Goal: Task Accomplishment & Management: Manage account settings

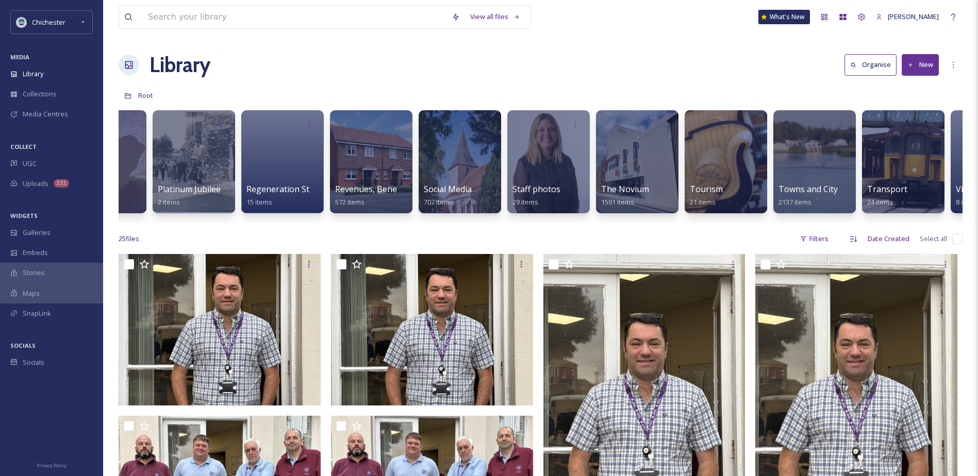
scroll to position [0, 2349]
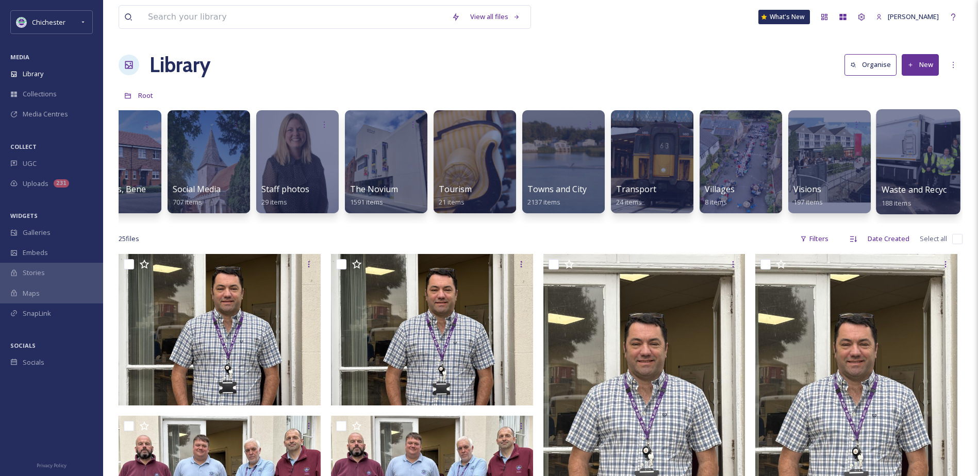
click at [923, 158] on div at bounding box center [918, 161] width 84 height 105
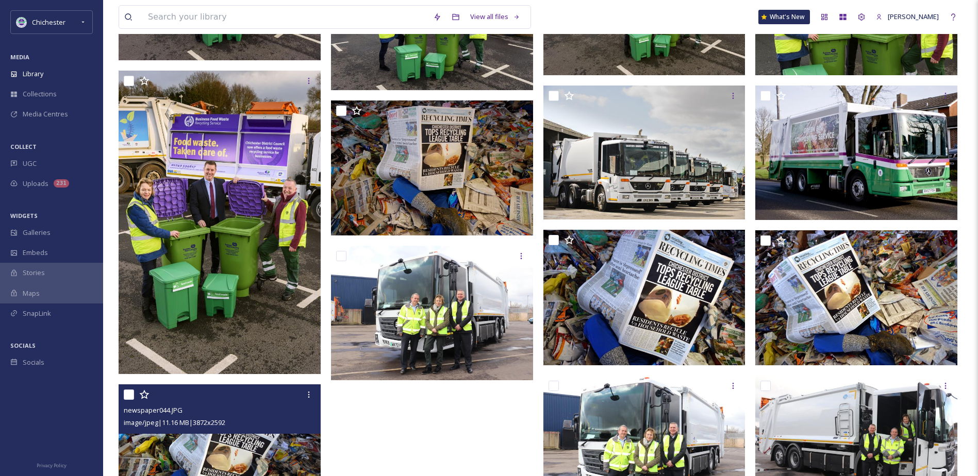
scroll to position [1081, 0]
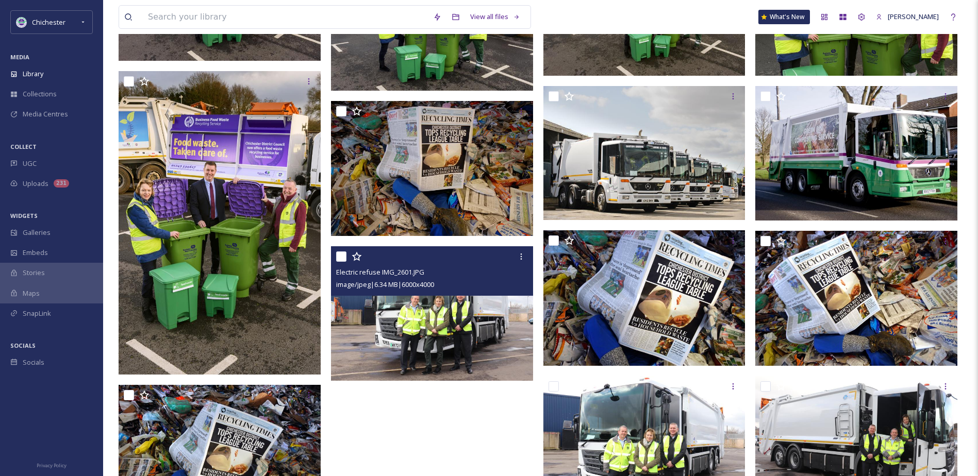
click at [343, 258] on input "checkbox" at bounding box center [341, 257] width 10 height 10
checkbox input "true"
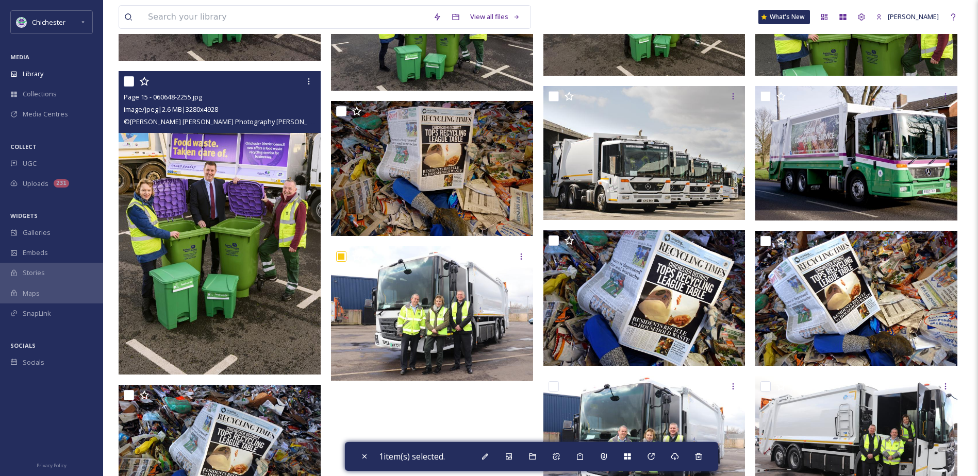
click at [130, 79] on input "checkbox" at bounding box center [129, 81] width 10 height 10
checkbox input "true"
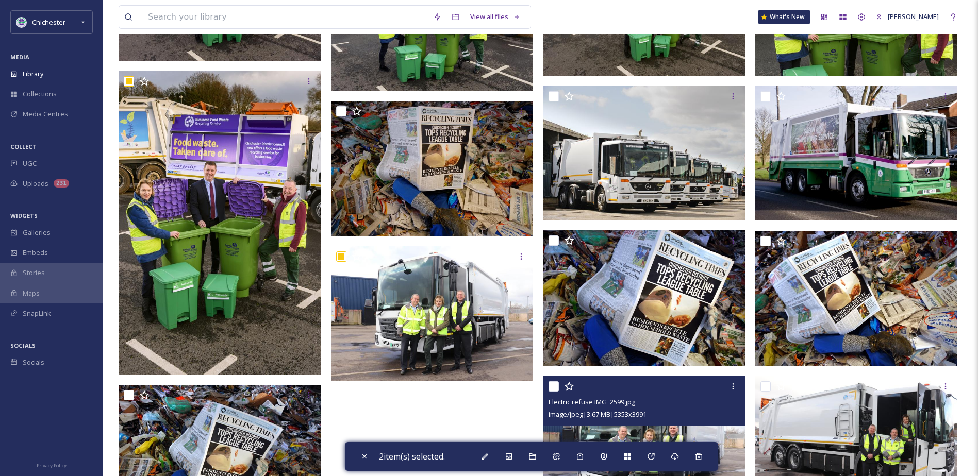
click at [550, 385] on input "checkbox" at bounding box center [554, 387] width 10 height 10
checkbox input "true"
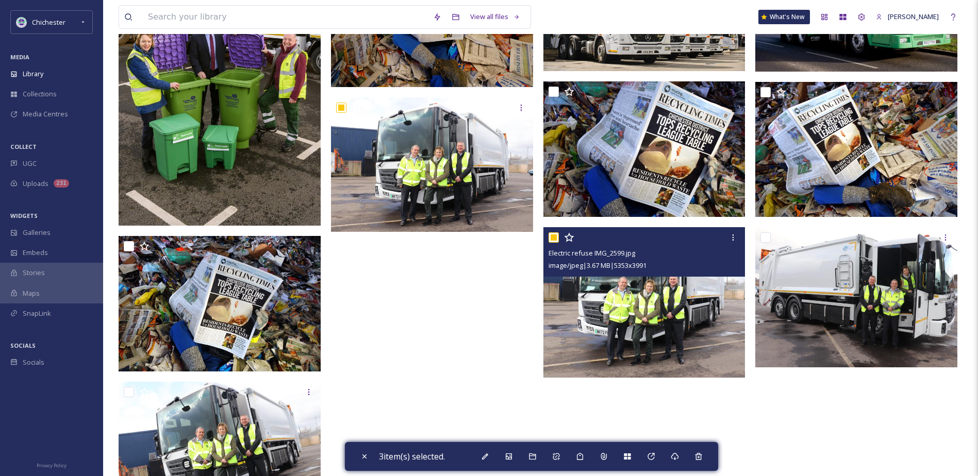
scroll to position [1235, 0]
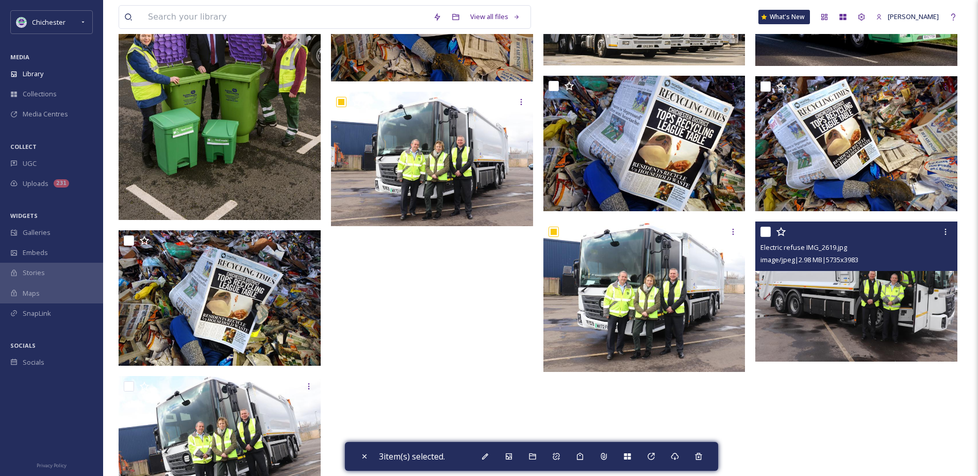
click at [768, 233] on input "checkbox" at bounding box center [766, 232] width 10 height 10
checkbox input "true"
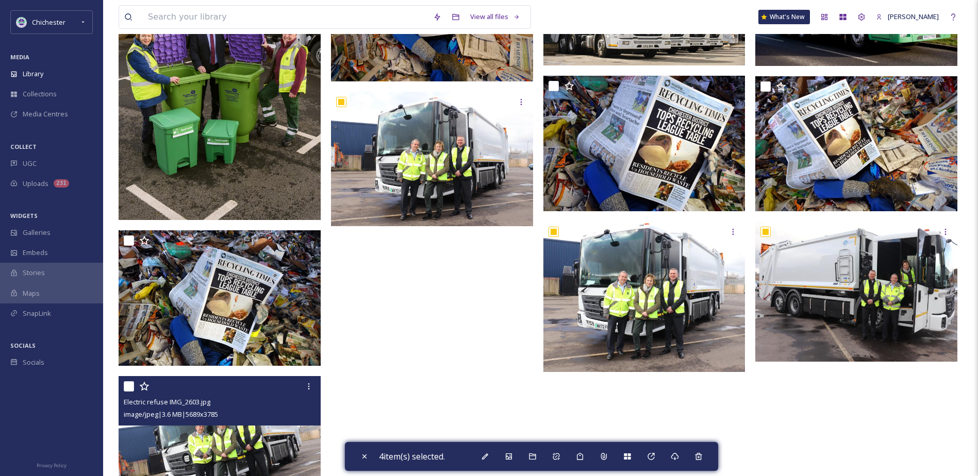
click at [126, 385] on input "checkbox" at bounding box center [129, 387] width 10 height 10
checkbox input "true"
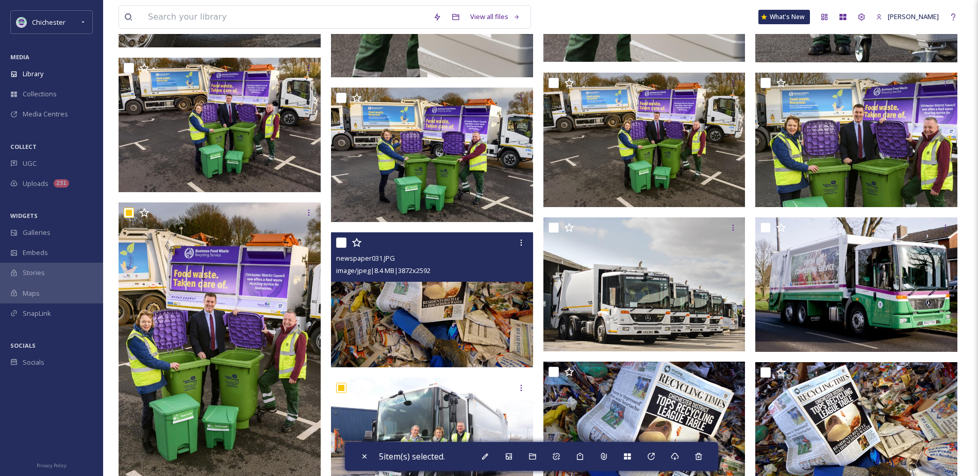
scroll to position [926, 0]
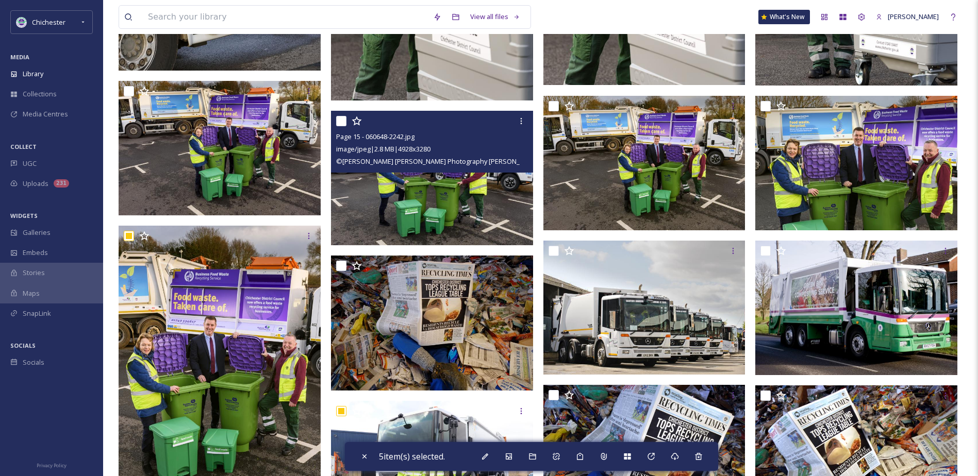
click at [343, 123] on input "checkbox" at bounding box center [341, 121] width 10 height 10
checkbox input "true"
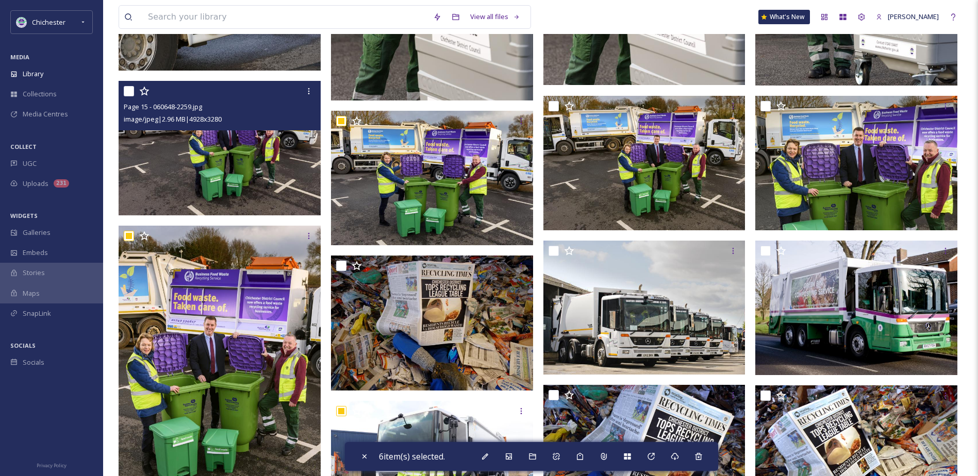
click at [128, 90] on input "checkbox" at bounding box center [129, 91] width 10 height 10
checkbox input "true"
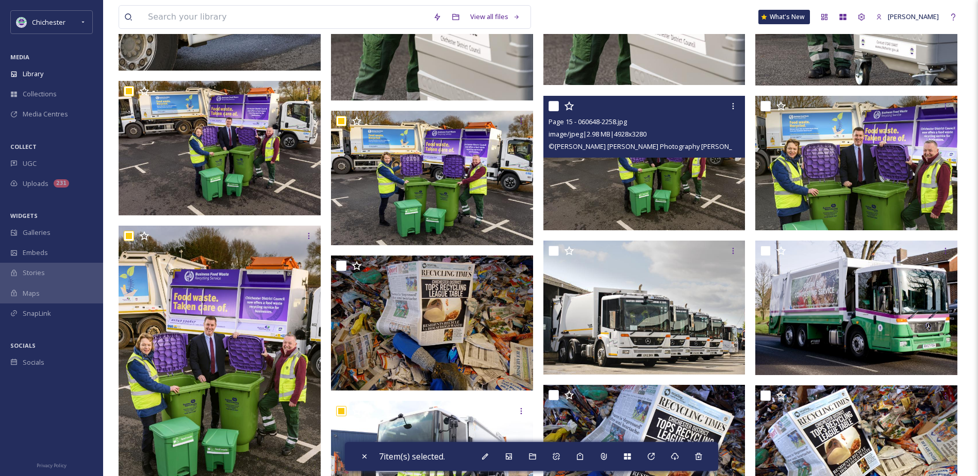
click at [552, 105] on input "checkbox" at bounding box center [554, 106] width 10 height 10
checkbox input "true"
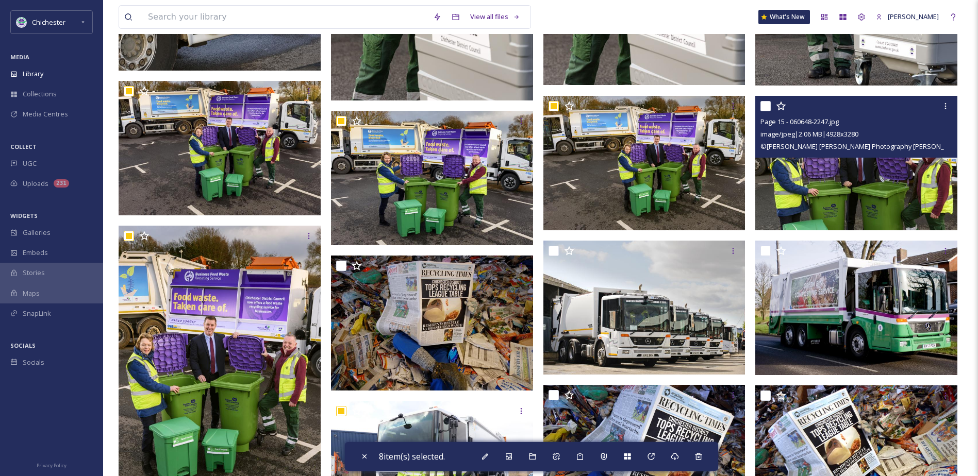
click at [764, 107] on input "checkbox" at bounding box center [766, 106] width 10 height 10
checkbox input "true"
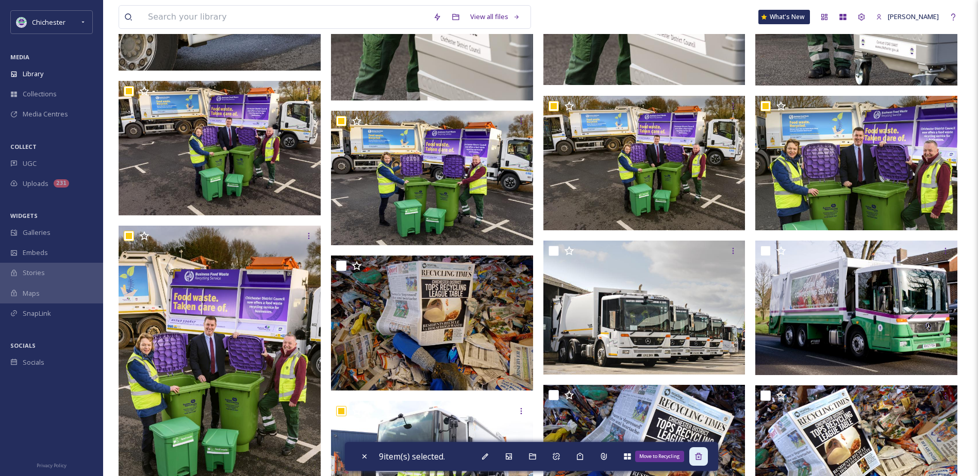
click at [707, 458] on div "Move to Recycling" at bounding box center [698, 457] width 19 height 19
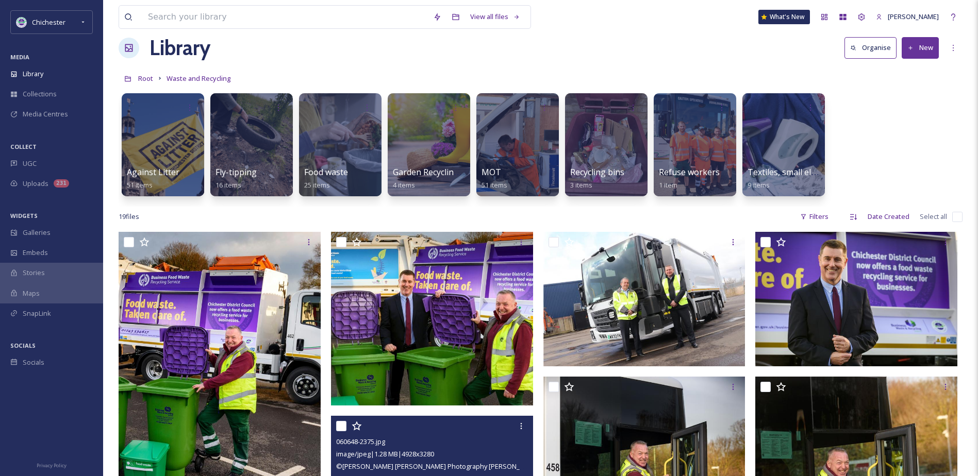
scroll to position [0, 0]
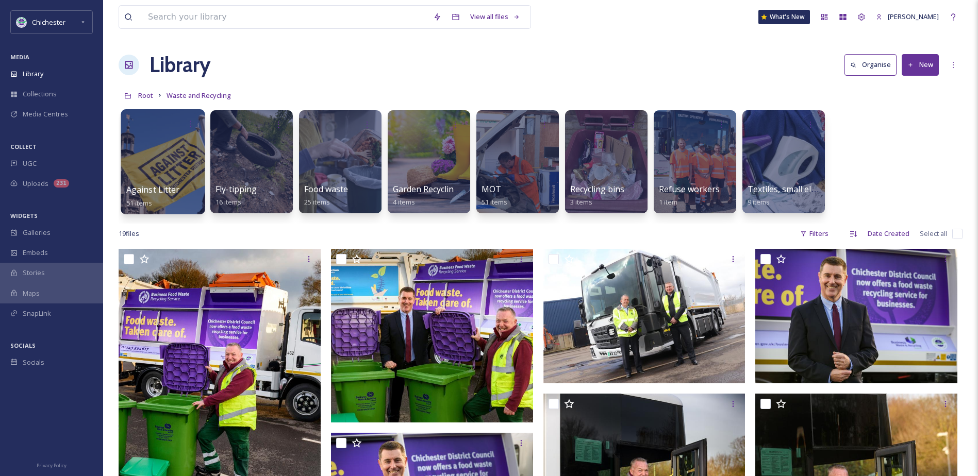
click at [163, 167] on div at bounding box center [163, 161] width 84 height 105
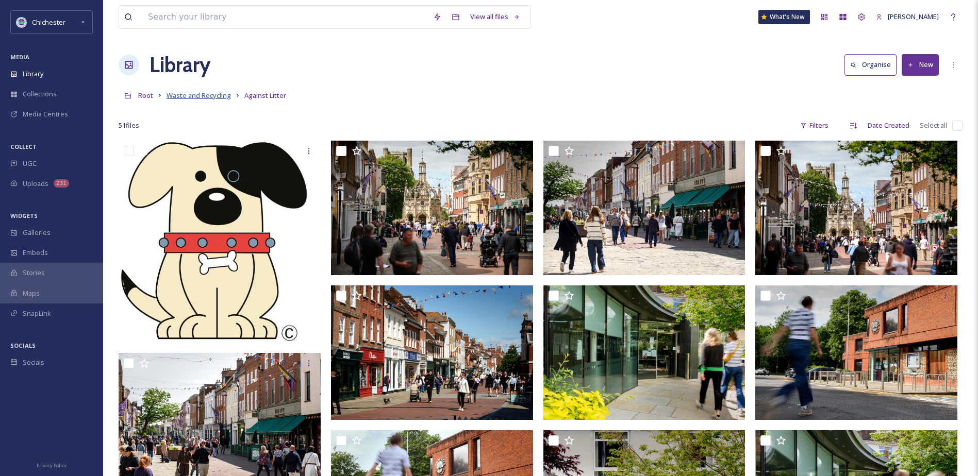
click at [208, 96] on span "Waste and Recycling" at bounding box center [199, 95] width 64 height 9
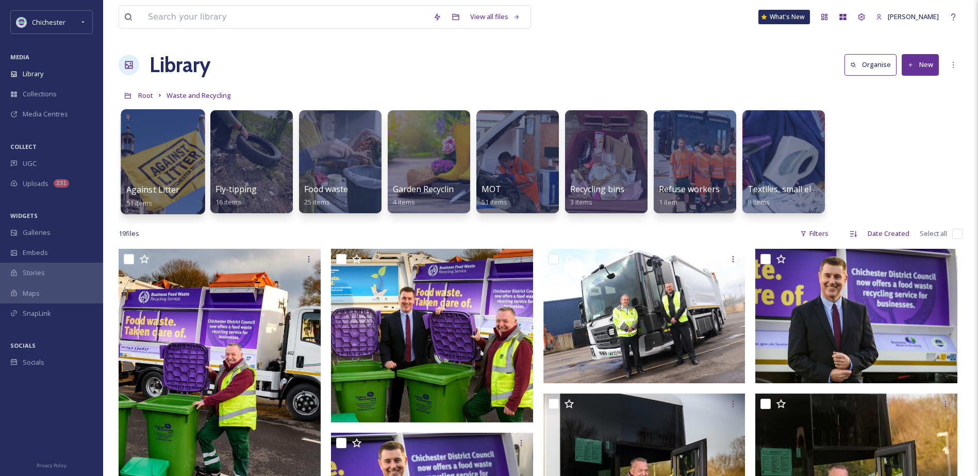
click at [160, 155] on div at bounding box center [163, 161] width 84 height 105
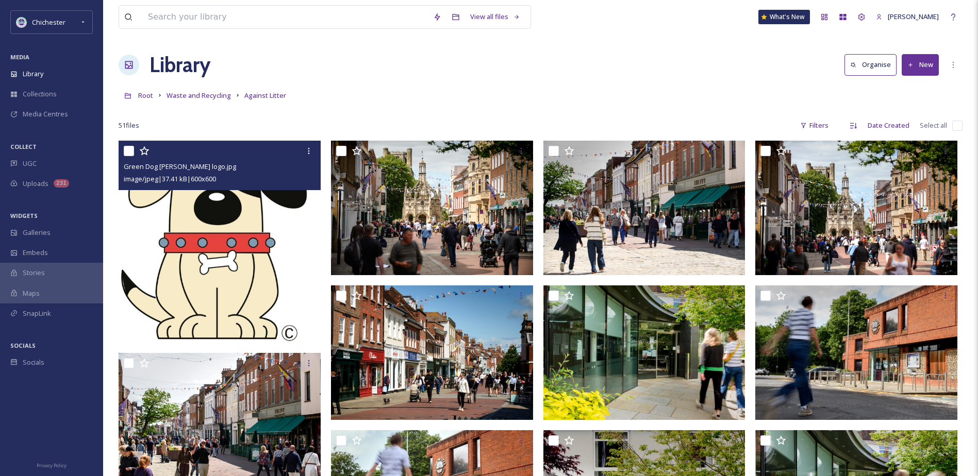
click at [246, 260] on img at bounding box center [220, 242] width 202 height 202
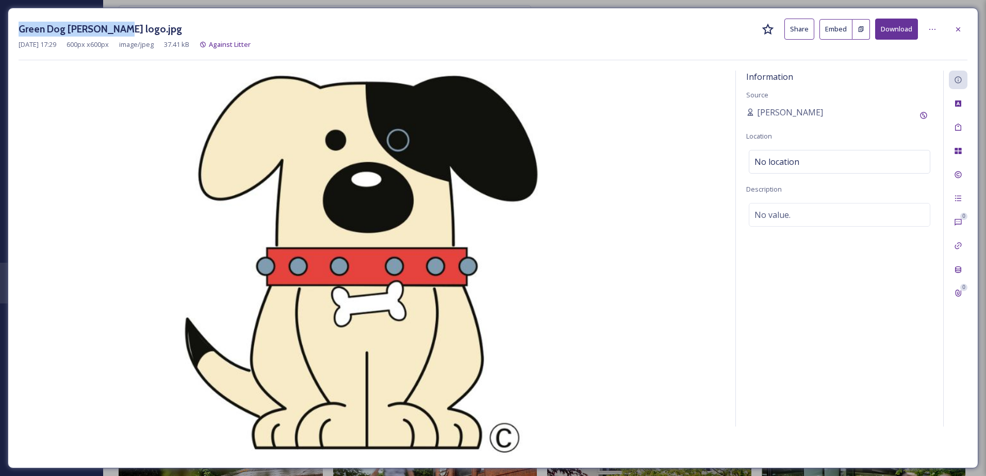
drag, startPoint x: 113, startPoint y: 30, endPoint x: 9, endPoint y: 31, distance: 104.2
click at [9, 31] on div "Green Dog [PERSON_NAME] logo.jpg Share Embed Download [DATE] 17:29 600 px x 600…" at bounding box center [493, 238] width 970 height 461
copy h3 "Green Dog [PERSON_NAME] logo"
click at [818, 217] on div "No value." at bounding box center [839, 215] width 181 height 24
click at [787, 213] on textarea at bounding box center [839, 246] width 187 height 86
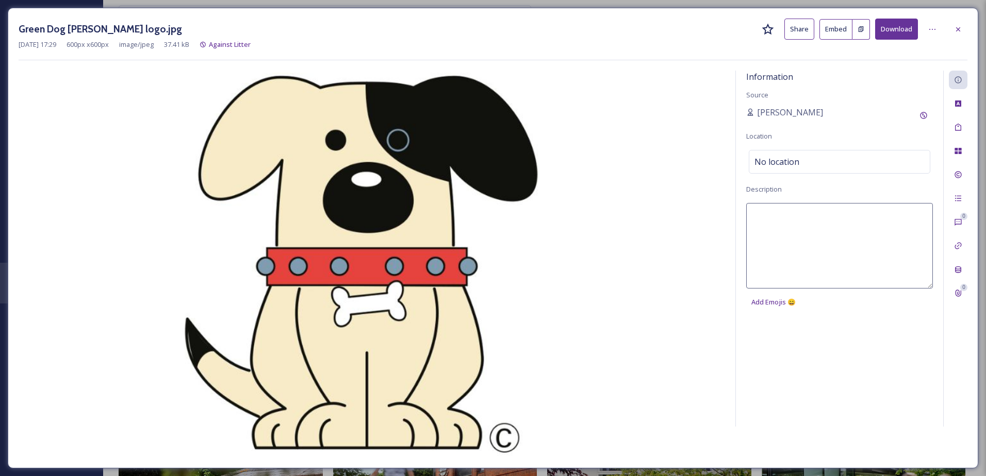
paste textarea "Green Dog [PERSON_NAME] logo"
type textarea "Green Dog [PERSON_NAME] logo"
click at [963, 135] on div "Tags" at bounding box center [958, 127] width 19 height 19
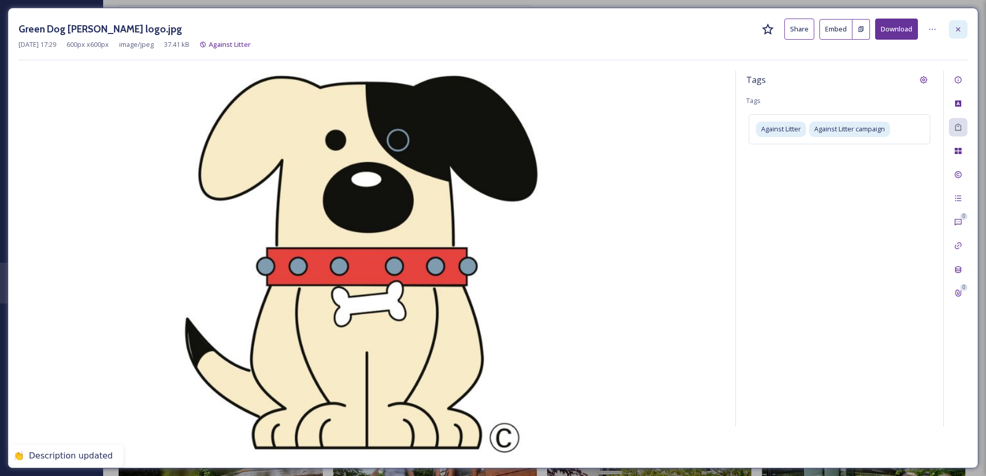
click at [956, 27] on icon at bounding box center [958, 29] width 8 height 8
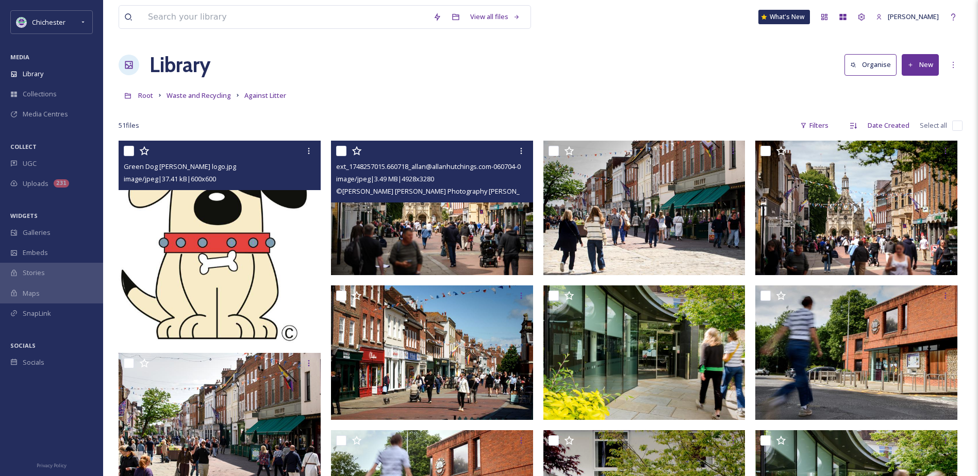
click at [443, 239] on img at bounding box center [432, 208] width 202 height 135
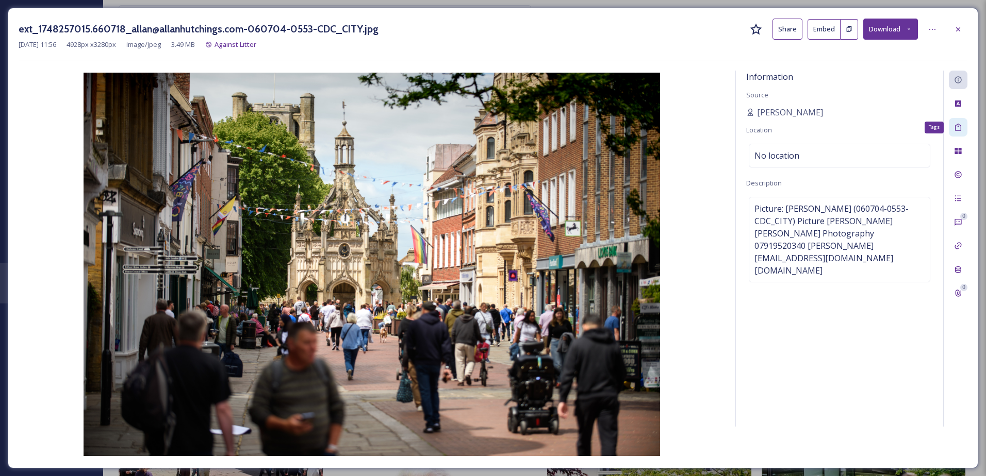
click at [961, 129] on div "Tags" at bounding box center [958, 127] width 19 height 19
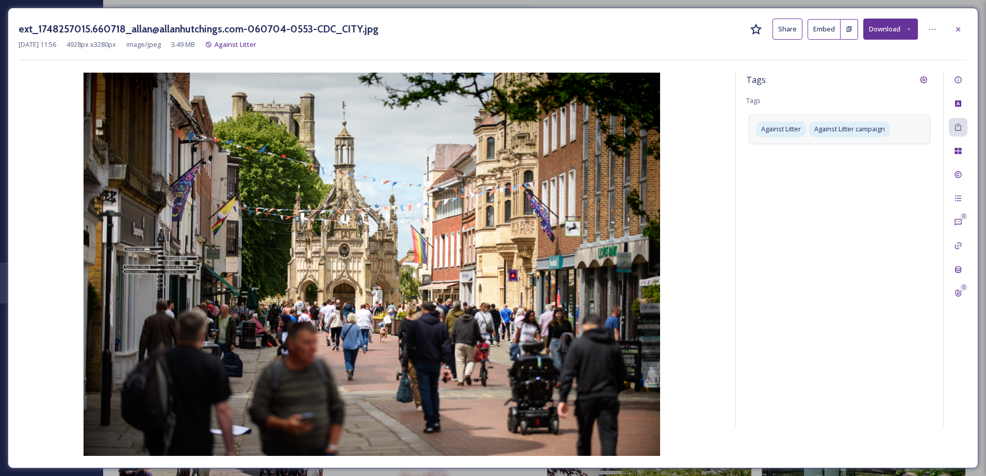
click at [913, 133] on div "Against Litter Against Litter campaign" at bounding box center [839, 128] width 181 height 29
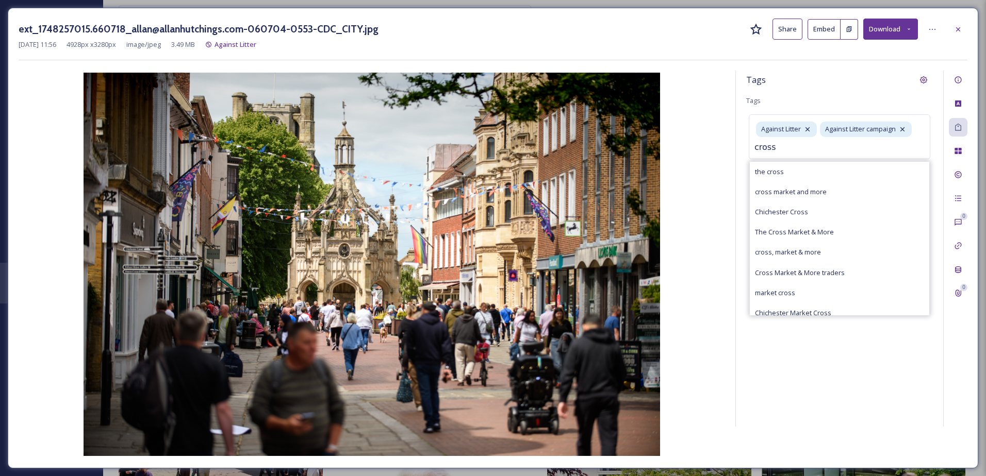
type input "cross"
click at [813, 212] on div "Chichester Cross" at bounding box center [839, 212] width 179 height 20
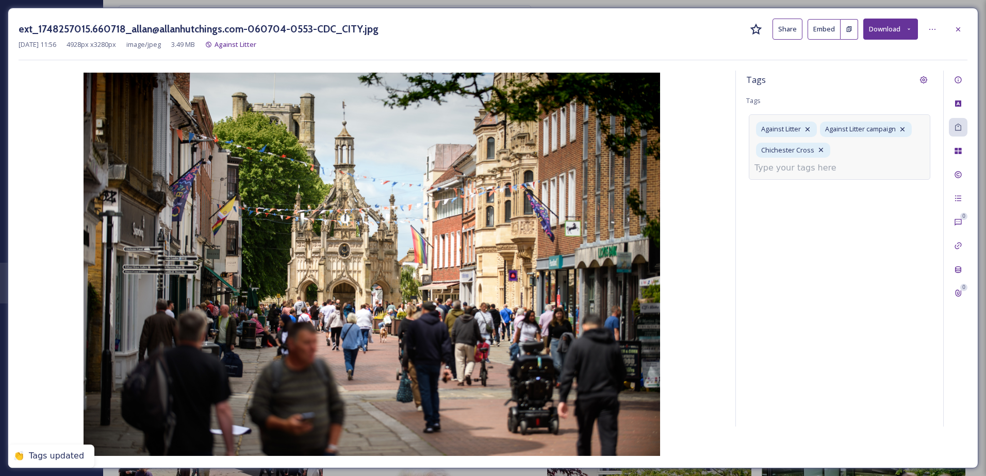
click at [857, 162] on input at bounding box center [805, 168] width 103 height 12
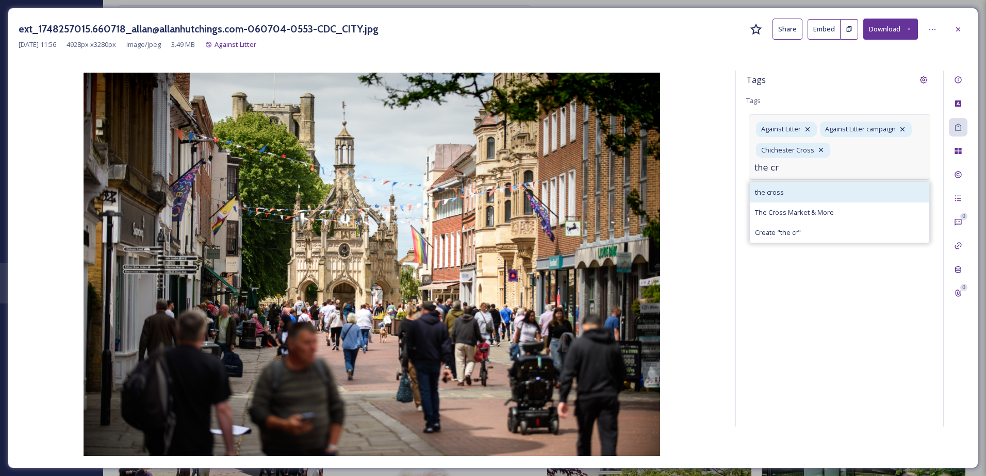
type input "the cr"
click at [826, 183] on div "the cross" at bounding box center [839, 193] width 179 height 20
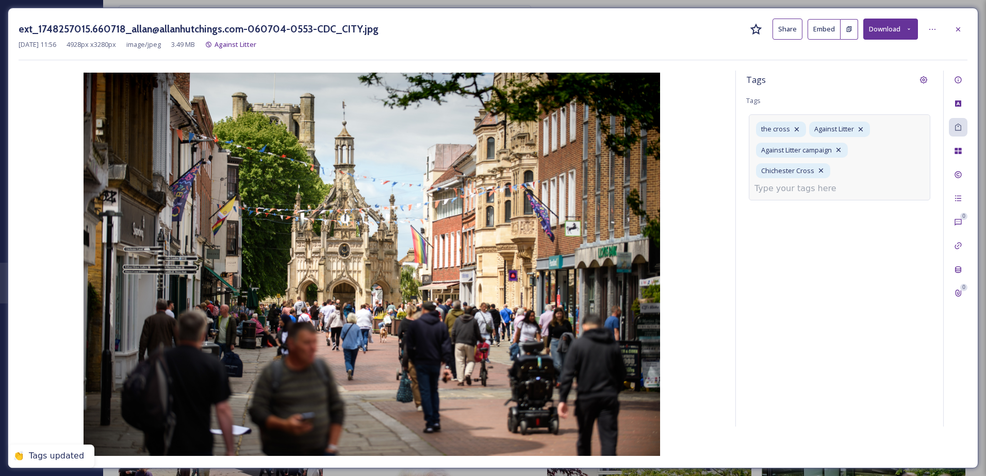
click at [844, 183] on input at bounding box center [805, 189] width 103 height 12
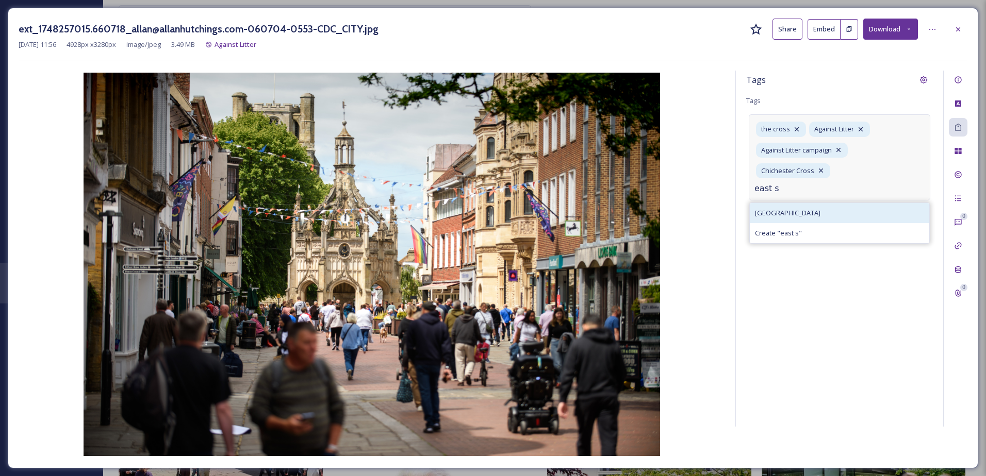
type input "east s"
click at [818, 203] on div "[GEOGRAPHIC_DATA]" at bounding box center [839, 213] width 179 height 20
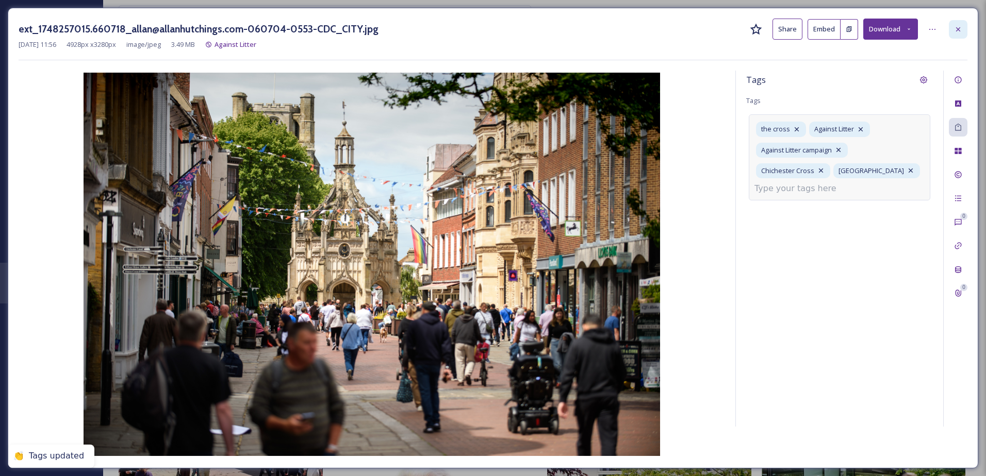
click at [961, 34] on div at bounding box center [958, 29] width 19 height 19
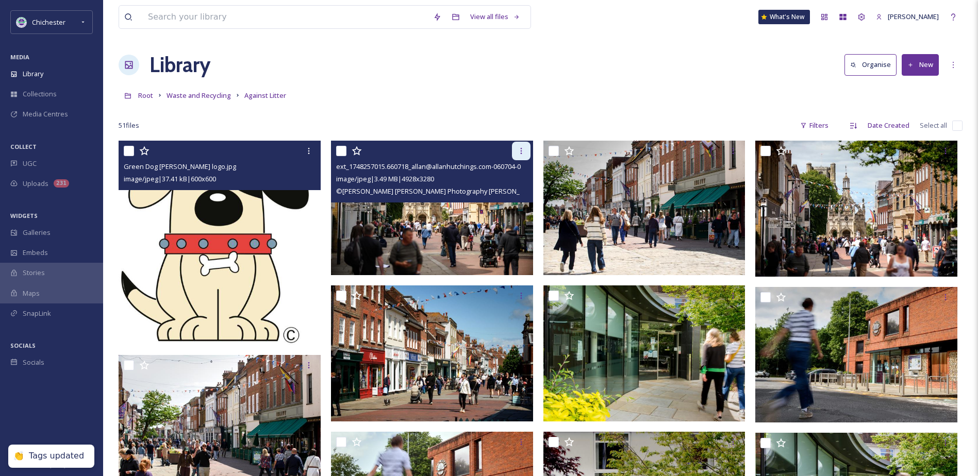
click at [523, 151] on icon at bounding box center [521, 151] width 8 height 8
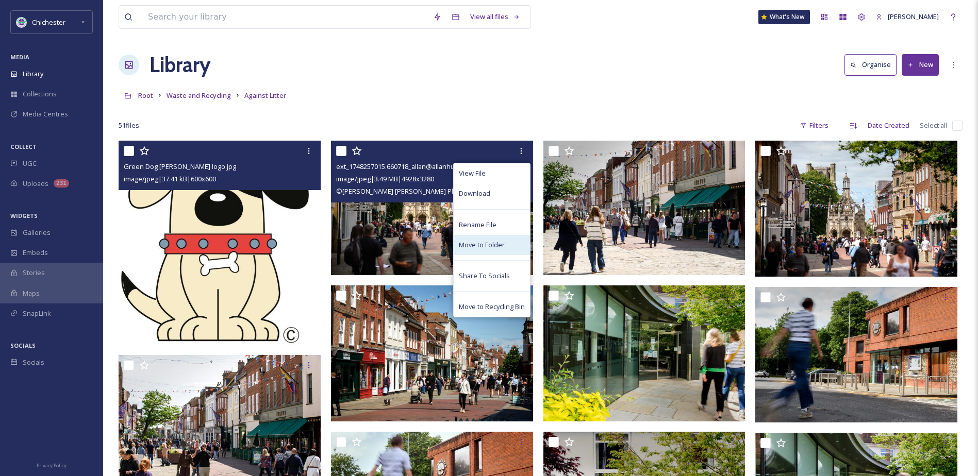
click at [498, 239] on div "Move to Folder" at bounding box center [492, 245] width 76 height 20
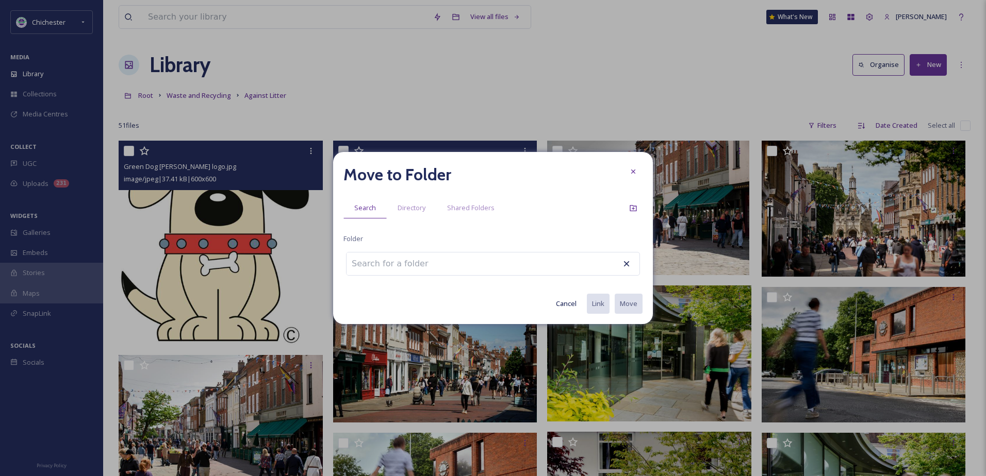
click at [502, 259] on div at bounding box center [493, 264] width 294 height 24
click at [447, 262] on div at bounding box center [493, 264] width 294 height 24
click at [386, 266] on input at bounding box center [402, 264] width 113 height 23
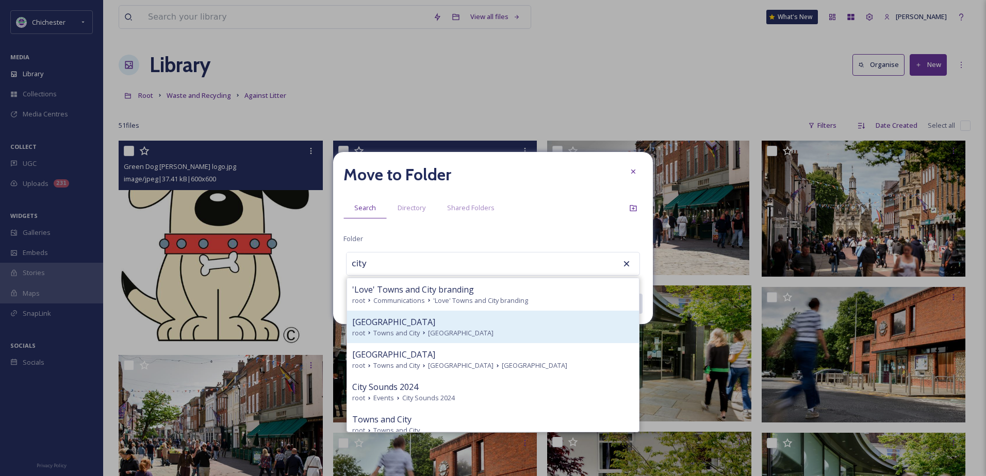
click at [420, 331] on icon at bounding box center [424, 333] width 8 height 8
type input "[GEOGRAPHIC_DATA]"
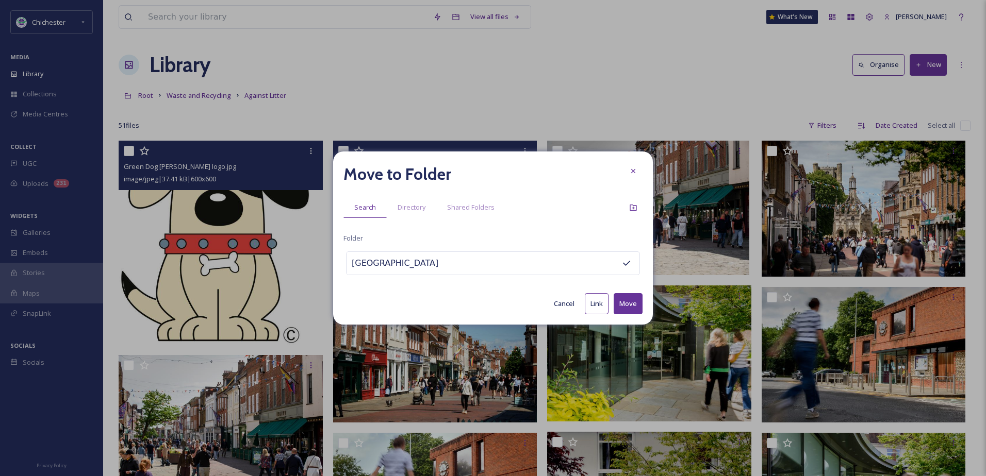
click at [628, 302] on button "Move" at bounding box center [628, 303] width 29 height 21
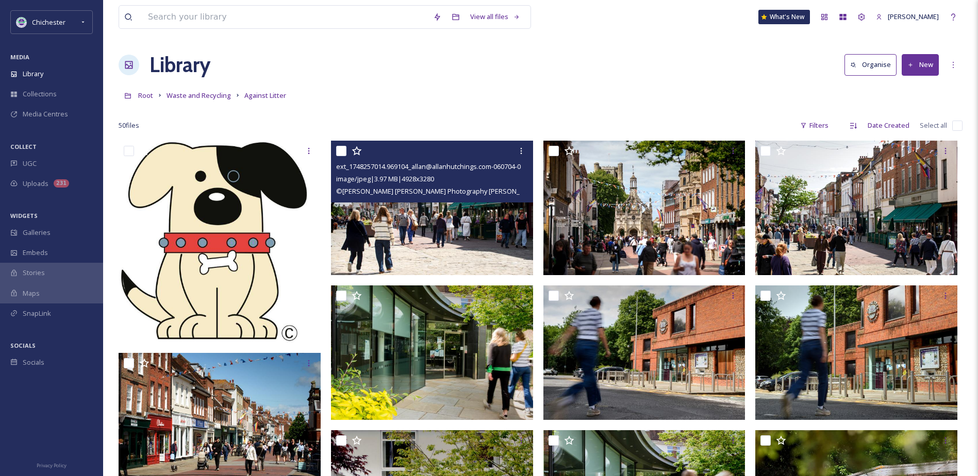
click at [443, 220] on img at bounding box center [432, 208] width 202 height 135
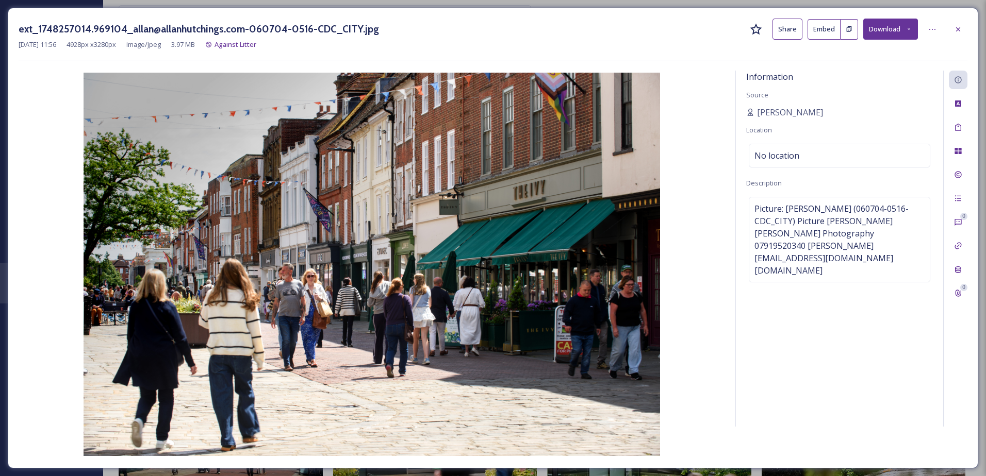
click at [967, 128] on div "ext_1748257014.969104_allan@allanhutchings.com-060704-0516-CDC_CITY.jpg Share E…" at bounding box center [493, 238] width 970 height 461
click at [962, 126] on div "Tags" at bounding box center [958, 127] width 19 height 19
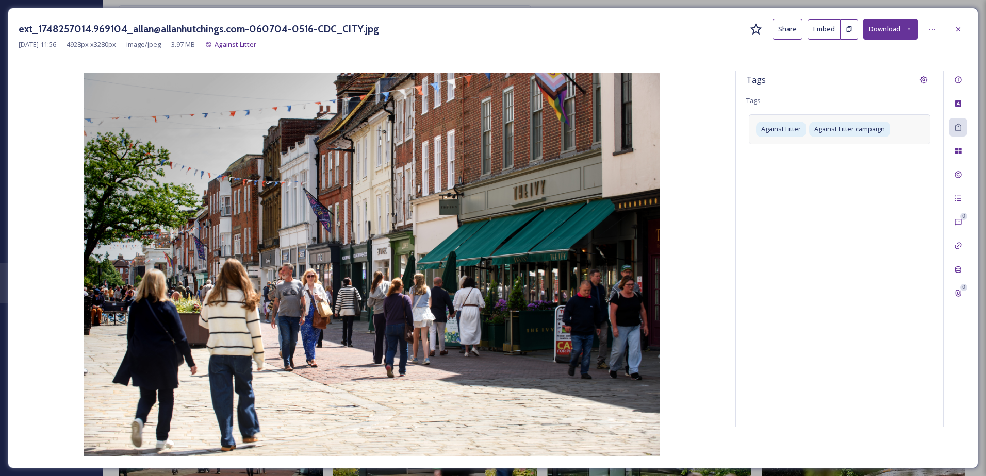
click at [913, 133] on div "Against Litter Against Litter campaign" at bounding box center [839, 128] width 181 height 29
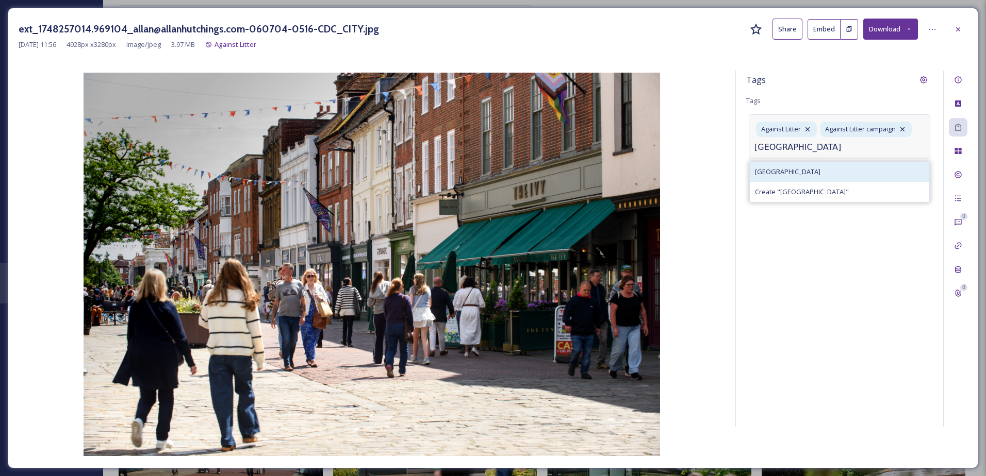
type input "[GEOGRAPHIC_DATA]"
click at [786, 172] on span "[GEOGRAPHIC_DATA]" at bounding box center [787, 172] width 65 height 10
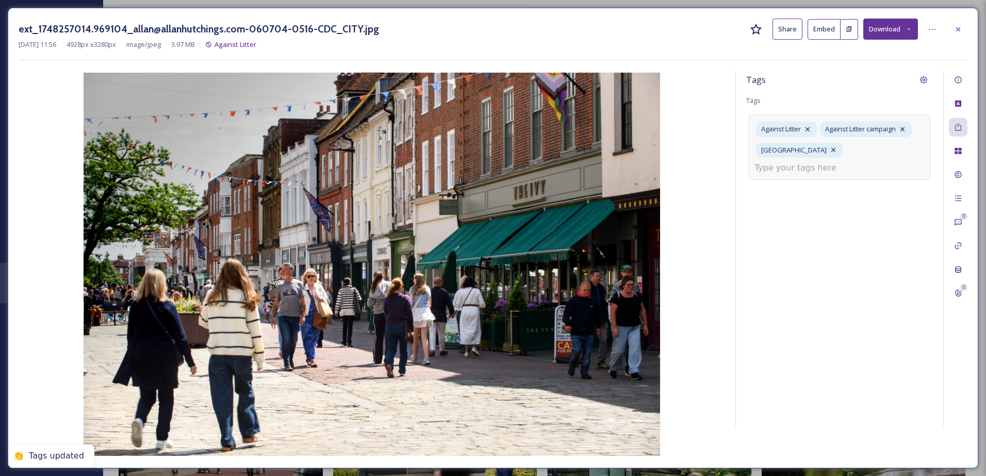
click at [856, 162] on input at bounding box center [805, 168] width 103 height 12
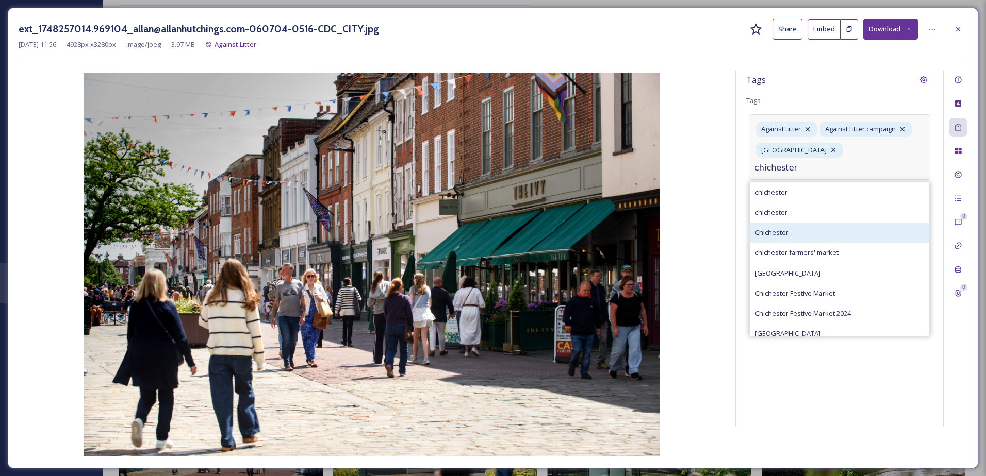
type input "chichester"
click at [802, 223] on div "Chichester" at bounding box center [839, 233] width 179 height 20
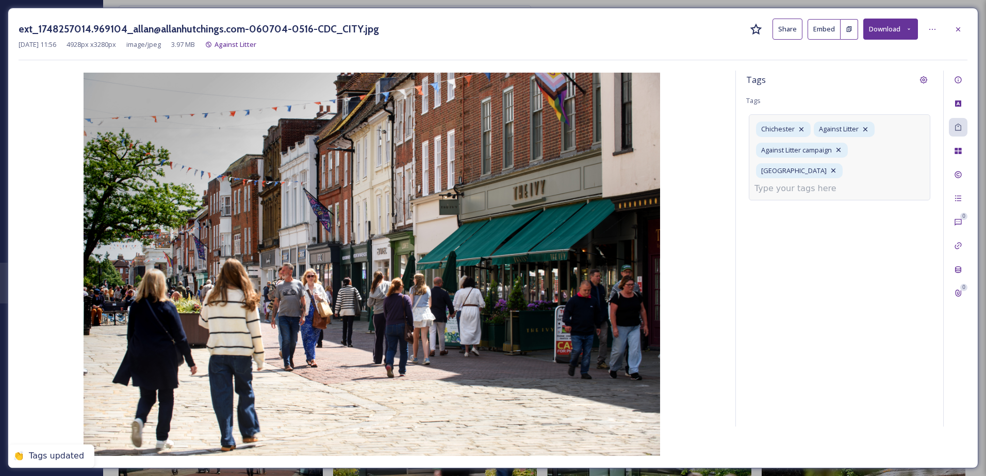
click at [958, 25] on icon at bounding box center [958, 29] width 8 height 8
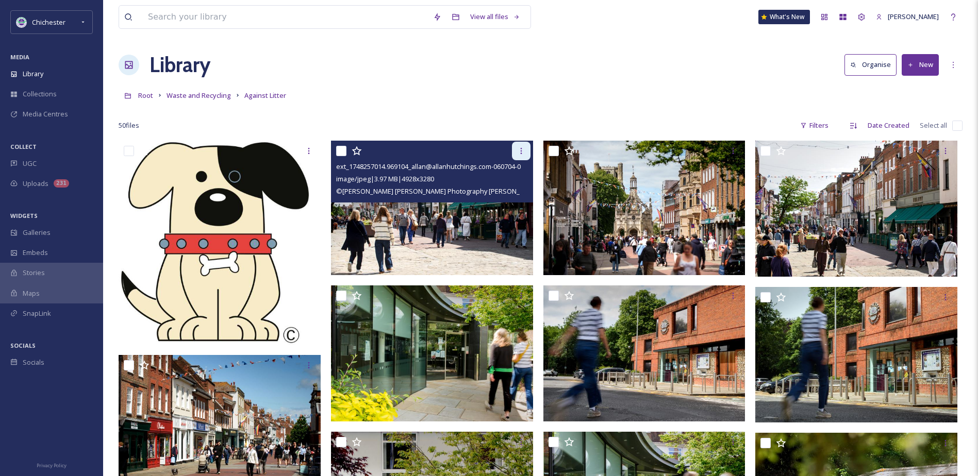
click at [521, 148] on icon at bounding box center [521, 151] width 2 height 6
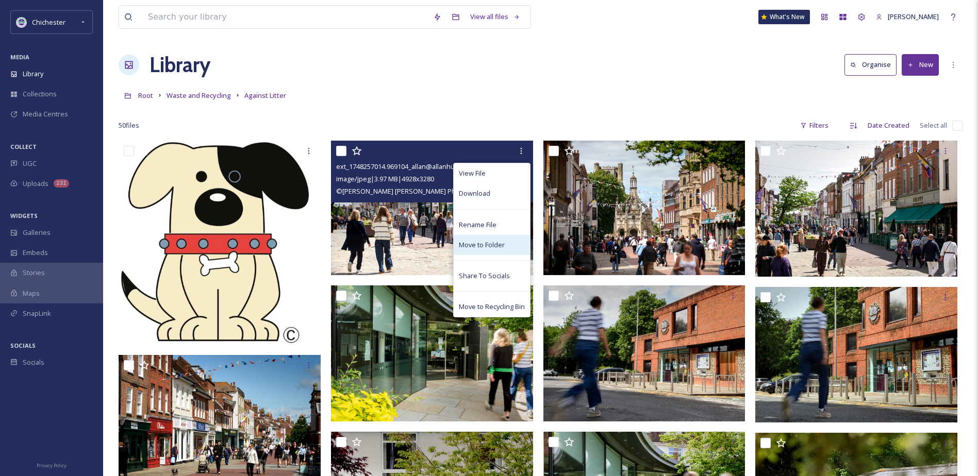
click at [484, 243] on span "Move to Folder" at bounding box center [482, 245] width 46 height 10
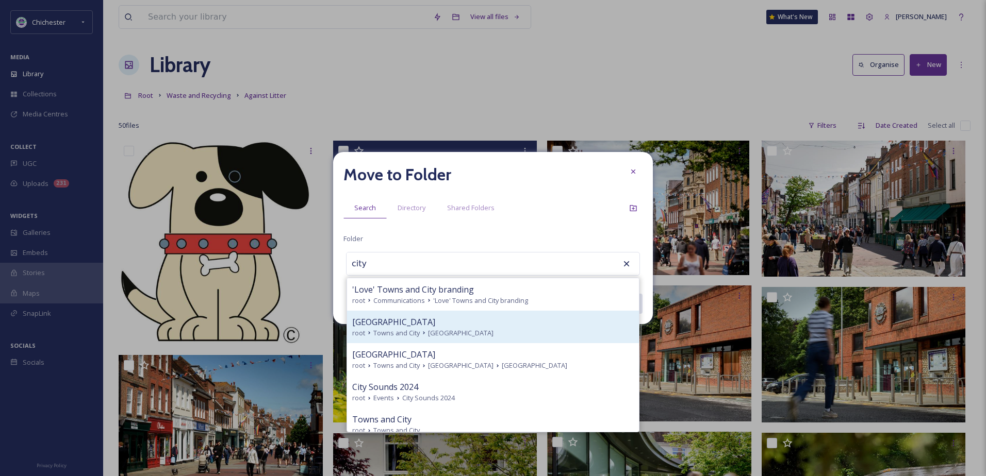
click at [434, 334] on span "[GEOGRAPHIC_DATA]" at bounding box center [460, 333] width 65 height 10
type input "[GEOGRAPHIC_DATA]"
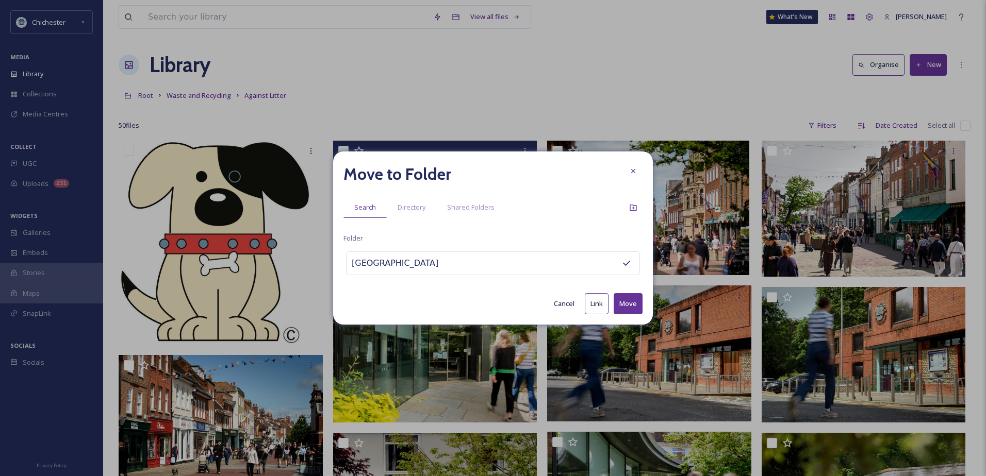
click at [628, 299] on button "Move" at bounding box center [628, 303] width 29 height 21
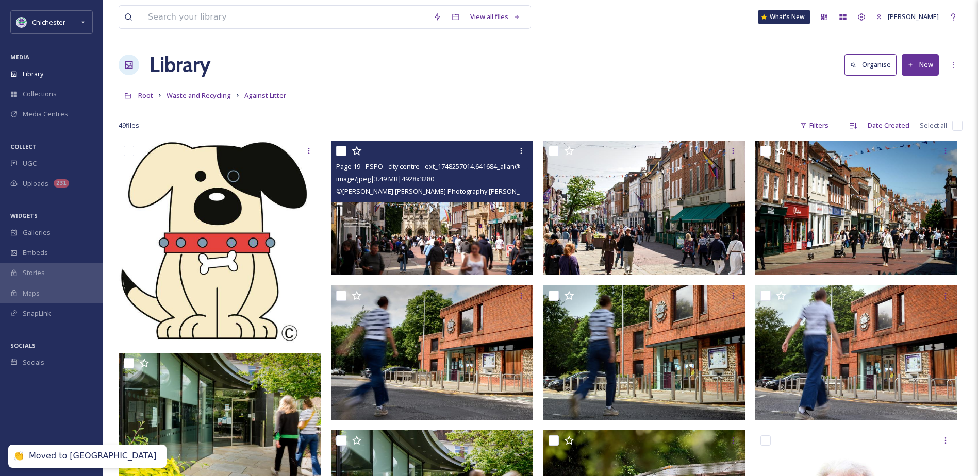
click at [469, 241] on img at bounding box center [432, 208] width 202 height 135
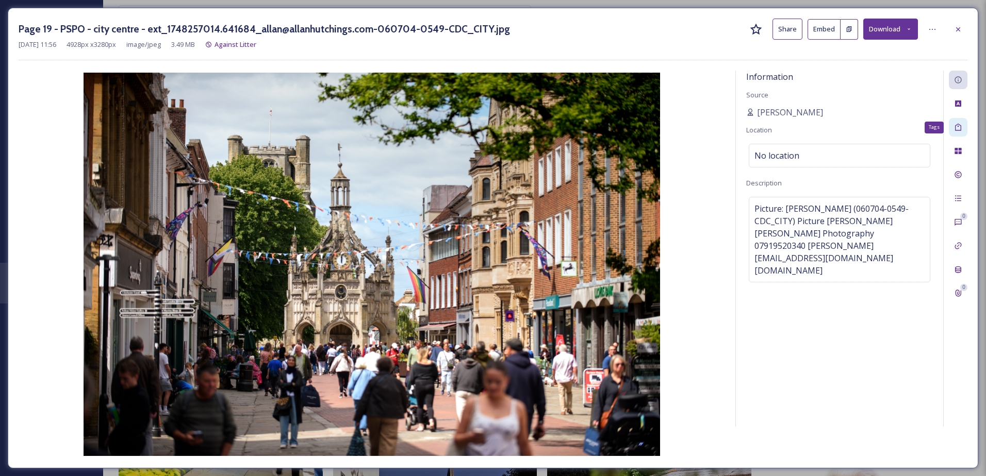
click at [959, 129] on icon at bounding box center [958, 127] width 8 height 8
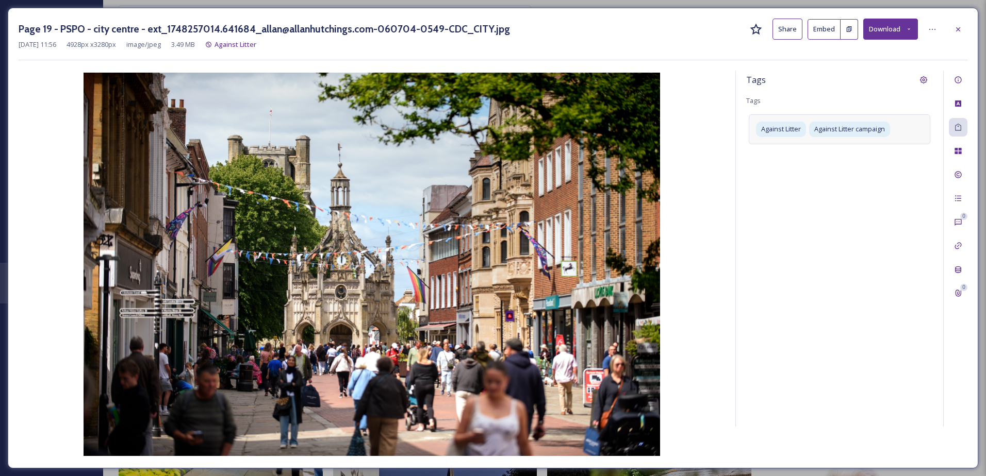
click at [898, 129] on div "Against Litter Against Litter campaign" at bounding box center [839, 128] width 181 height 29
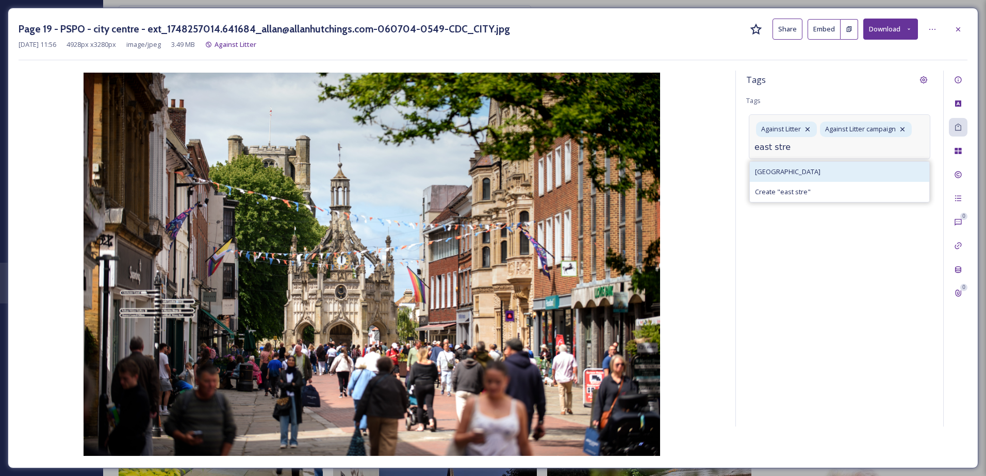
type input "east stre"
click at [803, 175] on div "[GEOGRAPHIC_DATA]" at bounding box center [839, 172] width 179 height 20
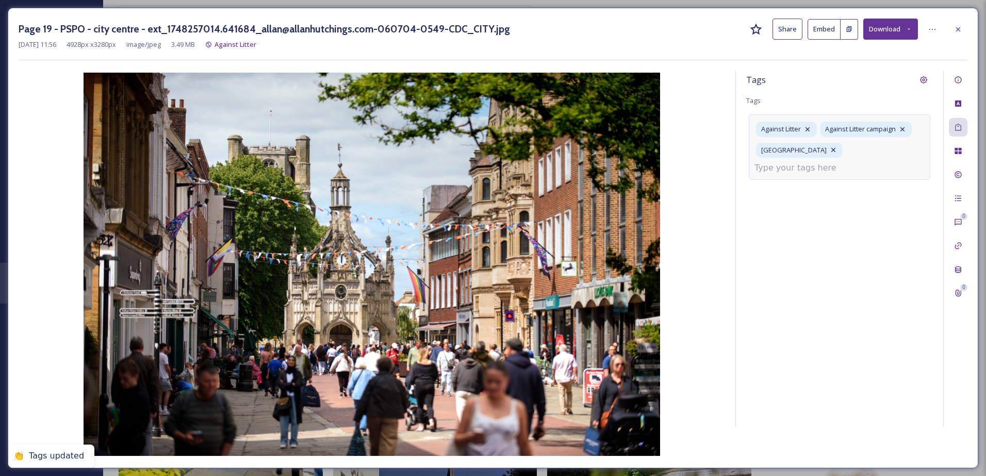
click at [835, 162] on input at bounding box center [805, 168] width 103 height 12
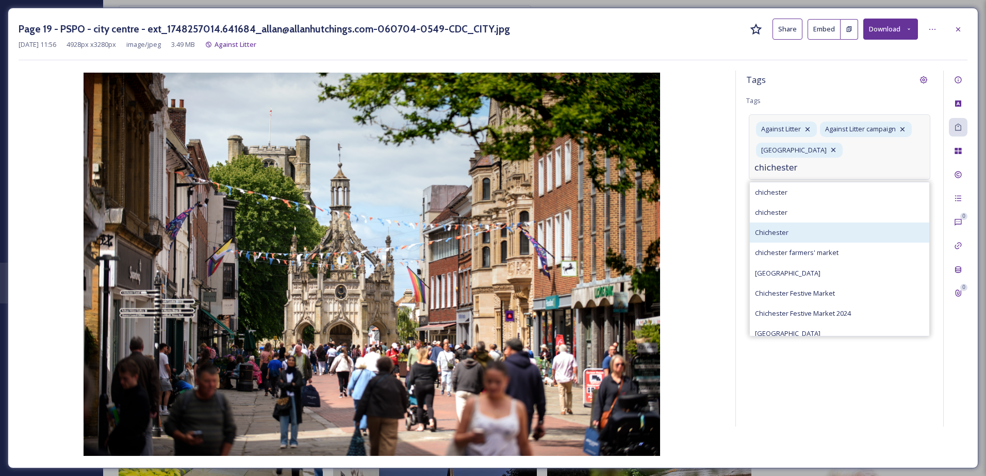
type input "chichester"
click at [812, 223] on div "Chichester" at bounding box center [839, 233] width 179 height 20
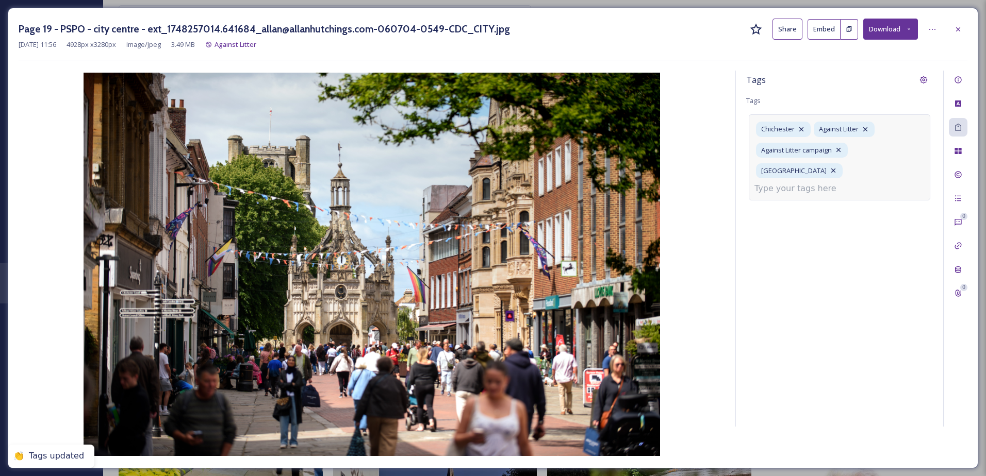
click at [834, 183] on input at bounding box center [805, 189] width 103 height 12
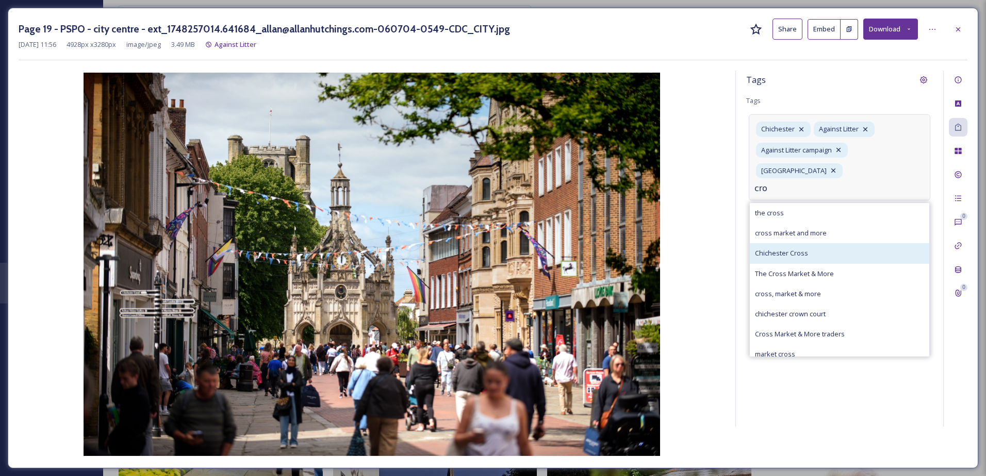
type input "cro"
click at [829, 243] on div "Chichester Cross" at bounding box center [839, 253] width 179 height 20
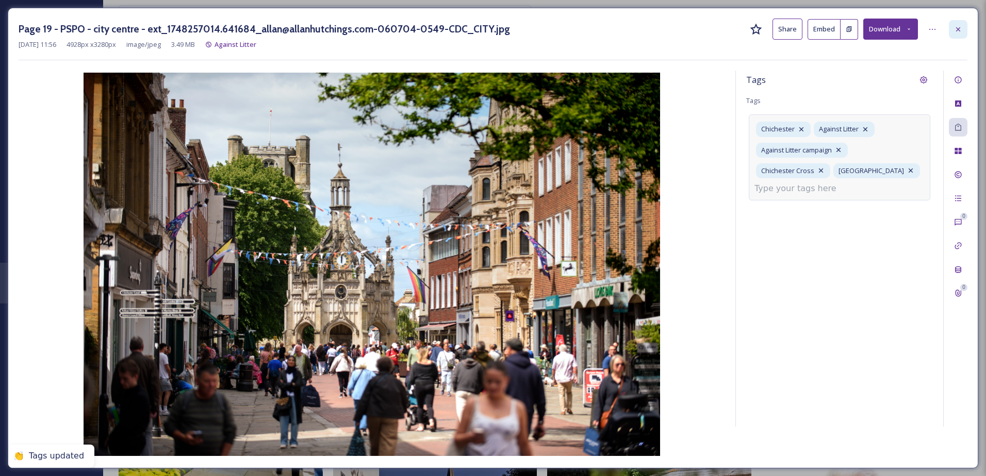
click at [954, 28] on icon at bounding box center [958, 29] width 8 height 8
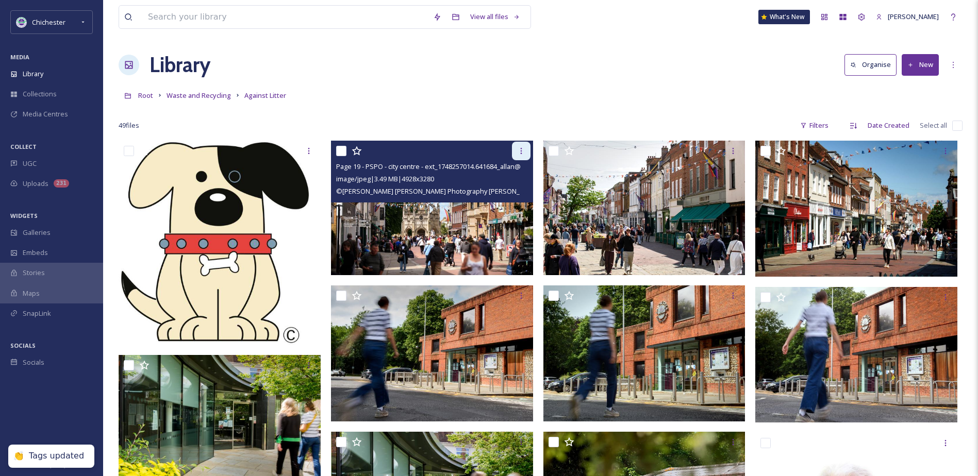
click at [523, 156] on div at bounding box center [521, 151] width 19 height 19
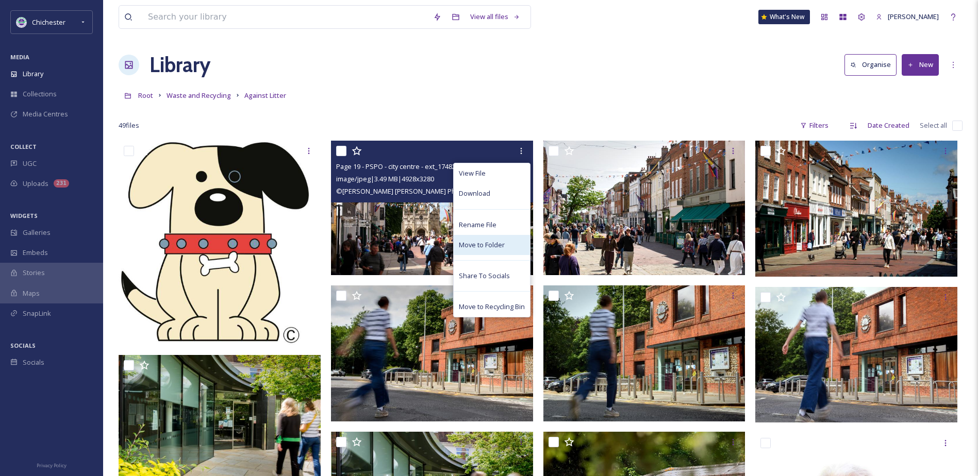
click at [472, 241] on span "Move to Folder" at bounding box center [482, 245] width 46 height 10
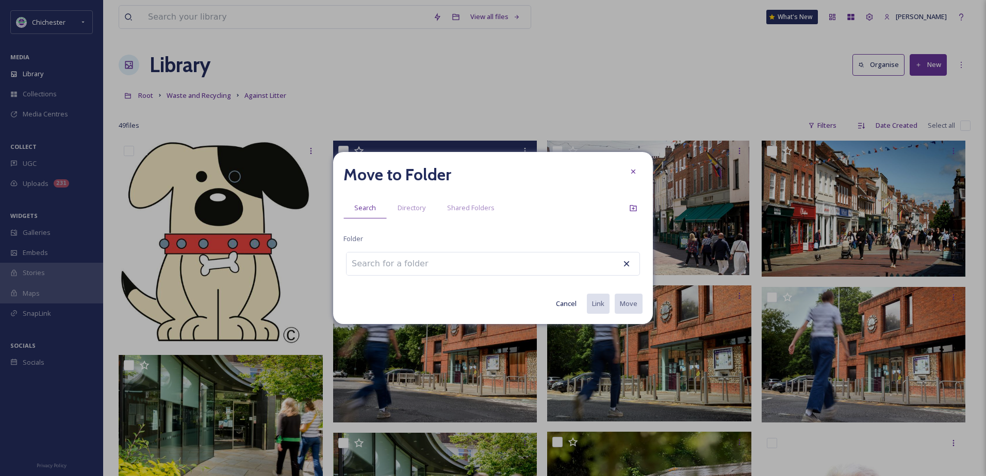
click at [425, 260] on input at bounding box center [402, 264] width 113 height 23
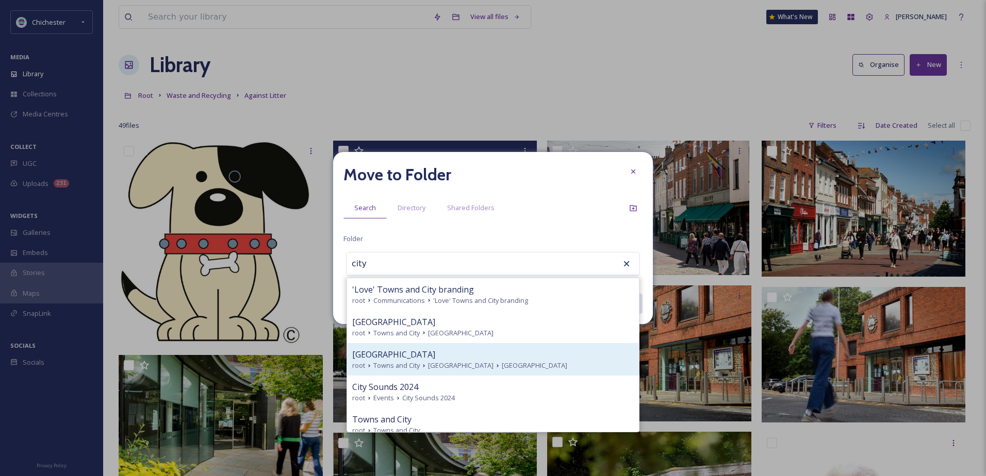
click at [502, 362] on span "[GEOGRAPHIC_DATA]" at bounding box center [534, 366] width 65 height 10
type input "[GEOGRAPHIC_DATA]"
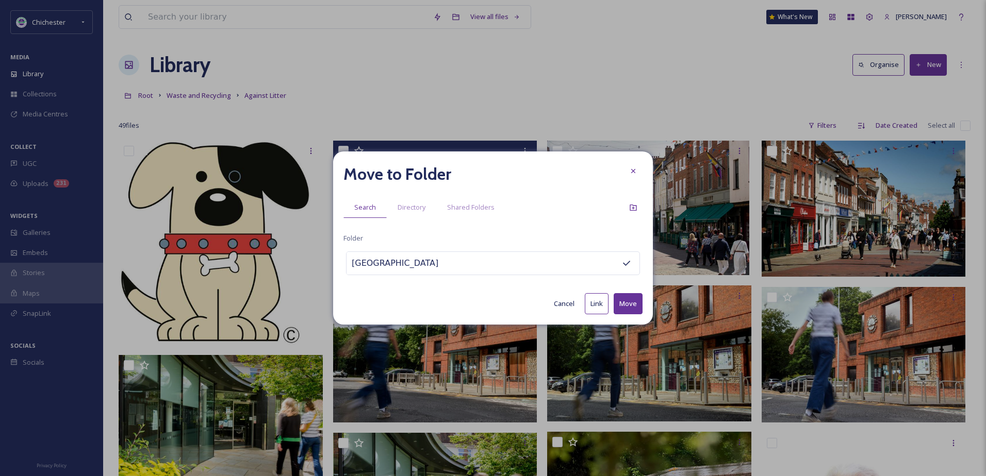
click at [622, 300] on button "Move" at bounding box center [628, 303] width 29 height 21
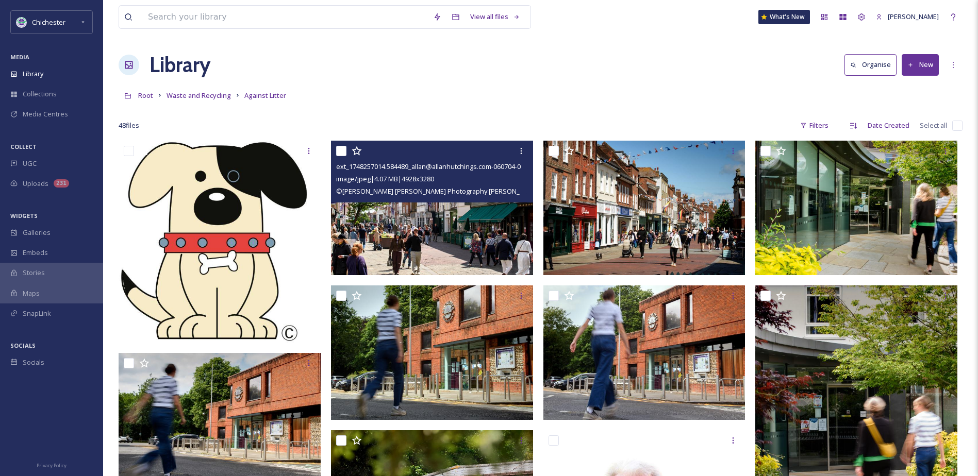
click at [451, 232] on img at bounding box center [432, 208] width 202 height 135
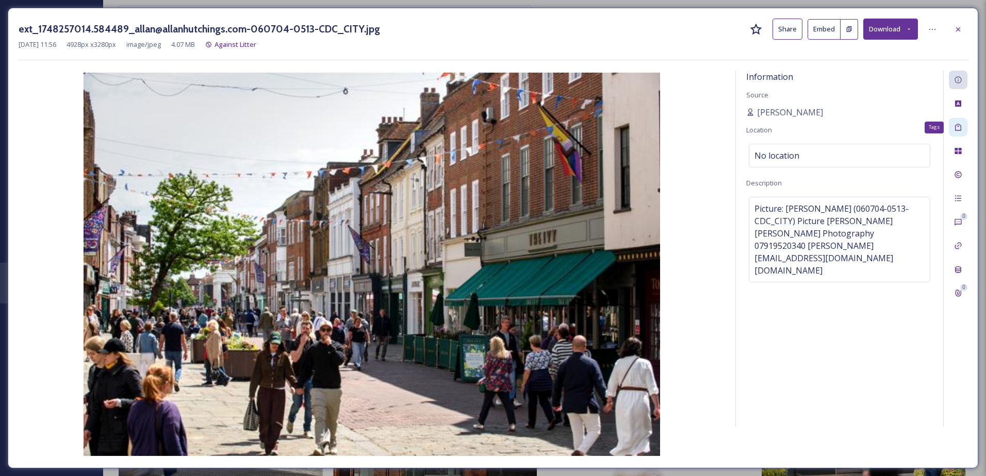
click at [952, 134] on div "Tags" at bounding box center [958, 127] width 19 height 19
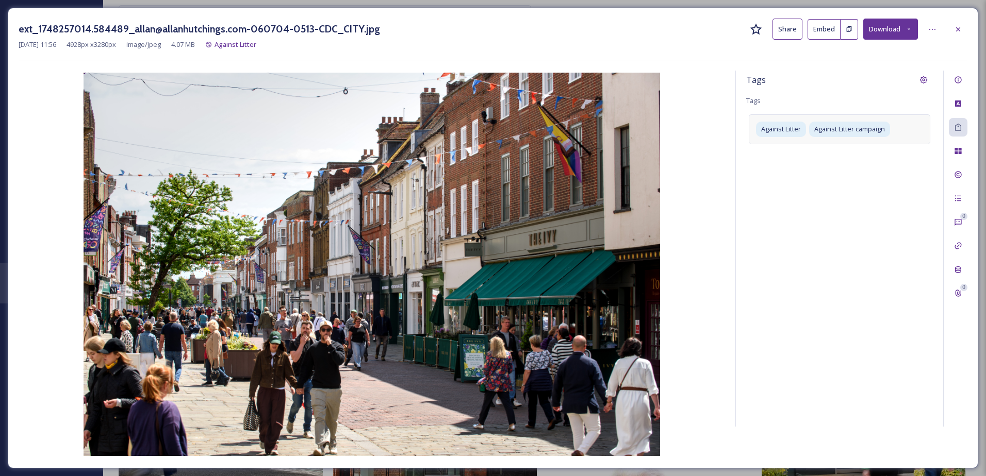
click at [902, 136] on div "Against Litter Against Litter campaign" at bounding box center [839, 128] width 181 height 29
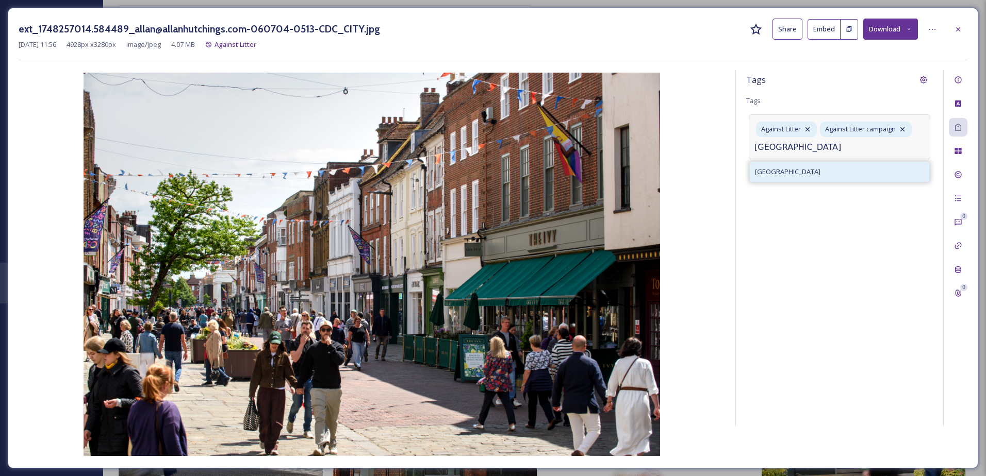
type input "[GEOGRAPHIC_DATA]"
click at [866, 175] on div "[GEOGRAPHIC_DATA]" at bounding box center [839, 172] width 179 height 20
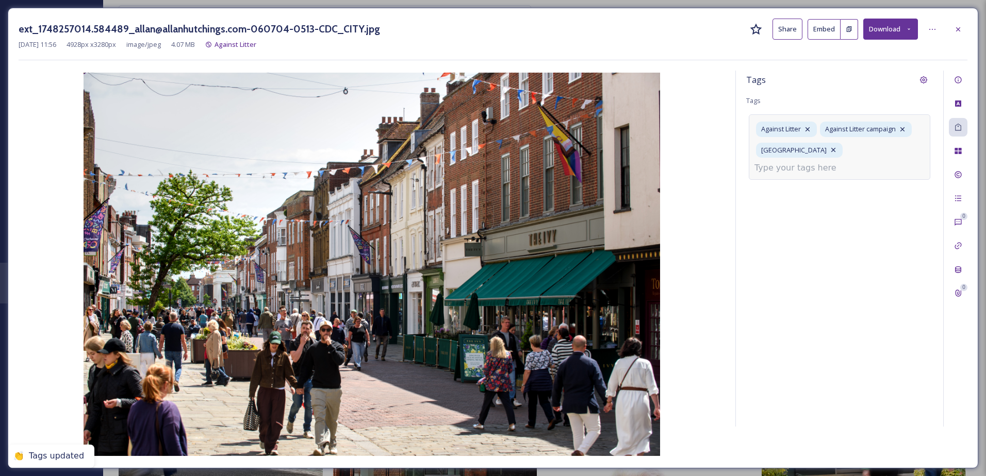
click at [827, 162] on input at bounding box center [805, 168] width 103 height 12
drag, startPoint x: 873, startPoint y: 153, endPoint x: 816, endPoint y: 152, distance: 56.7
click at [816, 162] on input "cichester ci" at bounding box center [805, 168] width 103 height 12
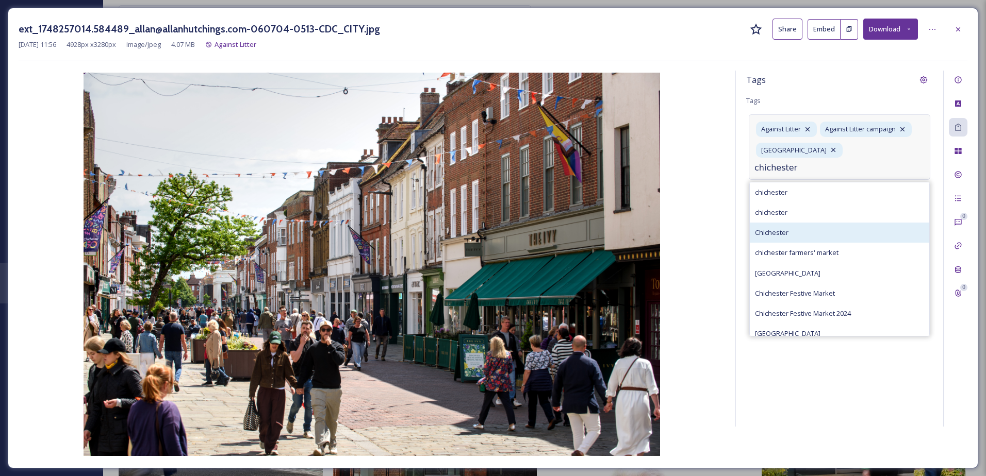
type input "chichester"
click at [813, 223] on div "Chichester" at bounding box center [839, 233] width 179 height 20
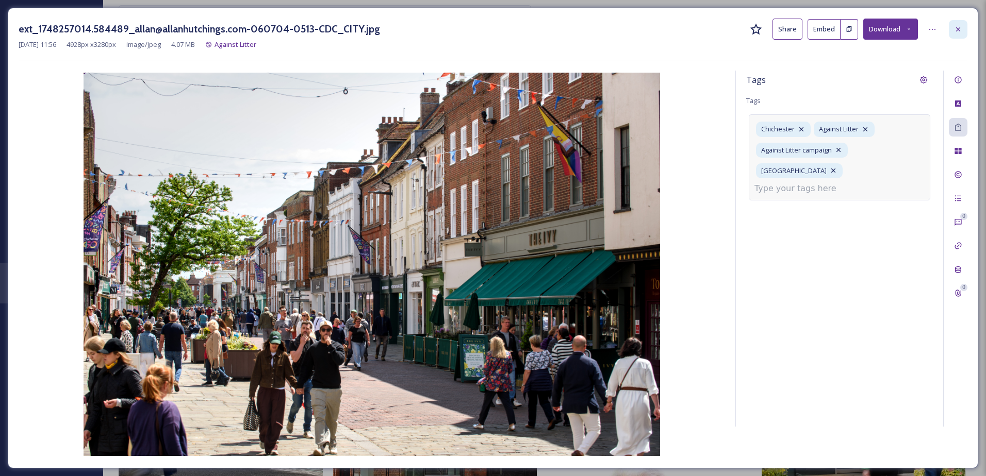
click at [956, 25] on icon at bounding box center [958, 29] width 8 height 8
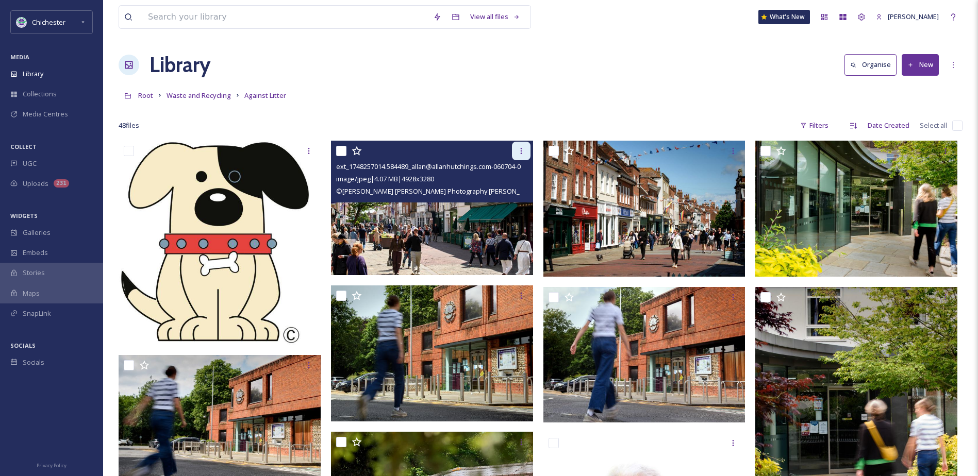
click at [515, 148] on div at bounding box center [521, 151] width 19 height 19
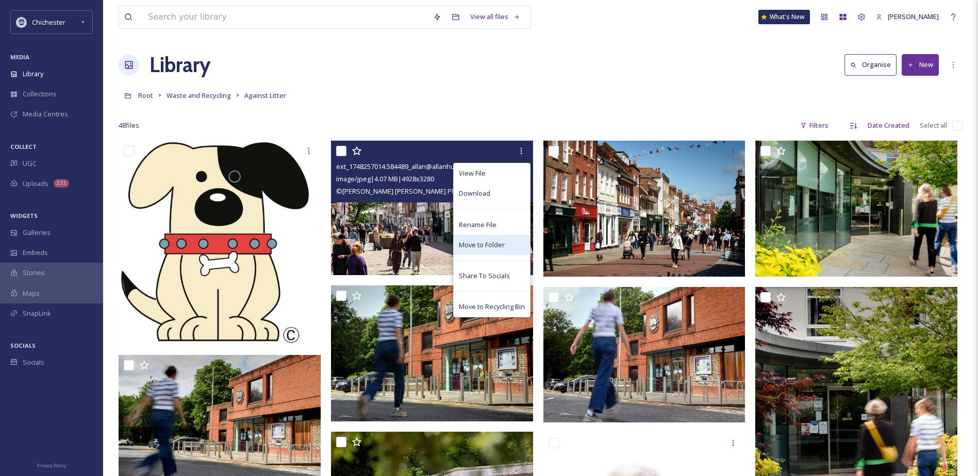
click at [483, 250] on span "Move to Folder" at bounding box center [482, 245] width 46 height 10
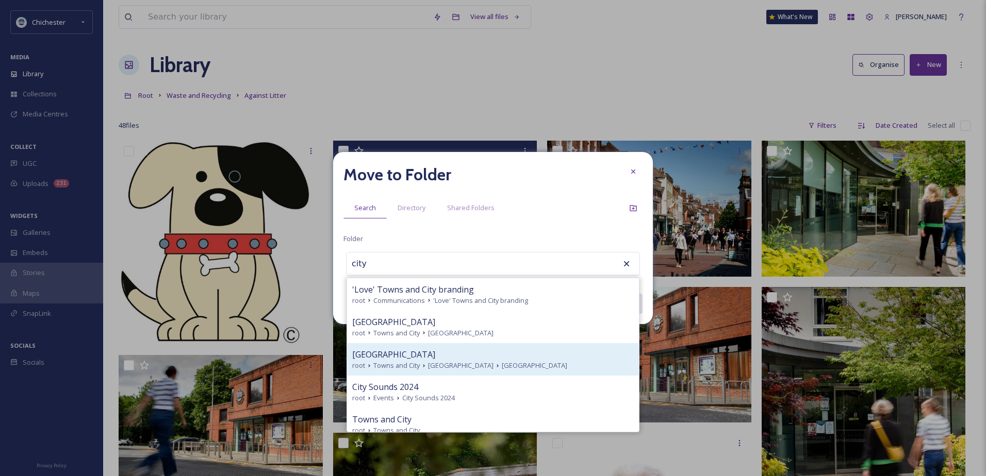
click at [429, 352] on div "[GEOGRAPHIC_DATA]" at bounding box center [493, 355] width 282 height 12
type input "[GEOGRAPHIC_DATA]"
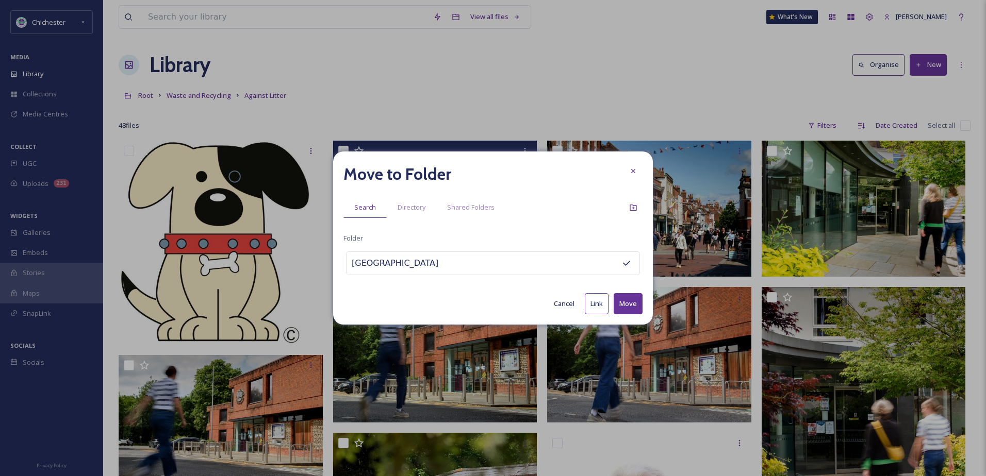
click at [621, 300] on button "Move" at bounding box center [628, 303] width 29 height 21
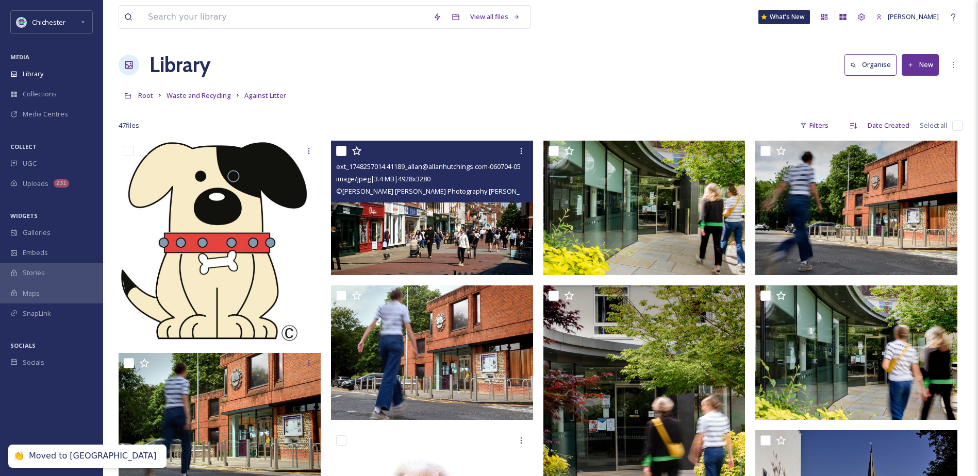
click at [454, 239] on img at bounding box center [432, 208] width 202 height 135
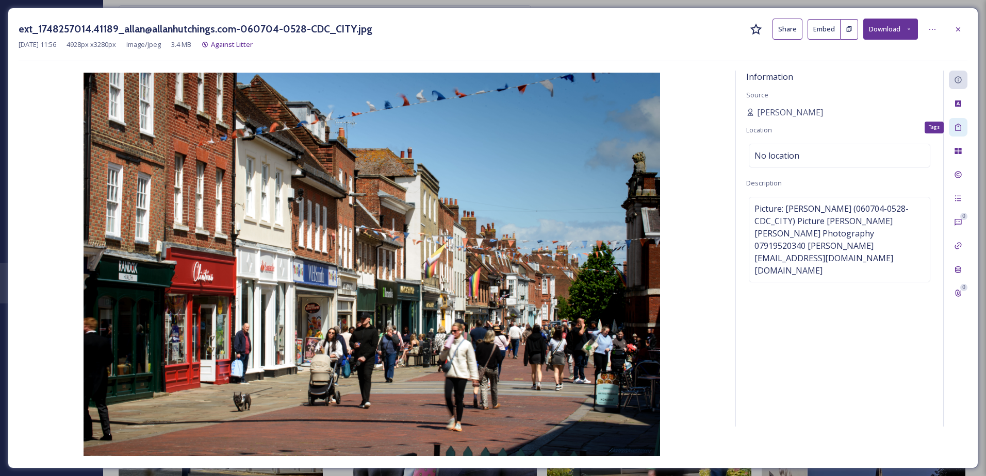
click at [954, 128] on icon at bounding box center [958, 127] width 8 height 8
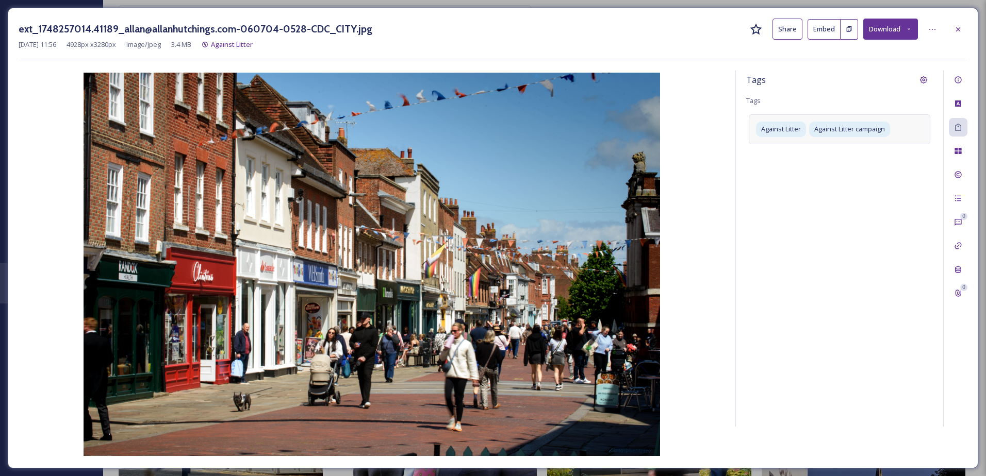
click at [916, 133] on div "Against Litter Against Litter campaign" at bounding box center [839, 128] width 181 height 29
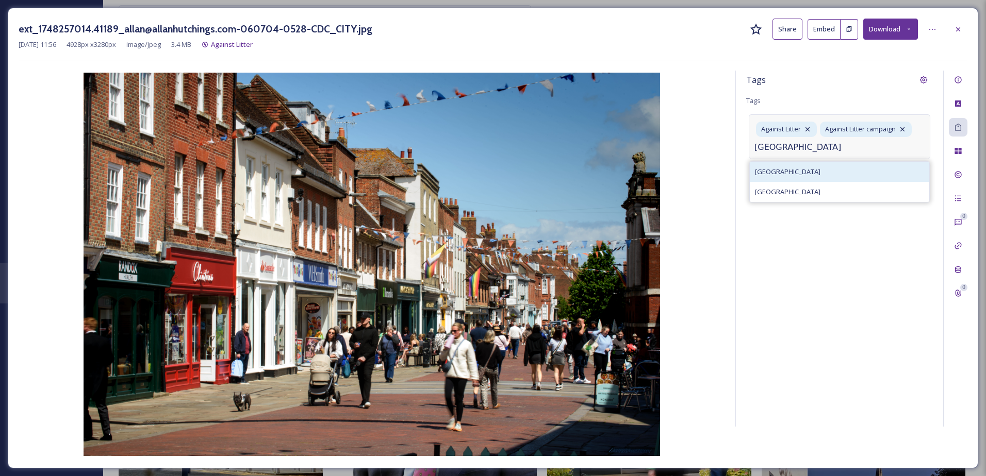
type input "[GEOGRAPHIC_DATA]"
click at [836, 175] on div "[GEOGRAPHIC_DATA]" at bounding box center [839, 172] width 179 height 20
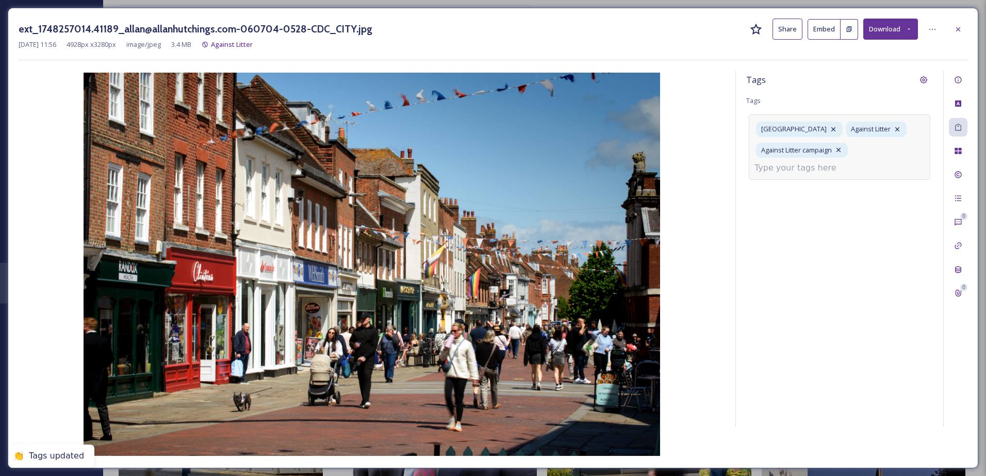
click at [808, 166] on input at bounding box center [805, 168] width 103 height 12
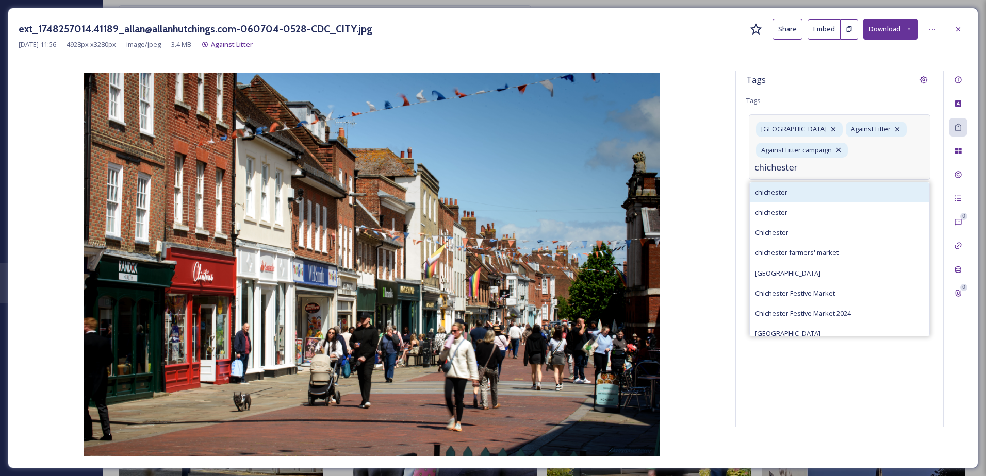
type input "chichester"
click at [806, 187] on div "chichester" at bounding box center [839, 193] width 179 height 20
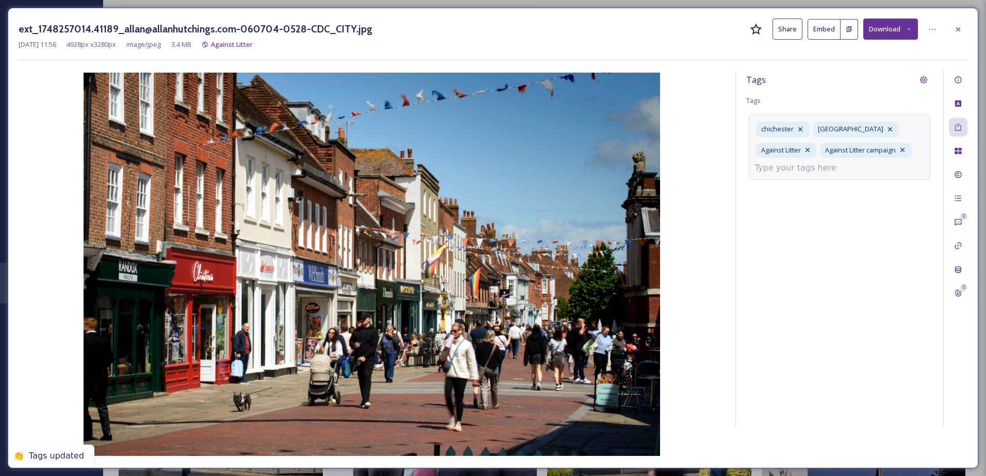
click at [781, 169] on input at bounding box center [805, 168] width 103 height 12
click at [957, 24] on div at bounding box center [958, 29] width 19 height 19
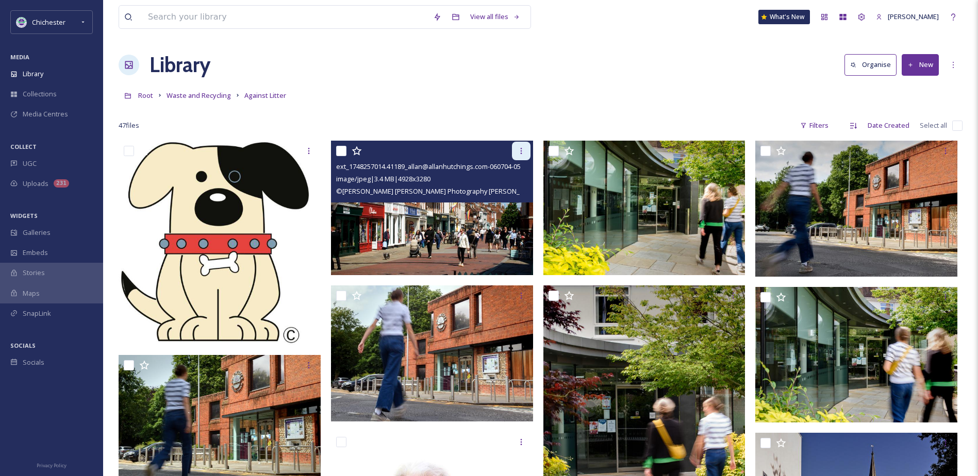
click at [522, 146] on div at bounding box center [521, 151] width 19 height 19
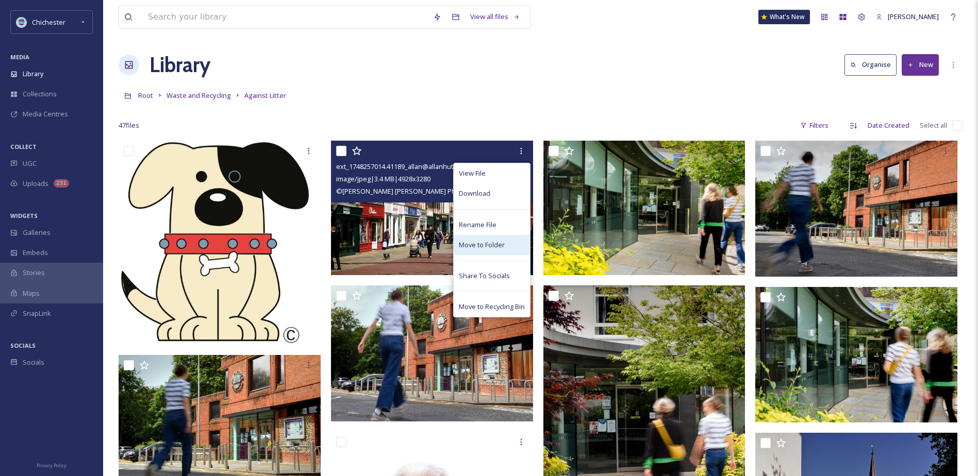
click at [486, 247] on span "Move to Folder" at bounding box center [482, 245] width 46 height 10
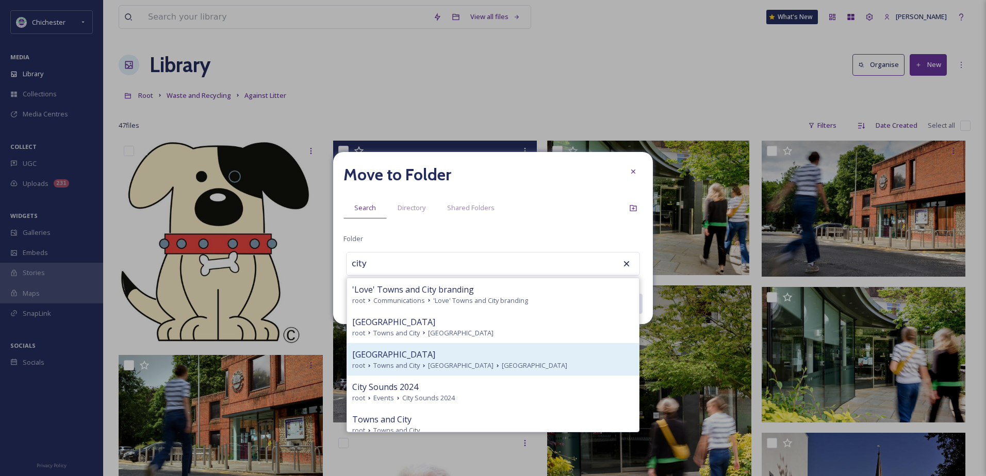
click at [455, 367] on span "[GEOGRAPHIC_DATA]" at bounding box center [460, 366] width 65 height 10
type input "[GEOGRAPHIC_DATA]"
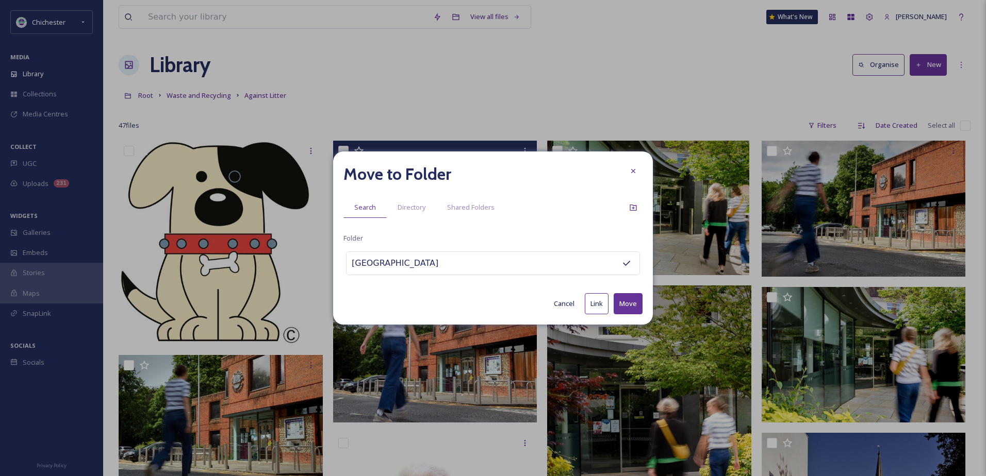
click at [620, 293] on button "Move" at bounding box center [628, 303] width 29 height 21
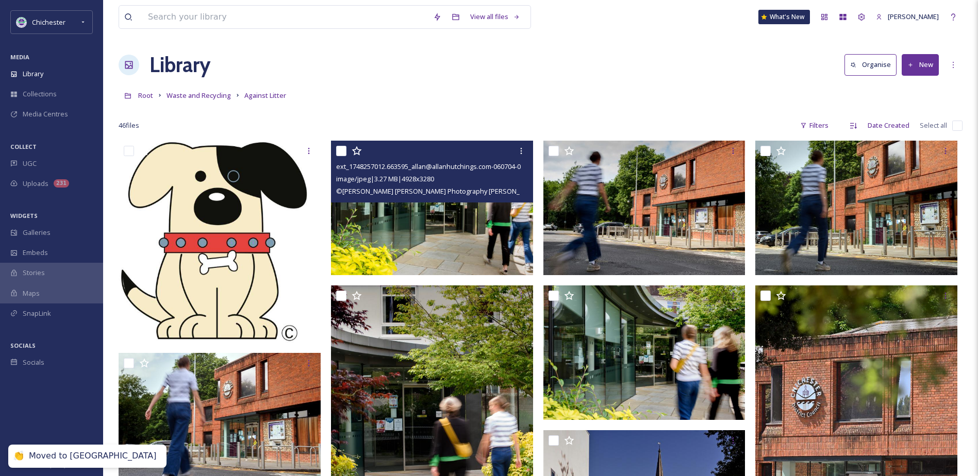
click at [383, 233] on img at bounding box center [432, 208] width 202 height 135
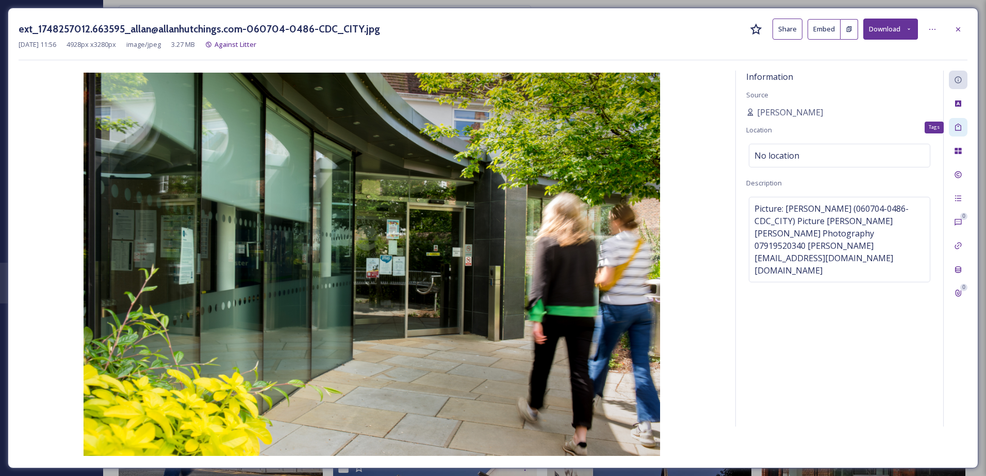
click at [960, 128] on icon at bounding box center [958, 127] width 8 height 8
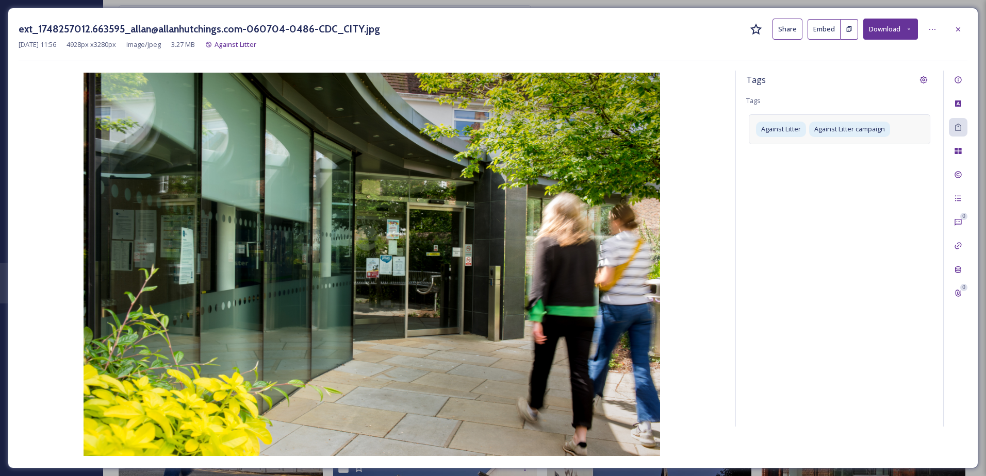
click at [898, 141] on div "Against Litter Against Litter campaign" at bounding box center [839, 128] width 181 height 29
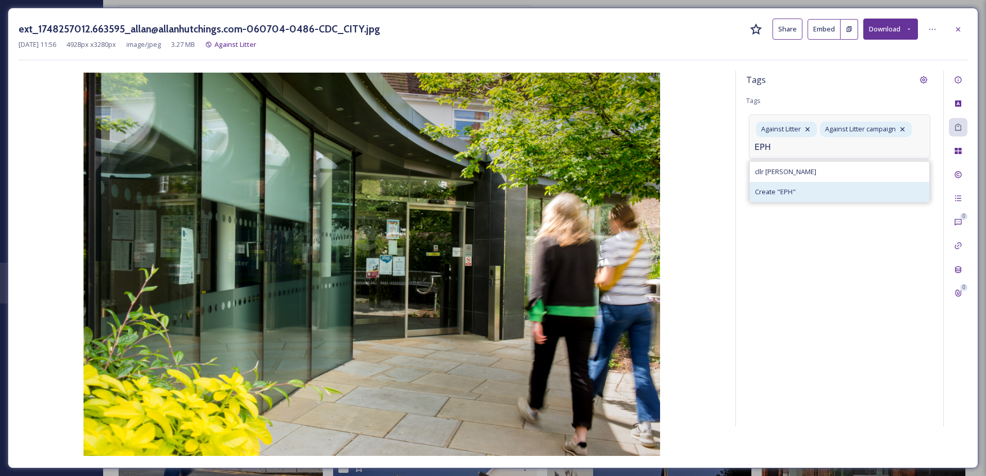
type input "EPH"
click at [770, 195] on span "Create " EPH "" at bounding box center [775, 192] width 41 height 10
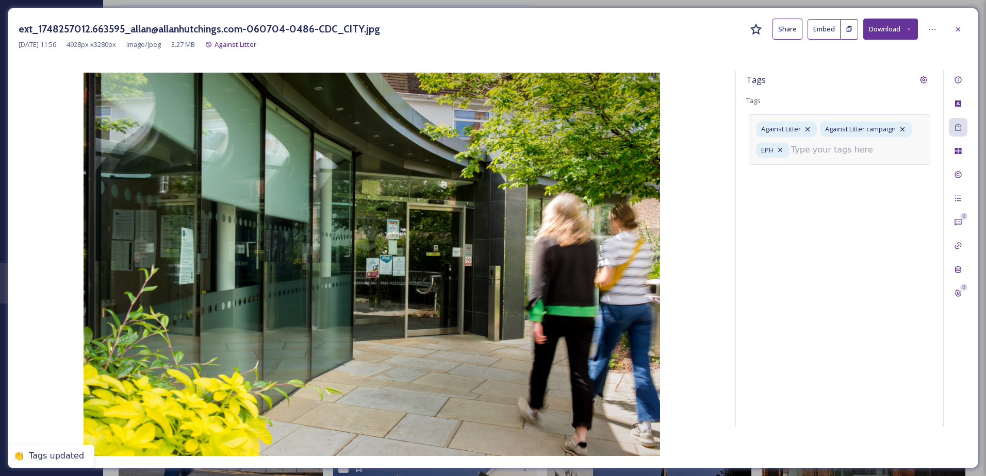
click at [821, 154] on input at bounding box center [842, 150] width 103 height 12
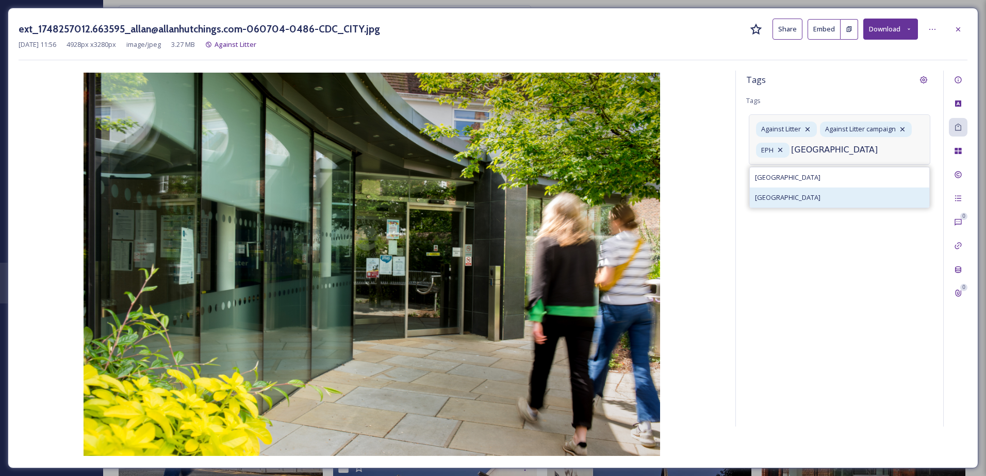
type input "[GEOGRAPHIC_DATA]"
click at [816, 190] on div "[GEOGRAPHIC_DATA]" at bounding box center [839, 198] width 179 height 20
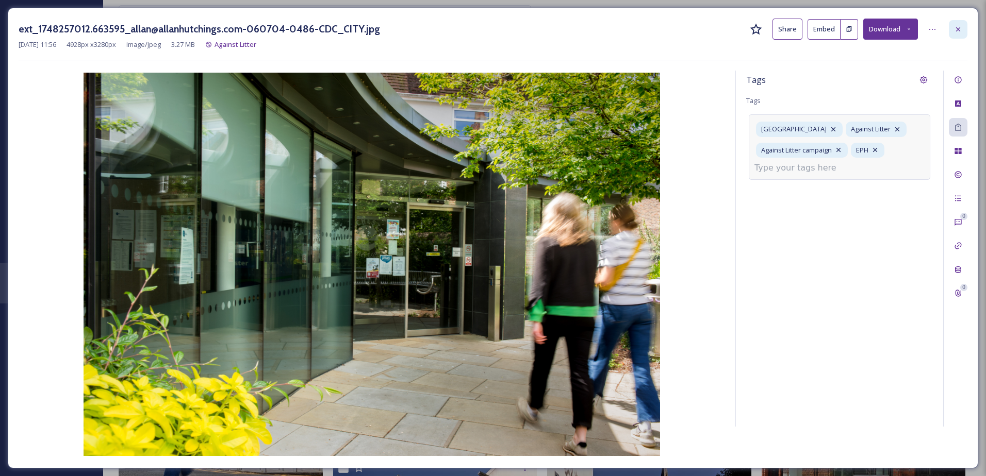
click at [964, 22] on div at bounding box center [958, 29] width 19 height 19
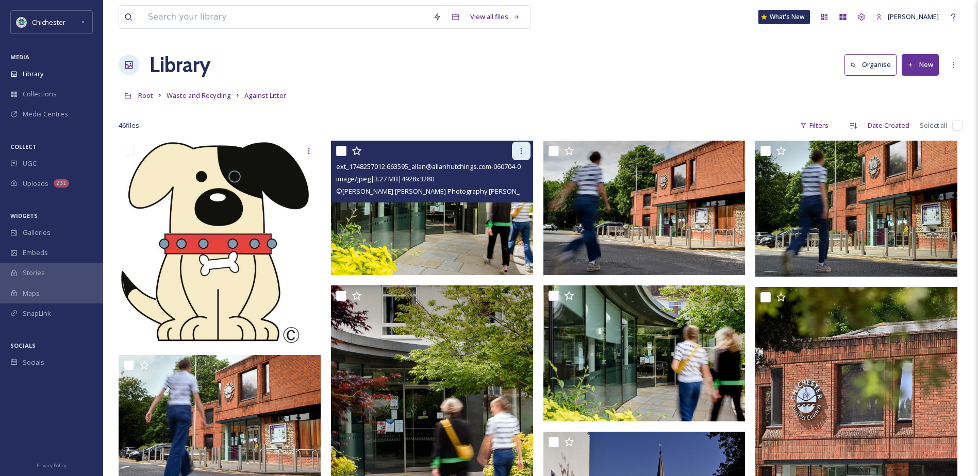
click at [517, 152] on icon at bounding box center [521, 151] width 8 height 8
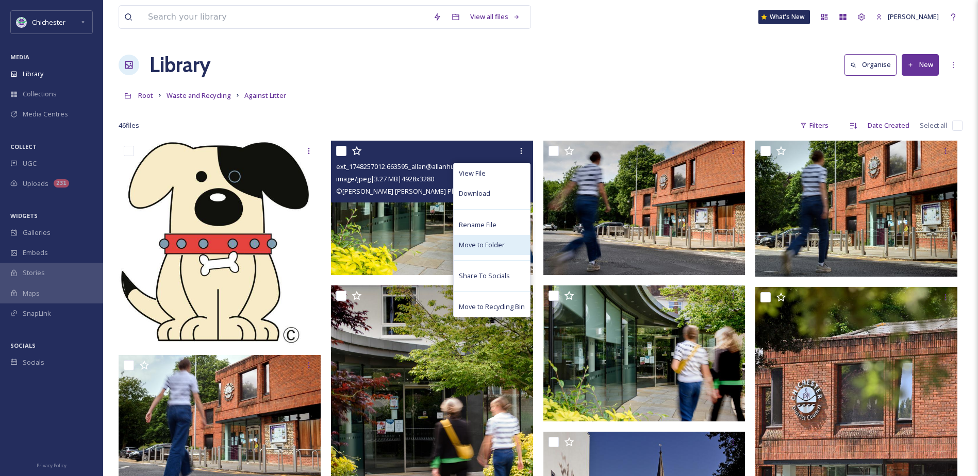
click at [470, 239] on div "Move to Folder" at bounding box center [492, 245] width 76 height 20
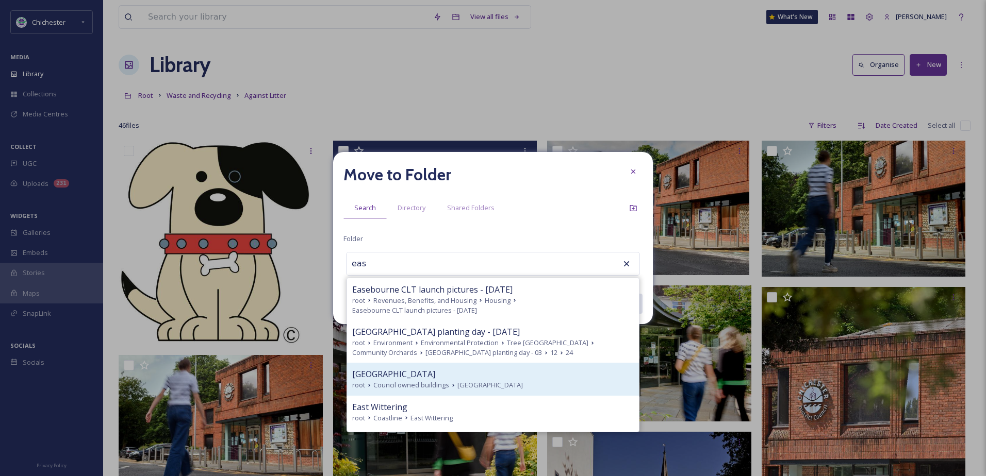
click at [525, 375] on div "[GEOGRAPHIC_DATA]" at bounding box center [493, 374] width 282 height 12
type input "[GEOGRAPHIC_DATA]"
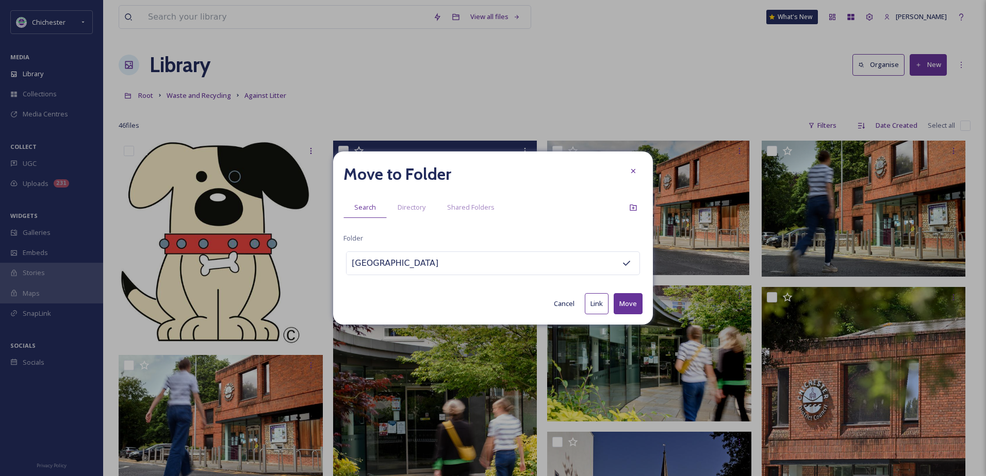
click at [624, 299] on button "Move" at bounding box center [628, 303] width 29 height 21
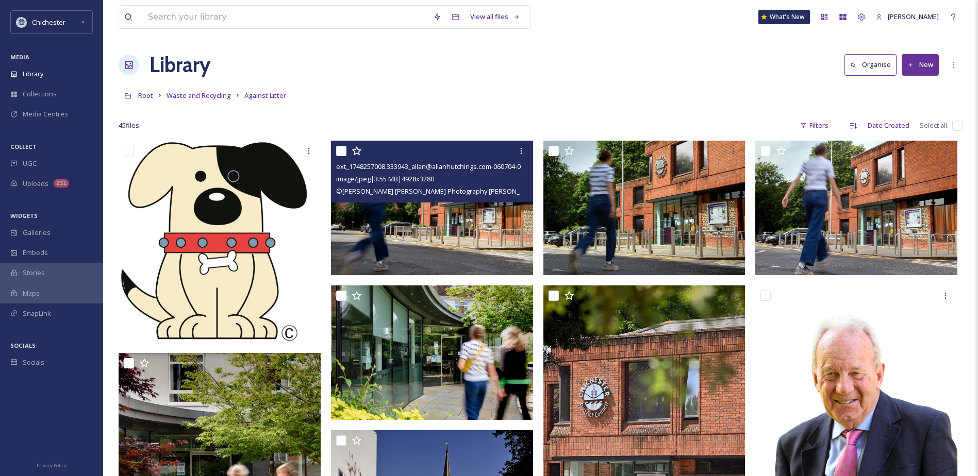
click at [342, 150] on input "checkbox" at bounding box center [341, 151] width 10 height 10
checkbox input "true"
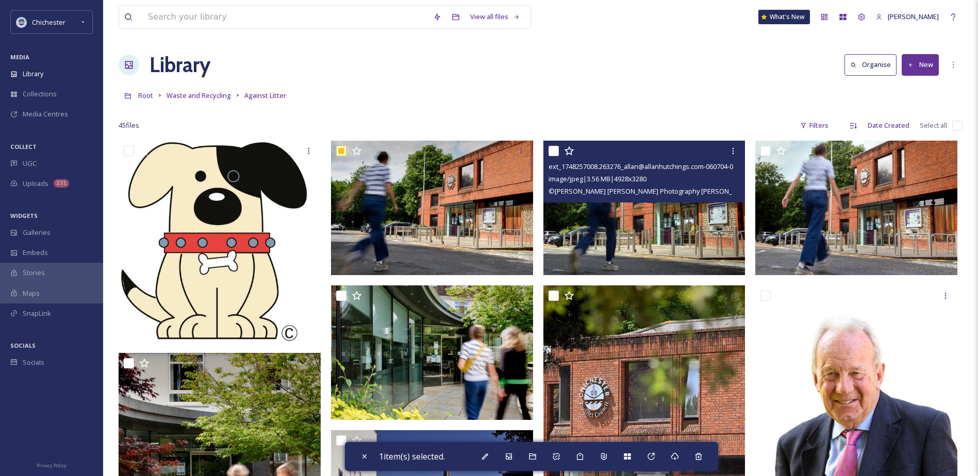
click at [553, 151] on input "checkbox" at bounding box center [554, 151] width 10 height 10
checkbox input "true"
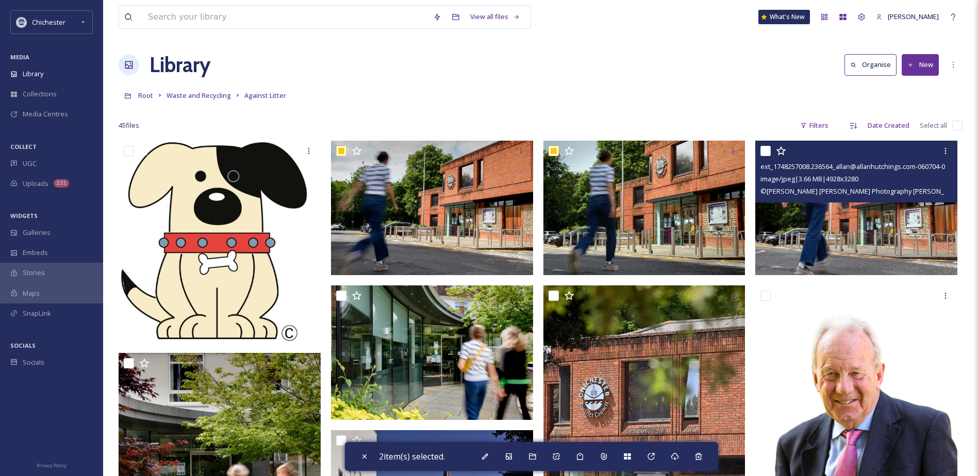
click at [768, 150] on input "checkbox" at bounding box center [766, 151] width 10 height 10
checkbox input "true"
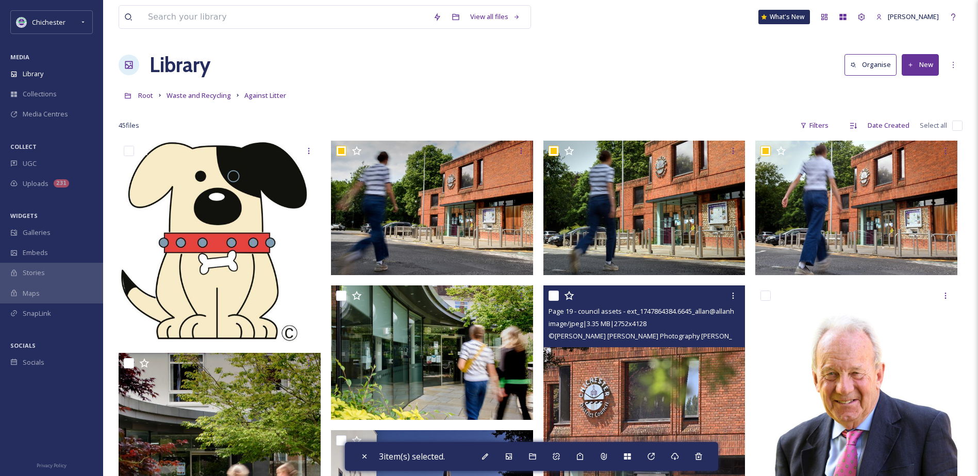
click at [549, 296] on input "checkbox" at bounding box center [554, 296] width 10 height 10
checkbox input "true"
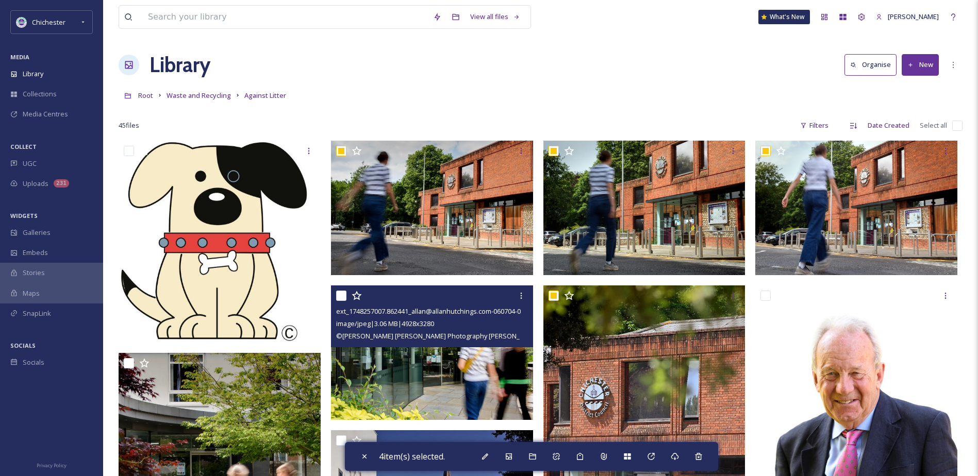
click at [337, 296] on input "checkbox" at bounding box center [341, 296] width 10 height 10
checkbox input "true"
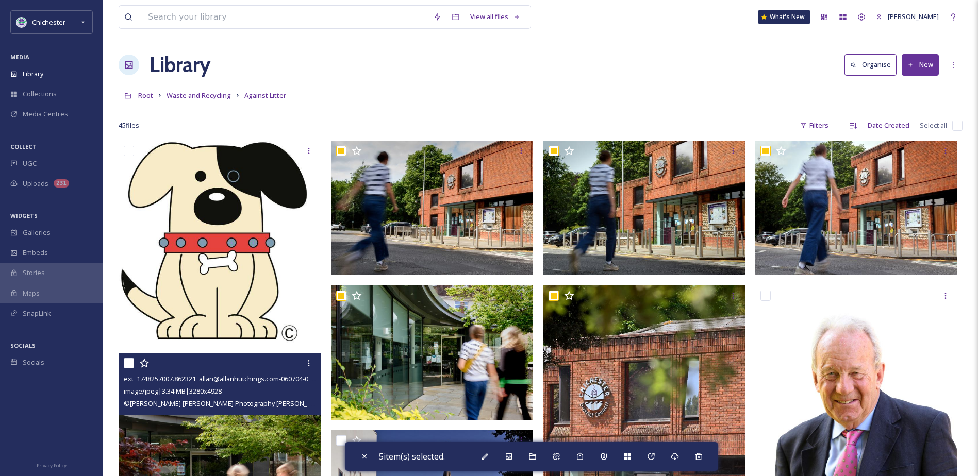
click at [127, 362] on input "checkbox" at bounding box center [129, 363] width 10 height 10
checkbox input "true"
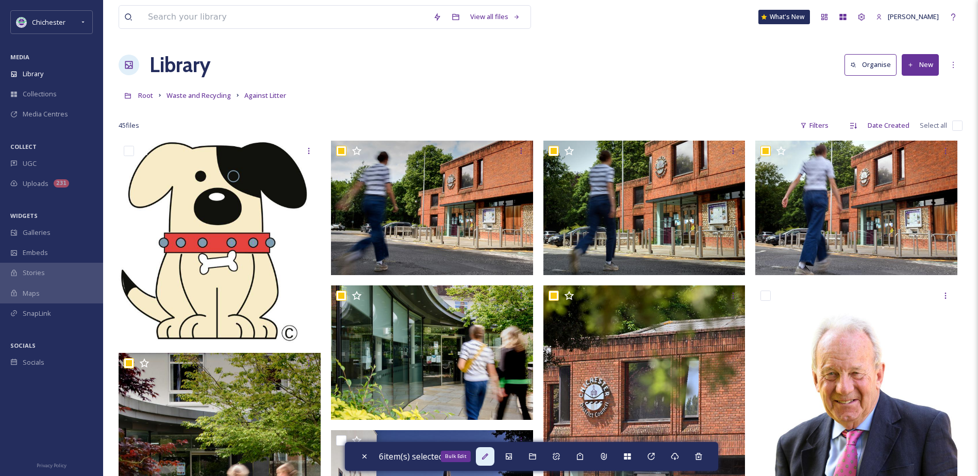
click at [484, 457] on icon at bounding box center [485, 457] width 8 height 8
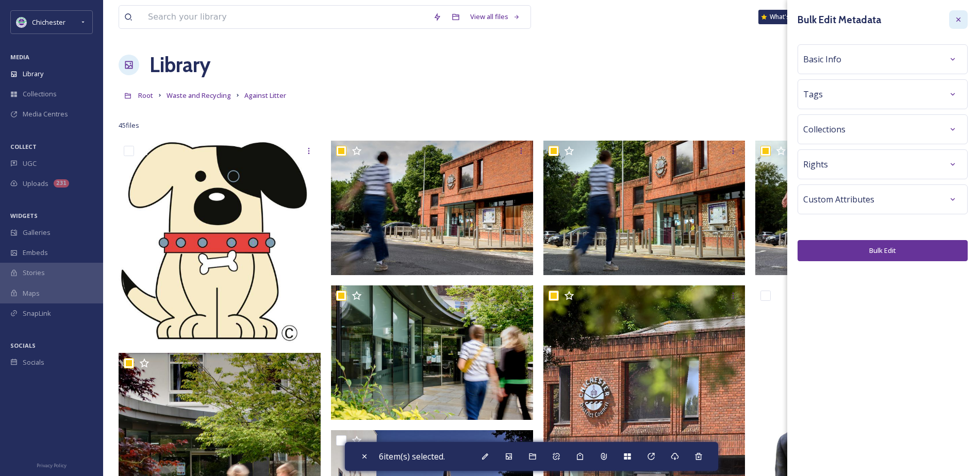
click at [957, 18] on icon at bounding box center [958, 20] width 4 height 4
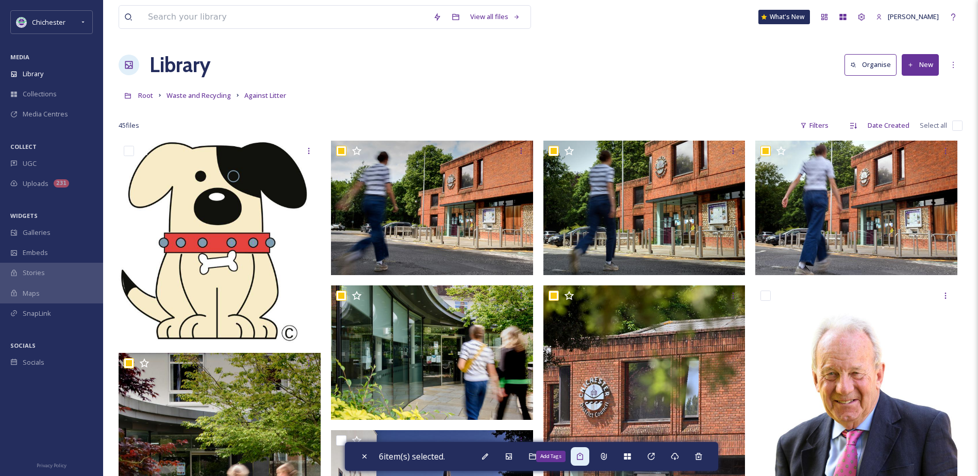
click at [584, 456] on icon at bounding box center [580, 457] width 8 height 8
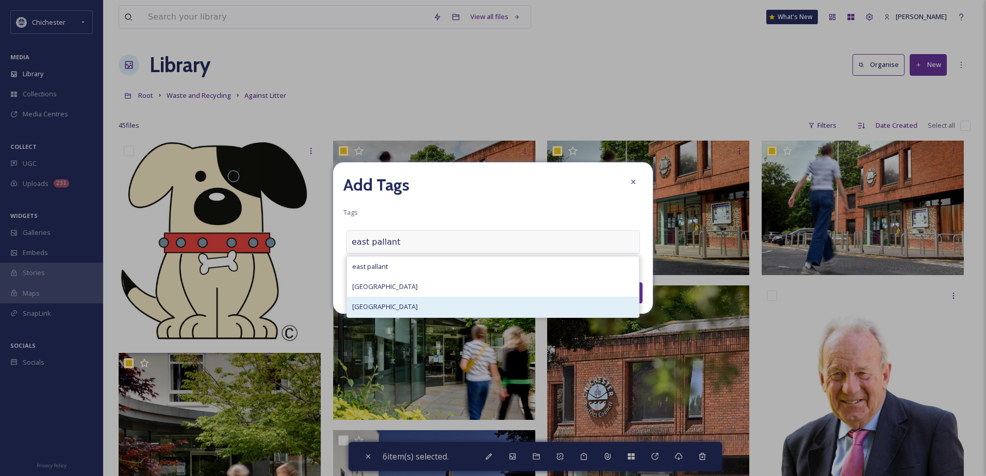
type input "east pallant"
click at [402, 303] on span "[GEOGRAPHIC_DATA]" at bounding box center [384, 307] width 65 height 10
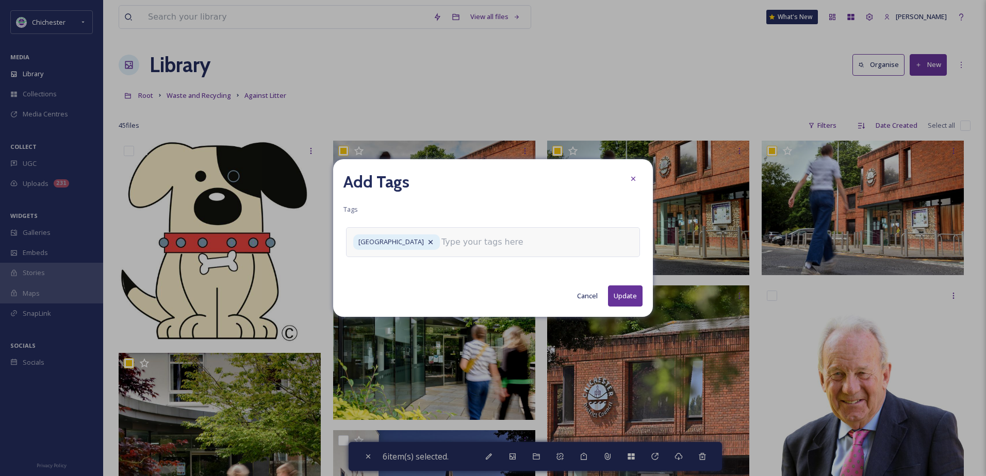
click at [457, 246] on input at bounding box center [492, 242] width 103 height 12
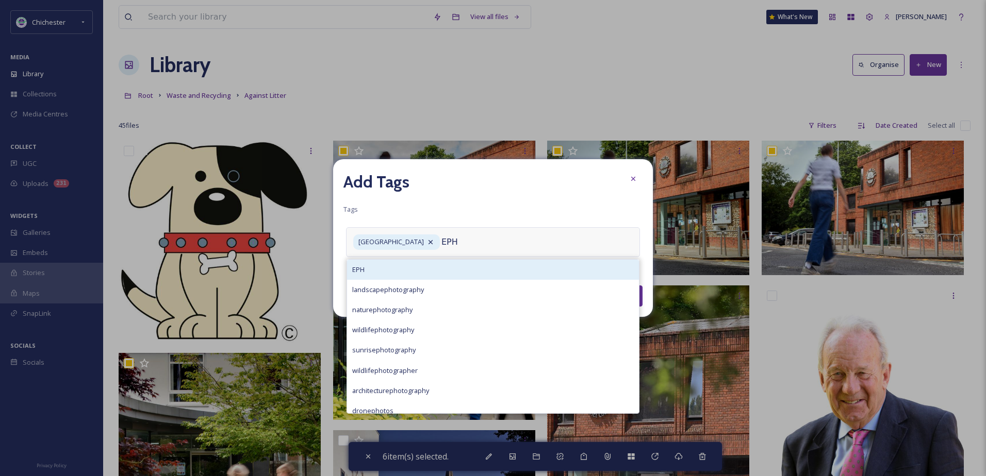
type input "EPH"
click at [440, 265] on div "EPH" at bounding box center [493, 270] width 292 height 20
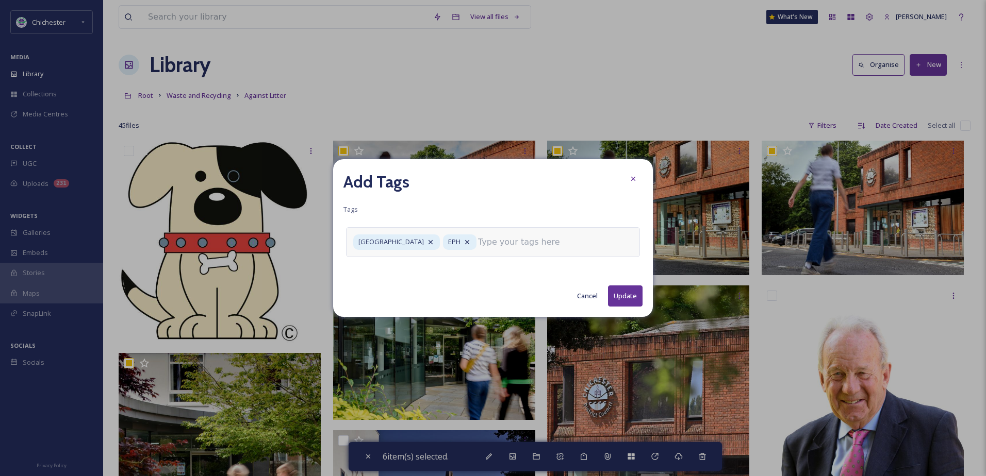
click at [634, 294] on button "Update" at bounding box center [625, 296] width 35 height 21
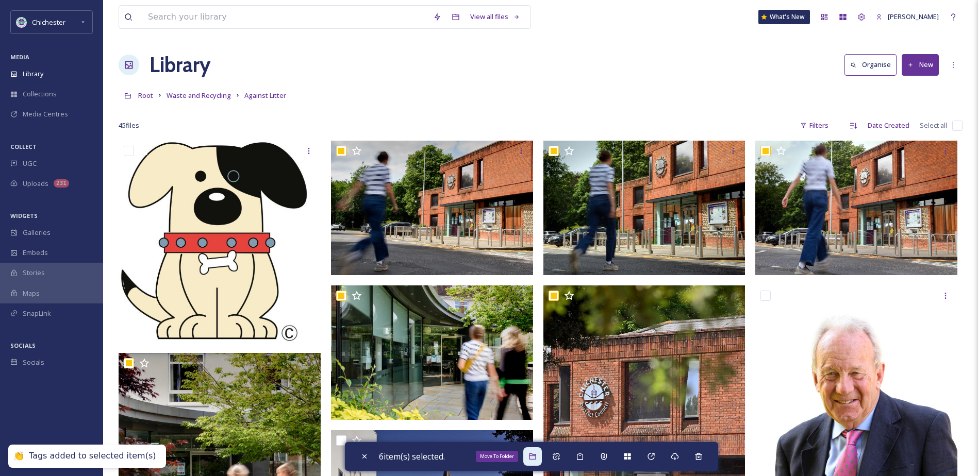
click at [526, 461] on div "Move To Folder" at bounding box center [532, 457] width 19 height 19
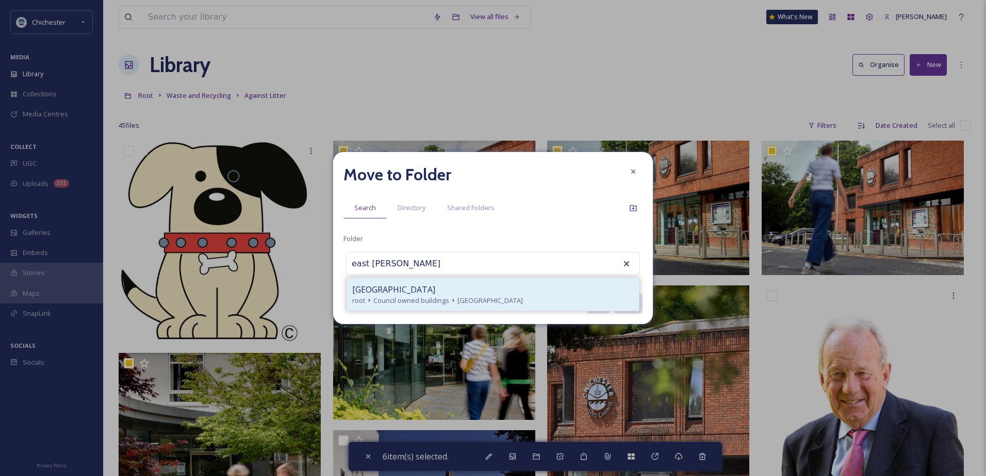
click at [382, 290] on span "[GEOGRAPHIC_DATA]" at bounding box center [393, 290] width 83 height 12
type input "[GEOGRAPHIC_DATA]"
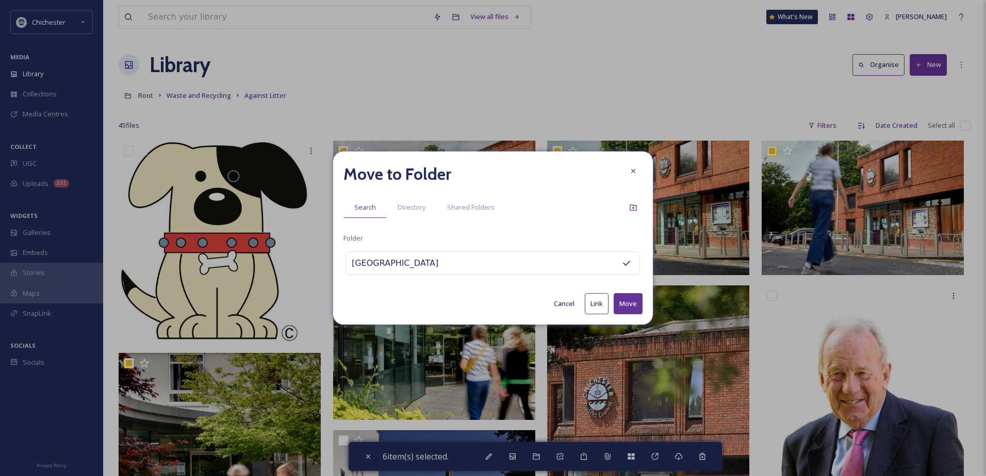
click at [623, 301] on button "Move" at bounding box center [628, 303] width 29 height 21
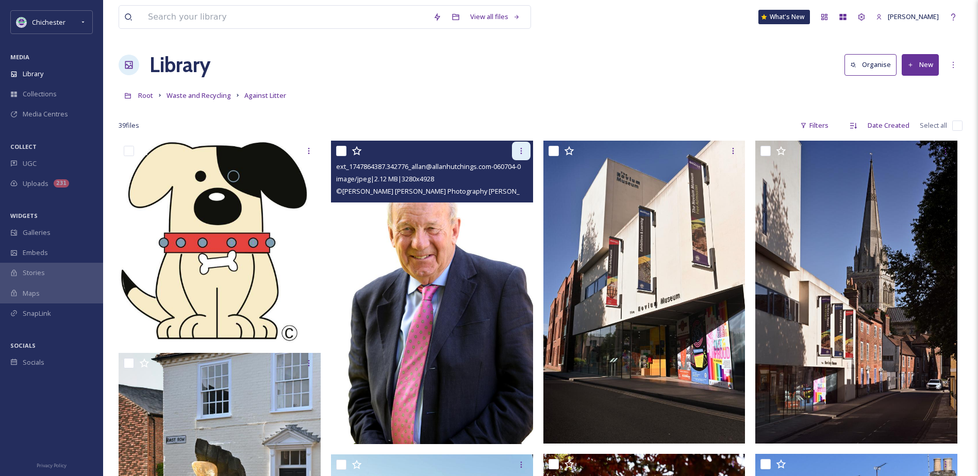
click at [517, 157] on div at bounding box center [521, 151] width 19 height 19
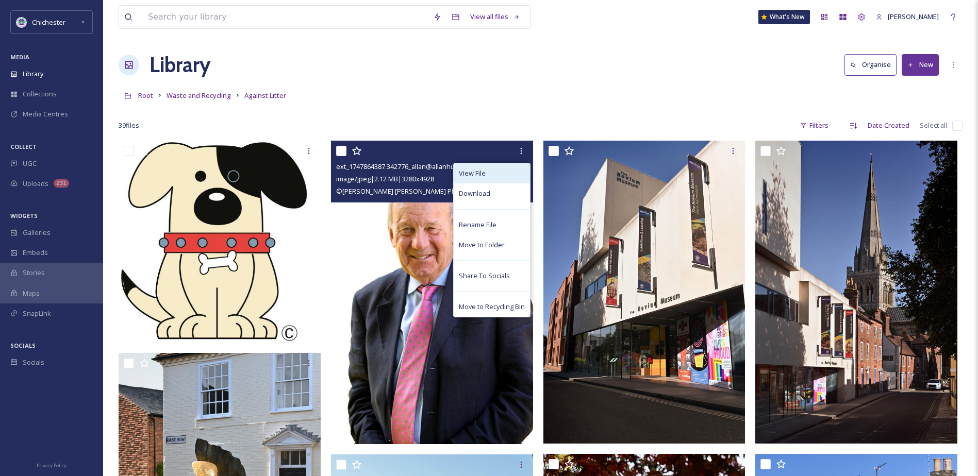
click at [480, 172] on span "View File" at bounding box center [472, 174] width 27 height 10
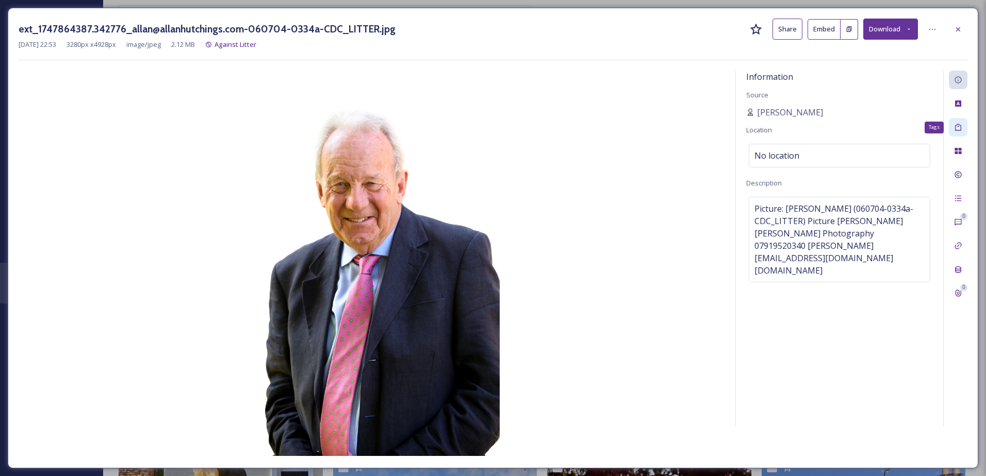
click at [951, 129] on div "Tags" at bounding box center [958, 127] width 19 height 19
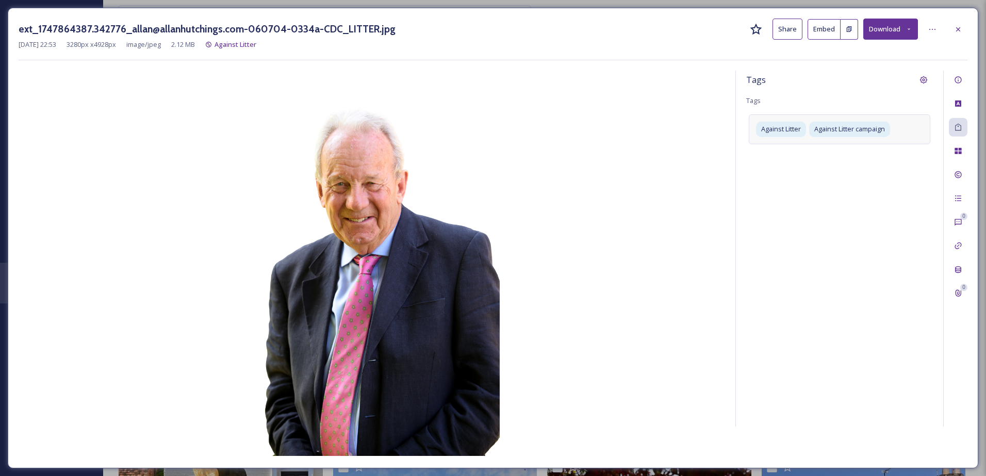
click at [913, 132] on div "Against Litter Against Litter campaign" at bounding box center [839, 128] width 181 height 29
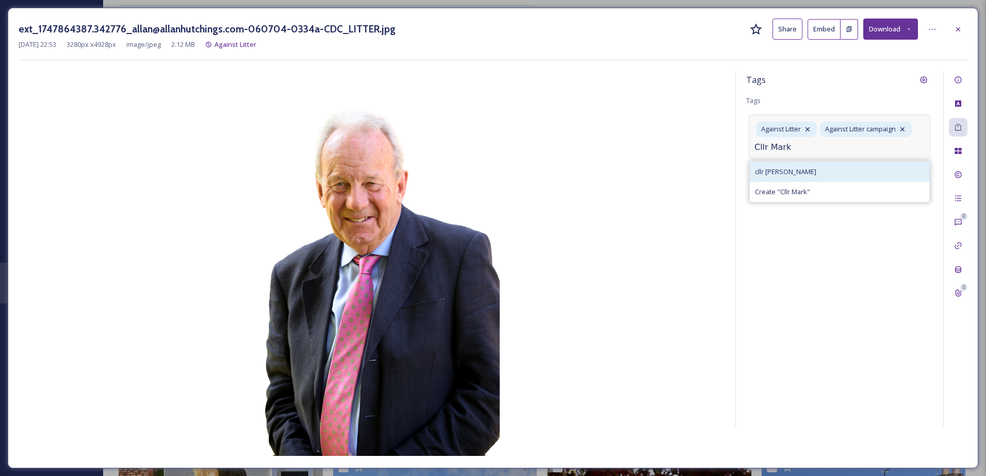
type input "Cllr Mark"
click at [834, 170] on div "cllr [PERSON_NAME]" at bounding box center [839, 172] width 179 height 20
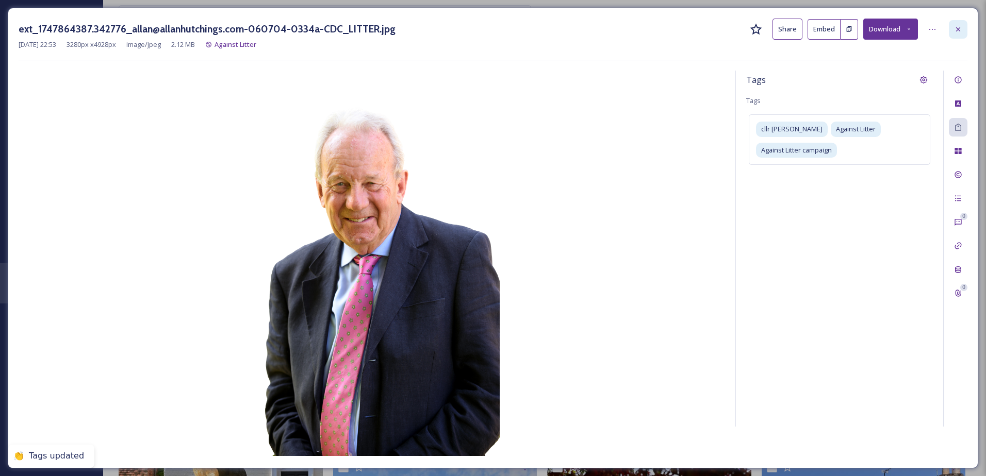
drag, startPoint x: 961, startPoint y: 29, endPoint x: 672, endPoint y: 109, distance: 299.5
click at [961, 29] on icon at bounding box center [958, 29] width 8 height 8
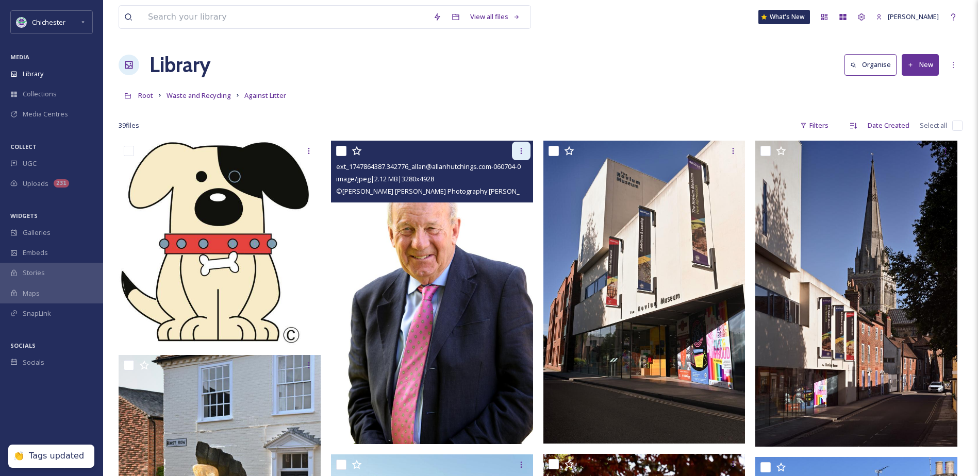
click at [529, 144] on div at bounding box center [521, 151] width 19 height 19
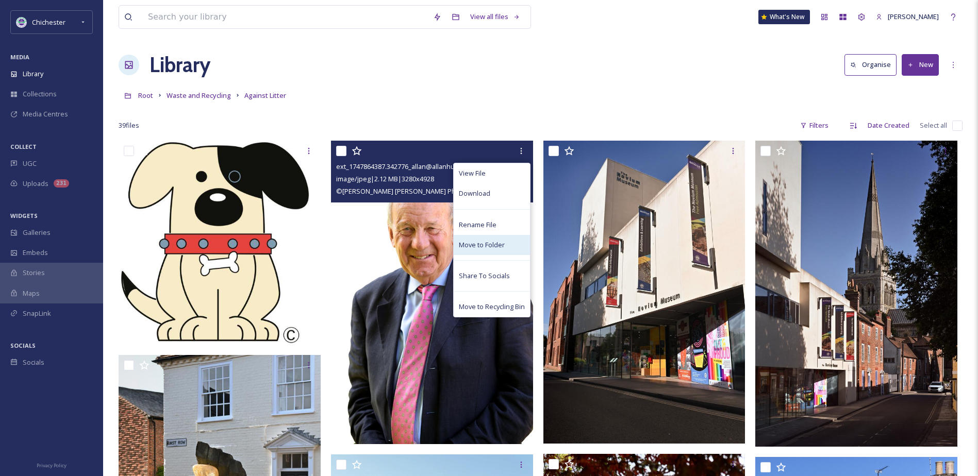
click at [483, 251] on div "Move to Folder" at bounding box center [492, 245] width 76 height 20
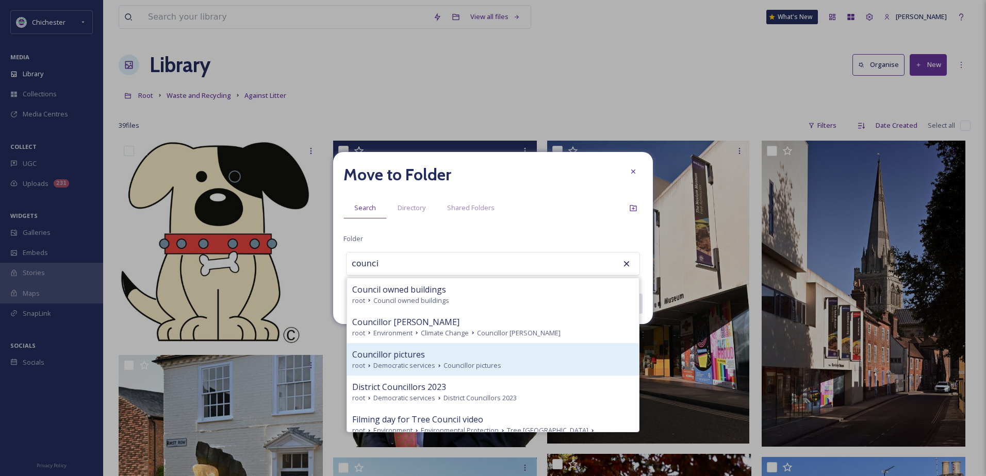
click at [424, 366] on span "Democratic services" at bounding box center [404, 366] width 62 height 10
type input "Councillor pictures"
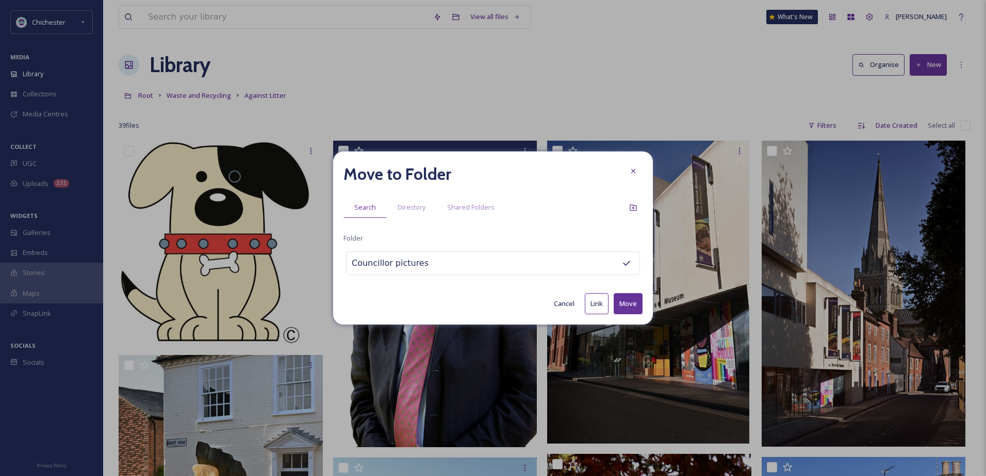
click at [632, 298] on button "Move" at bounding box center [628, 303] width 29 height 21
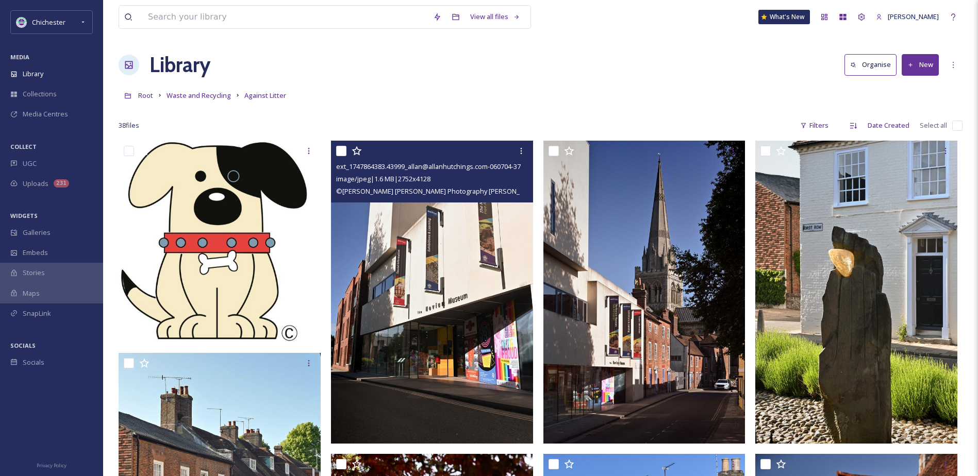
click at [340, 152] on input "checkbox" at bounding box center [341, 151] width 10 height 10
checkbox input "true"
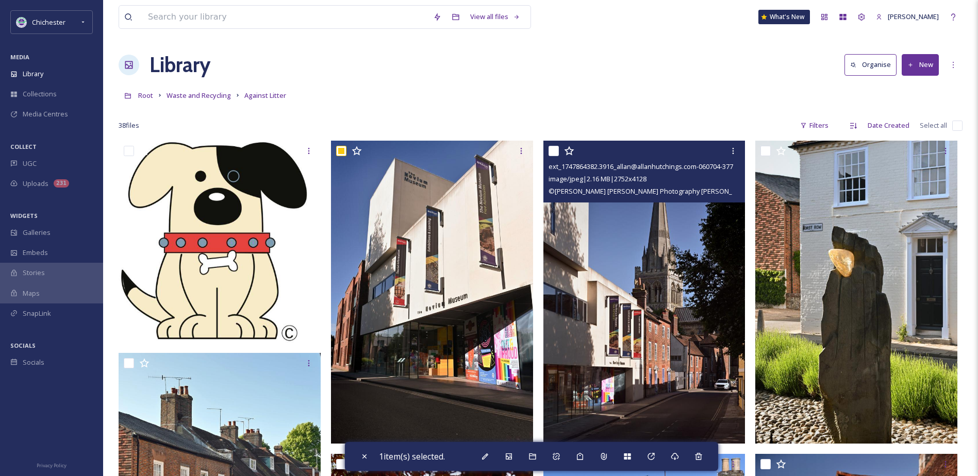
click at [552, 152] on input "checkbox" at bounding box center [554, 151] width 10 height 10
checkbox input "true"
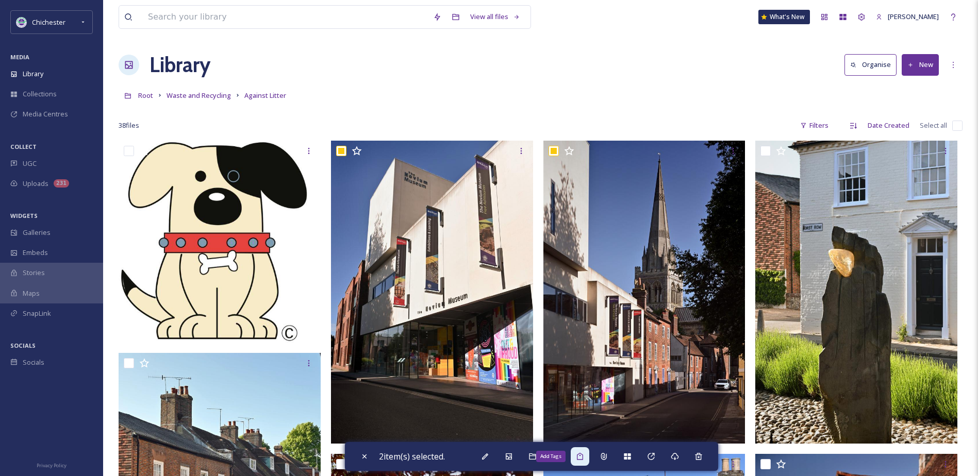
click at [581, 457] on icon at bounding box center [580, 457] width 8 height 8
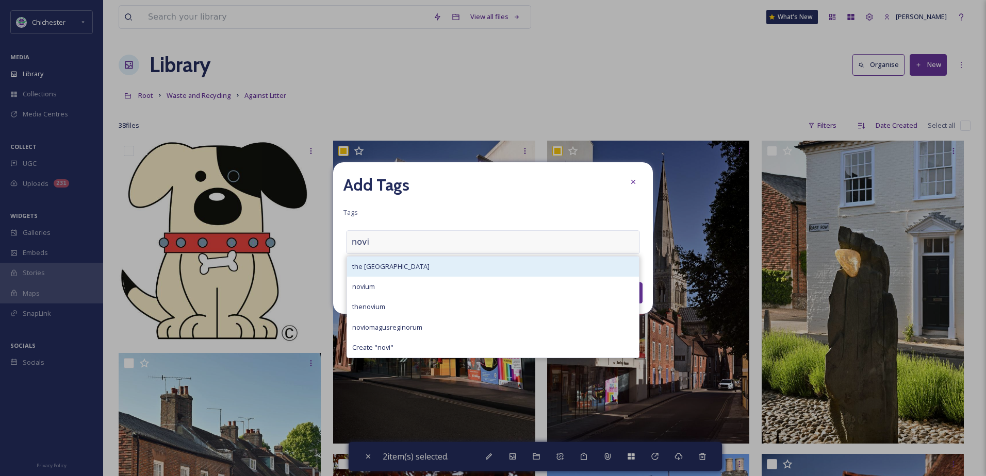
type input "novi"
click at [434, 260] on div "the [GEOGRAPHIC_DATA]" at bounding box center [493, 267] width 292 height 20
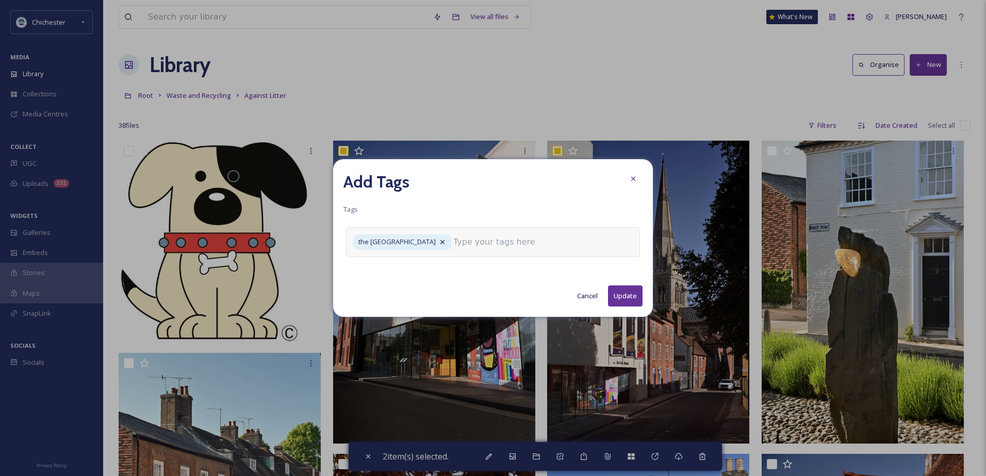
click at [470, 245] on input at bounding box center [504, 242] width 103 height 12
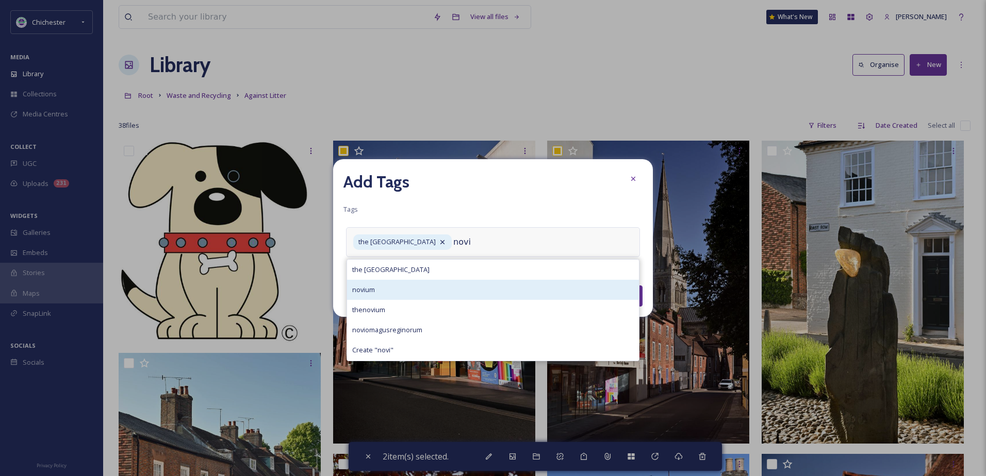
type input "novi"
click at [443, 295] on div "novium" at bounding box center [493, 290] width 292 height 20
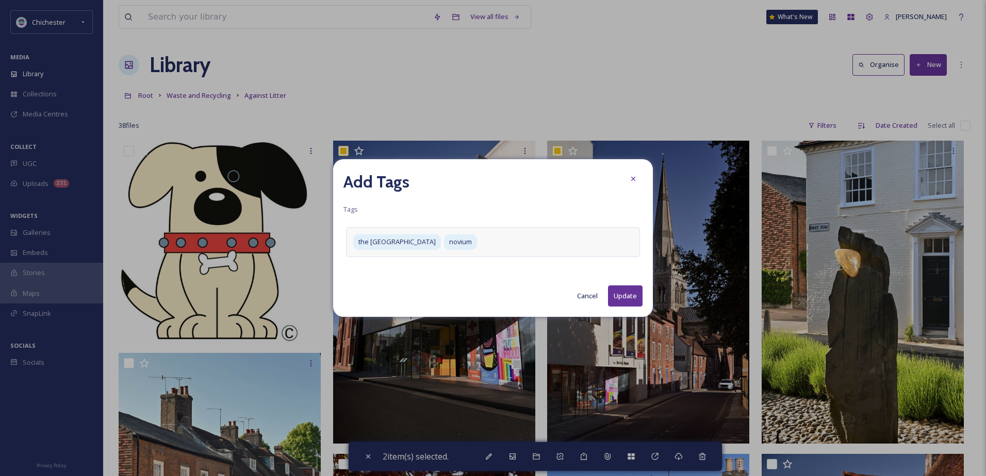
click at [631, 292] on button "Update" at bounding box center [625, 296] width 35 height 21
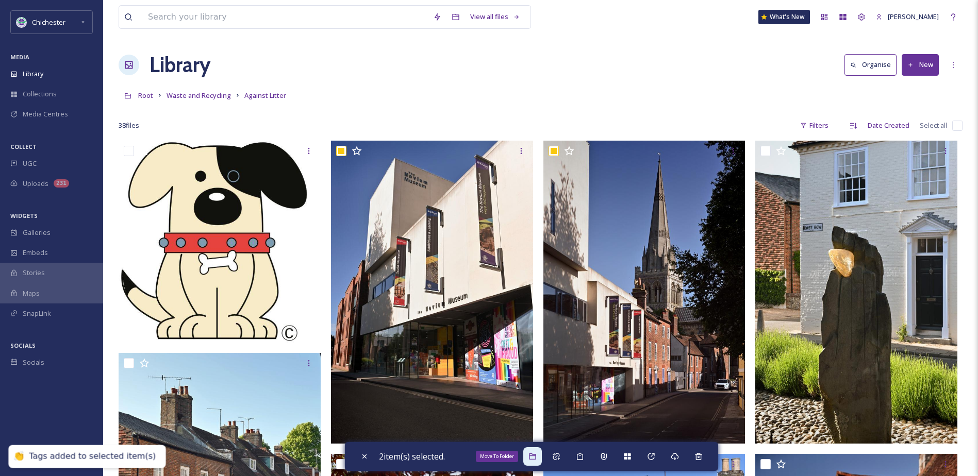
click at [535, 454] on icon at bounding box center [532, 457] width 7 height 6
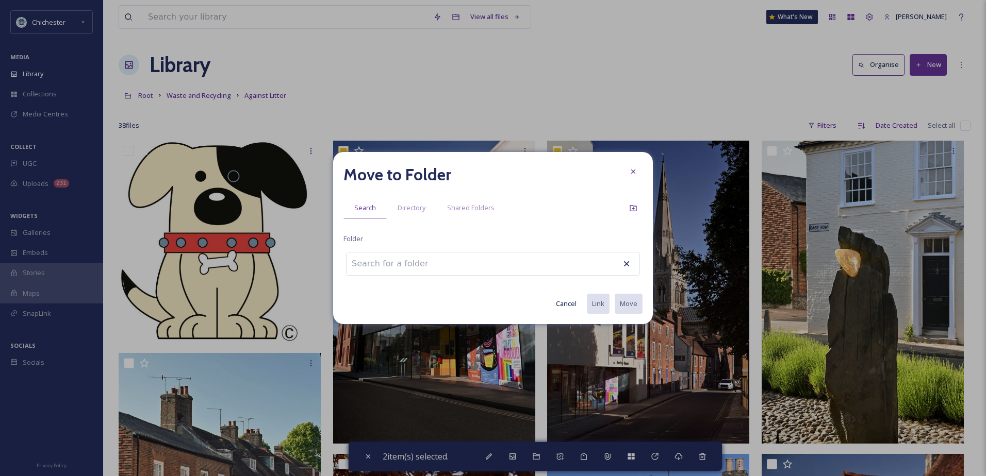
type input "o"
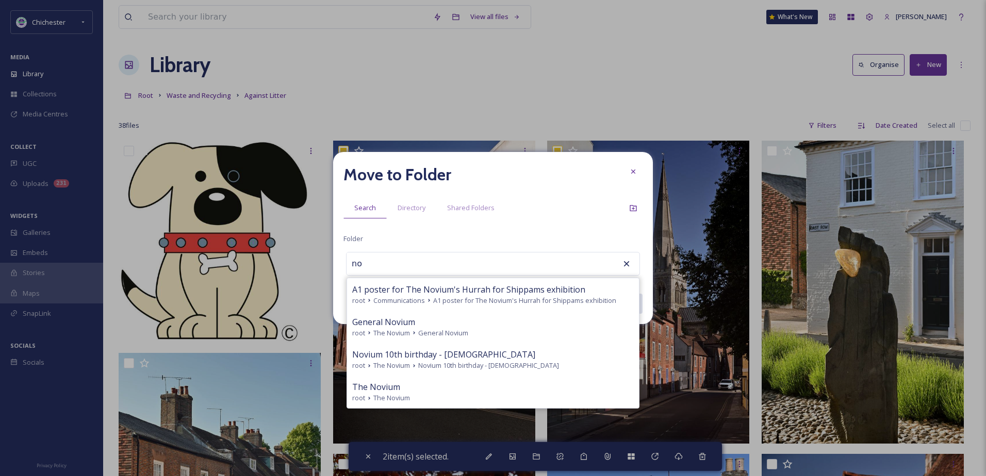
type input "n"
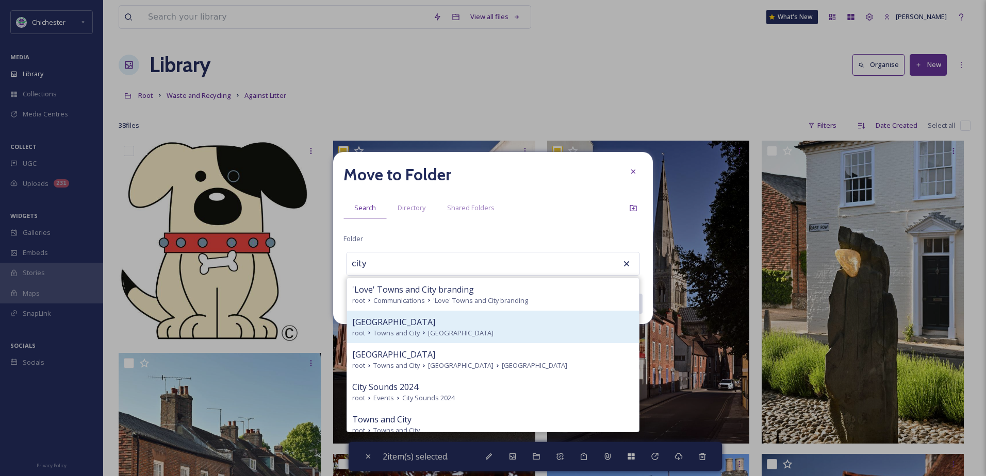
click at [440, 337] on span "[GEOGRAPHIC_DATA]" at bounding box center [460, 333] width 65 height 10
type input "[GEOGRAPHIC_DATA]"
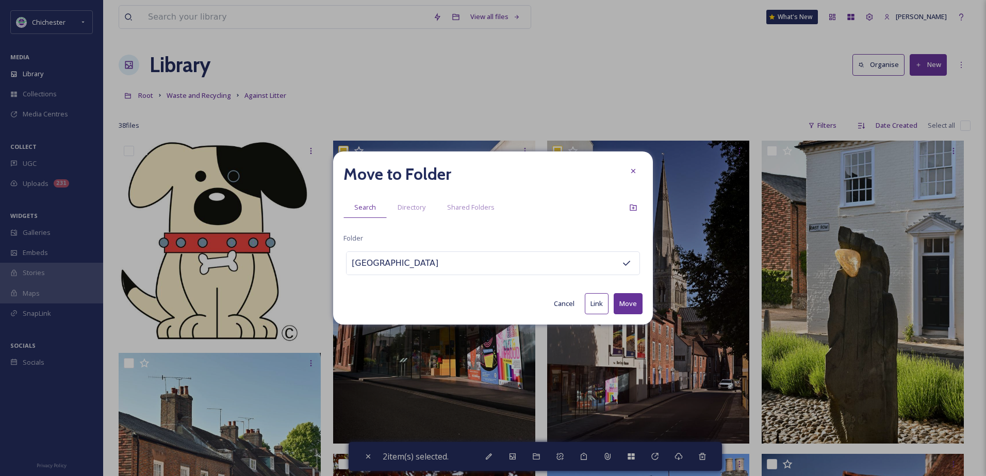
click at [638, 300] on button "Move" at bounding box center [628, 303] width 29 height 21
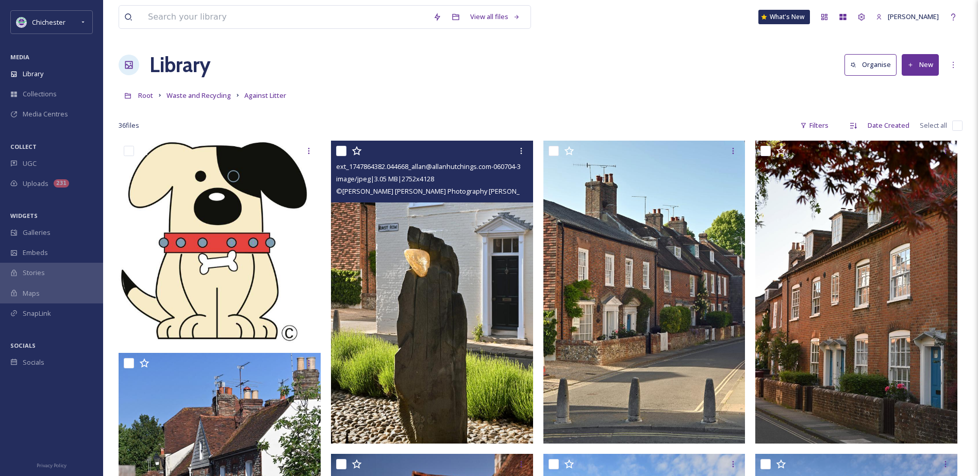
click at [506, 287] on img at bounding box center [432, 292] width 202 height 303
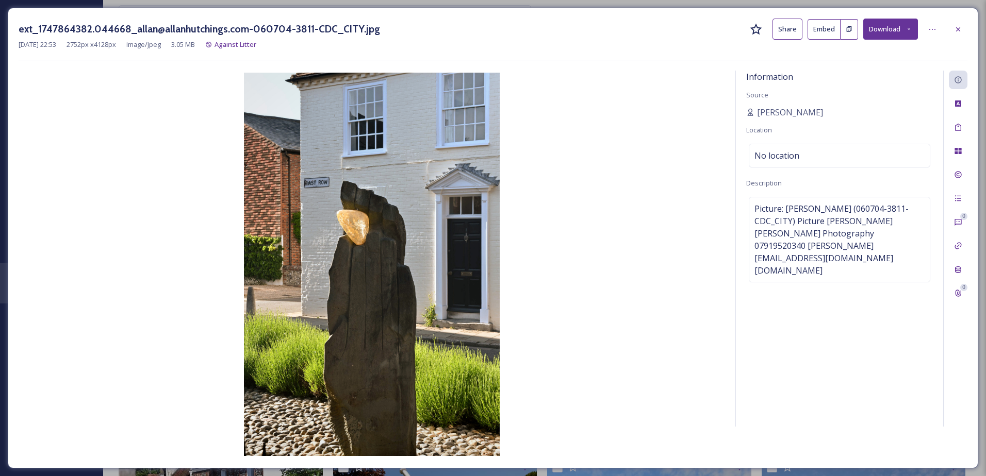
click at [956, 39] on div "ext_1747864382.044668_allan@allanhutchings.com-060704-3811-CDC_CITY.jpg Share E…" at bounding box center [493, 29] width 949 height 21
click at [954, 31] on icon at bounding box center [958, 29] width 8 height 8
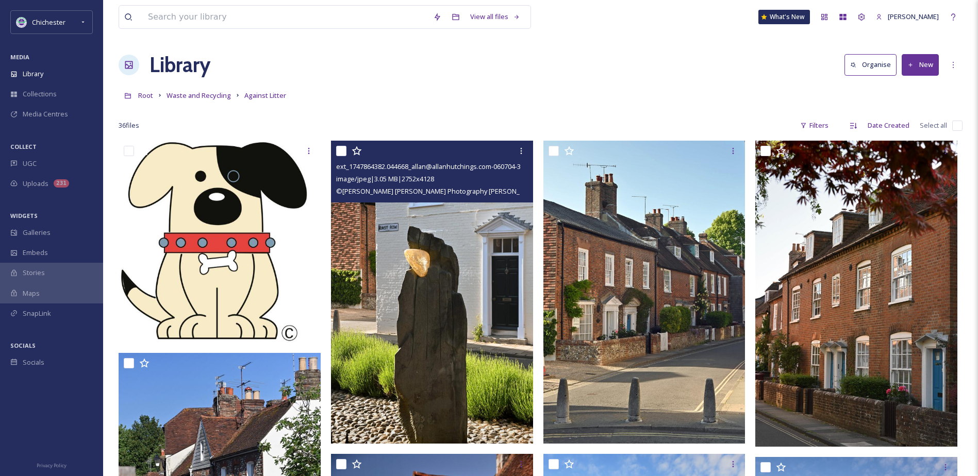
drag, startPoint x: 340, startPoint y: 148, endPoint x: 446, endPoint y: 155, distance: 106.4
click at [340, 148] on input "checkbox" at bounding box center [341, 151] width 10 height 10
checkbox input "true"
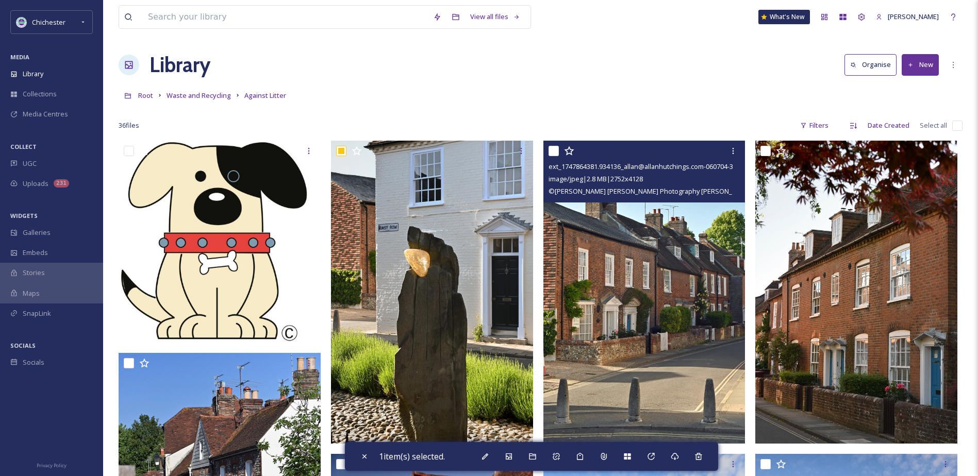
click at [550, 151] on input "checkbox" at bounding box center [554, 151] width 10 height 10
checkbox input "true"
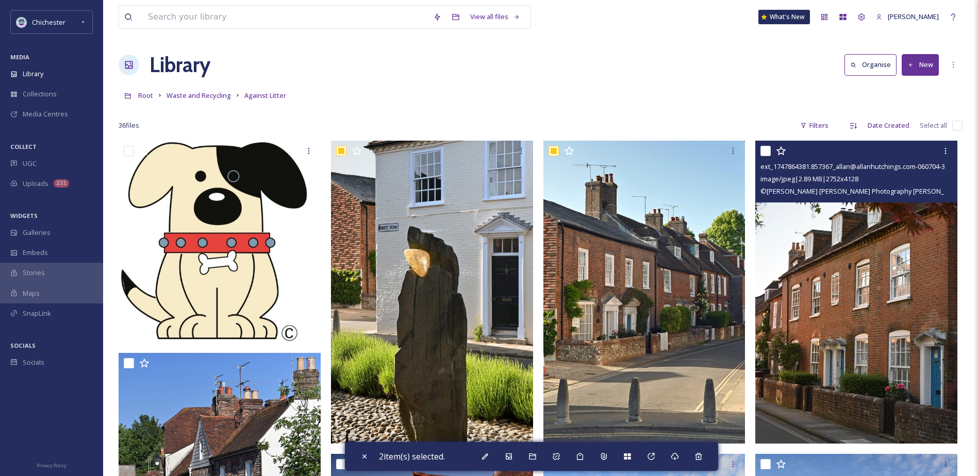
click at [767, 151] on input "checkbox" at bounding box center [766, 151] width 10 height 10
checkbox input "true"
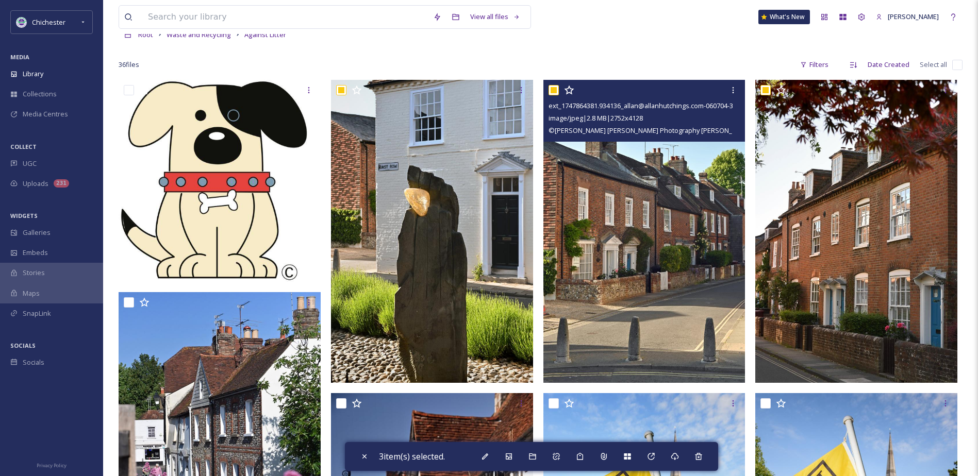
scroll to position [206, 0]
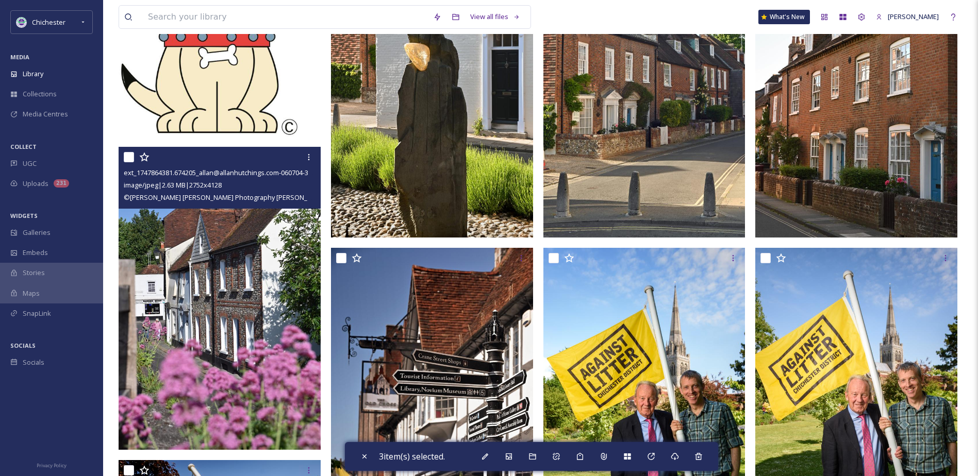
click at [192, 312] on img at bounding box center [220, 298] width 202 height 303
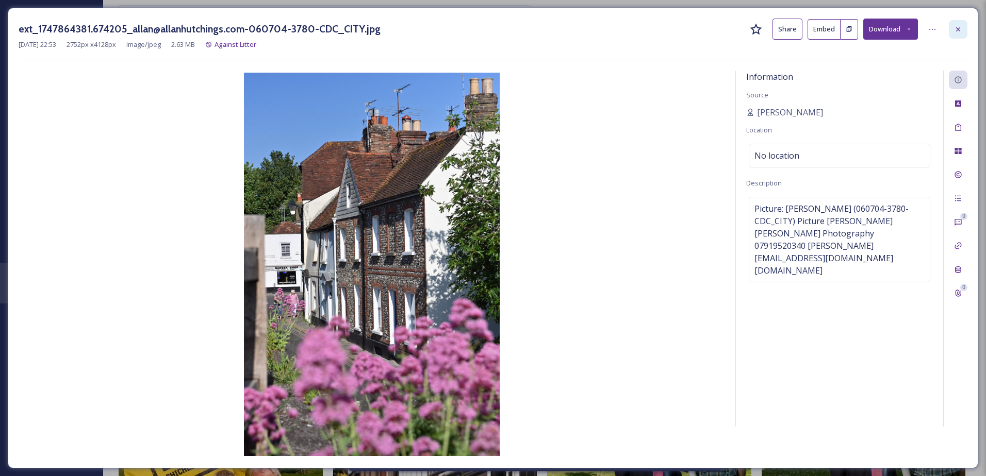
click at [951, 23] on div at bounding box center [958, 29] width 19 height 19
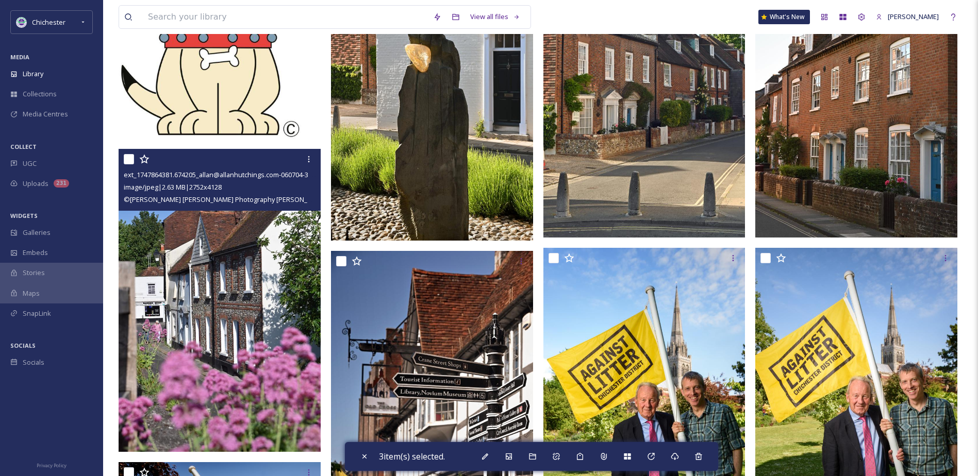
click at [127, 159] on input "checkbox" at bounding box center [129, 159] width 10 height 10
checkbox input "true"
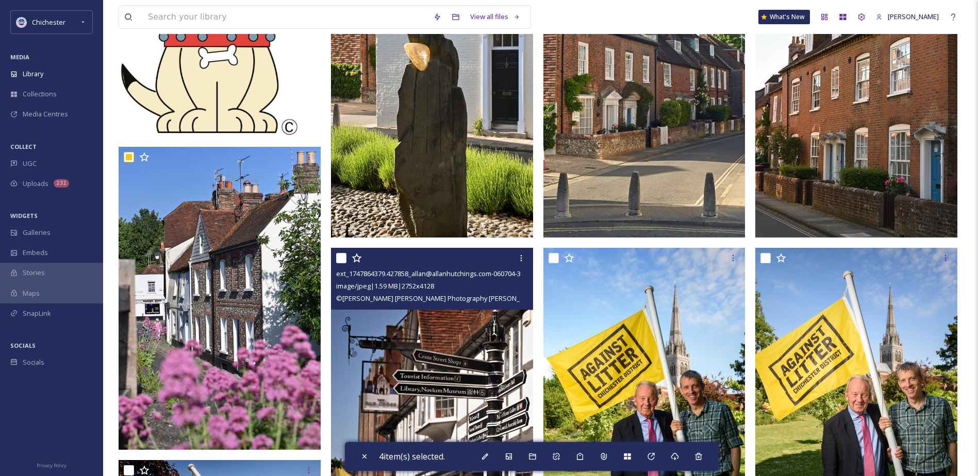
click at [340, 256] on input "checkbox" at bounding box center [341, 258] width 10 height 10
checkbox input "true"
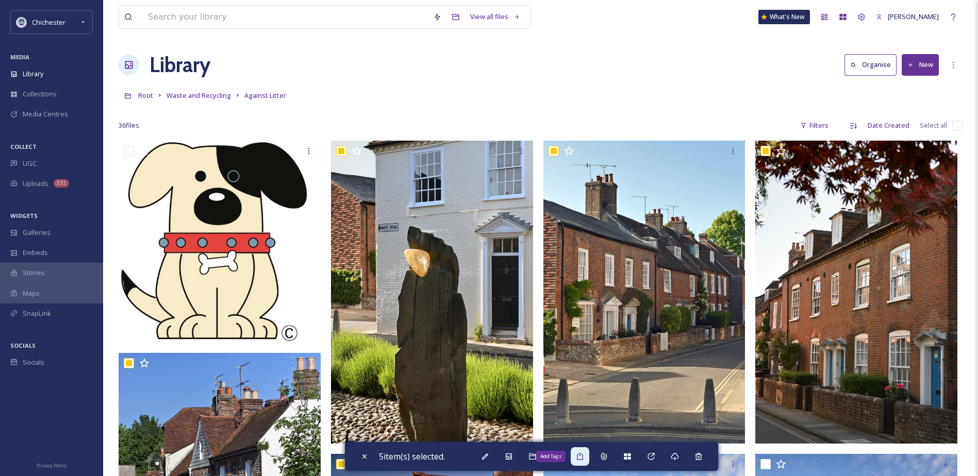
click at [576, 454] on div "Add Tags" at bounding box center [580, 457] width 19 height 19
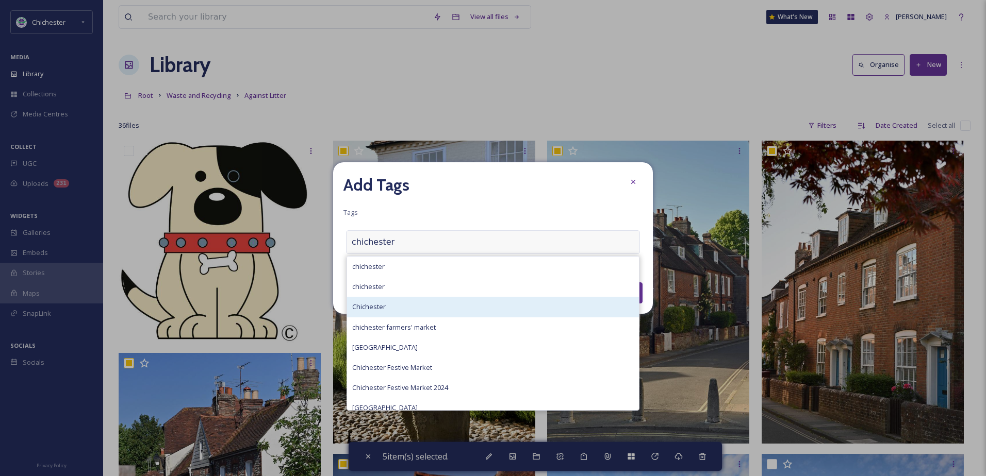
type input "chichester"
click at [428, 304] on div "Chichester" at bounding box center [493, 307] width 292 height 20
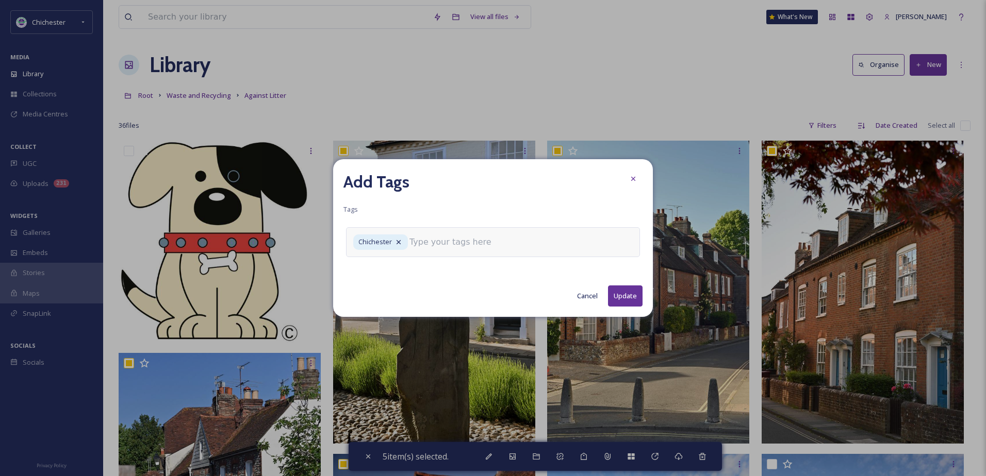
click at [444, 239] on input at bounding box center [460, 242] width 103 height 12
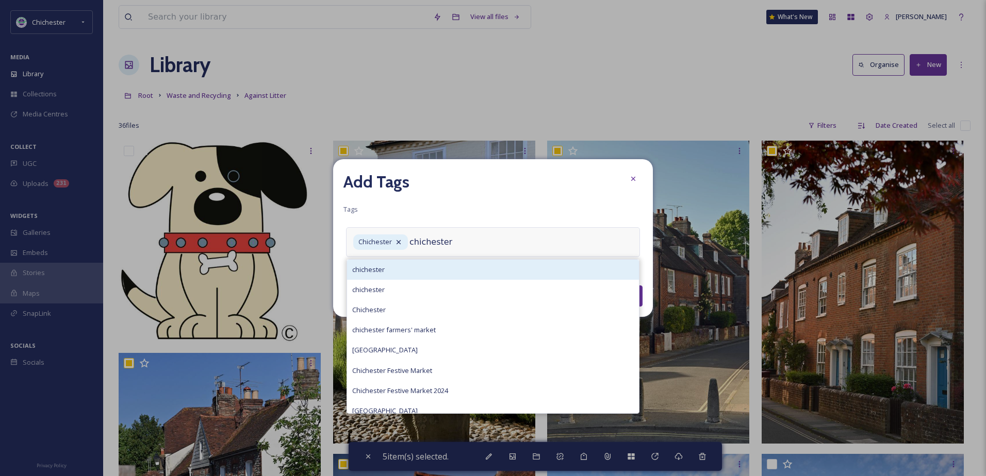
type input "chichester"
click at [424, 273] on div "chichester" at bounding box center [493, 270] width 292 height 20
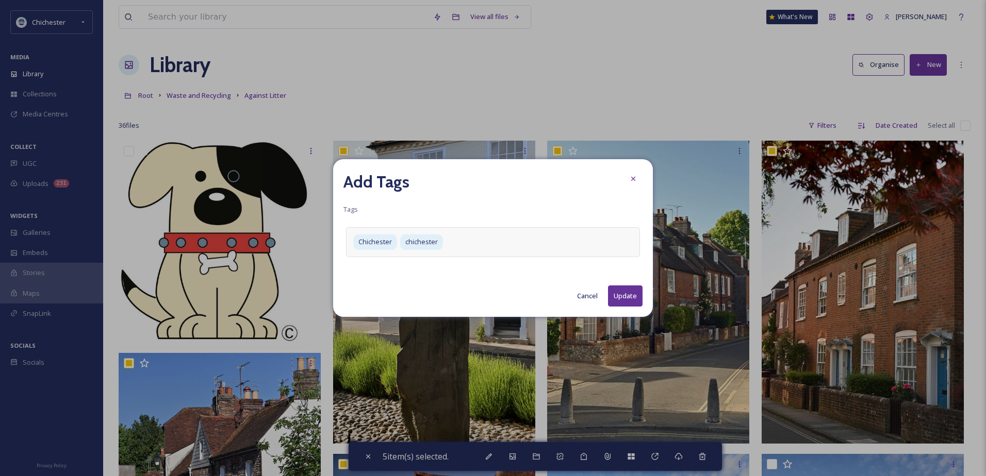
click at [616, 288] on button "Update" at bounding box center [625, 296] width 35 height 21
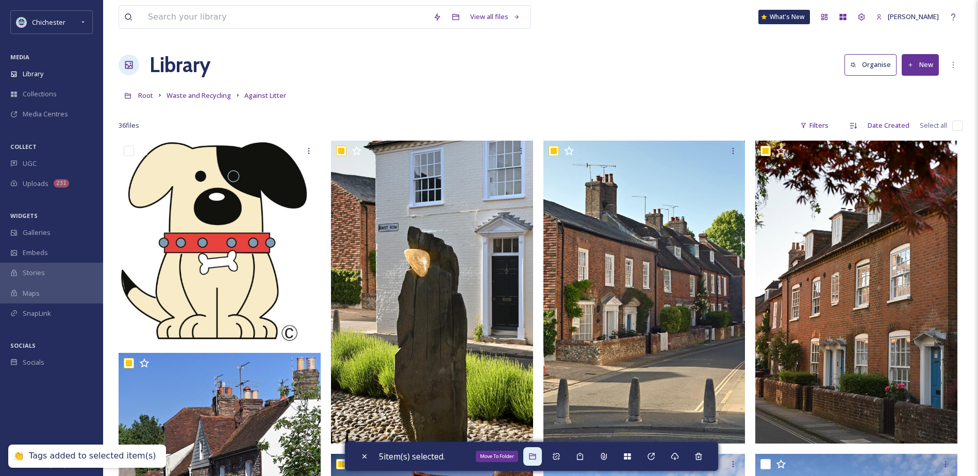
click at [536, 456] on icon at bounding box center [532, 457] width 7 height 6
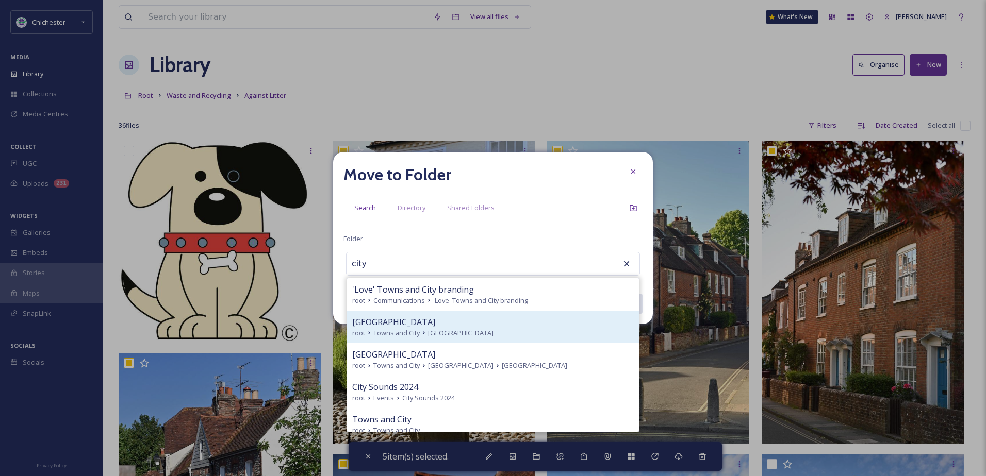
click at [421, 335] on icon at bounding box center [424, 333] width 8 height 8
type input "[GEOGRAPHIC_DATA]"
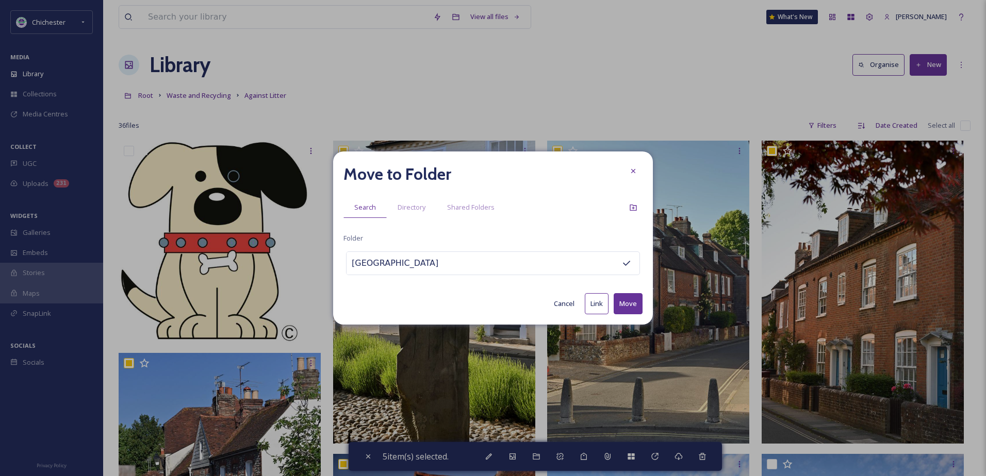
click at [619, 305] on button "Move" at bounding box center [628, 303] width 29 height 21
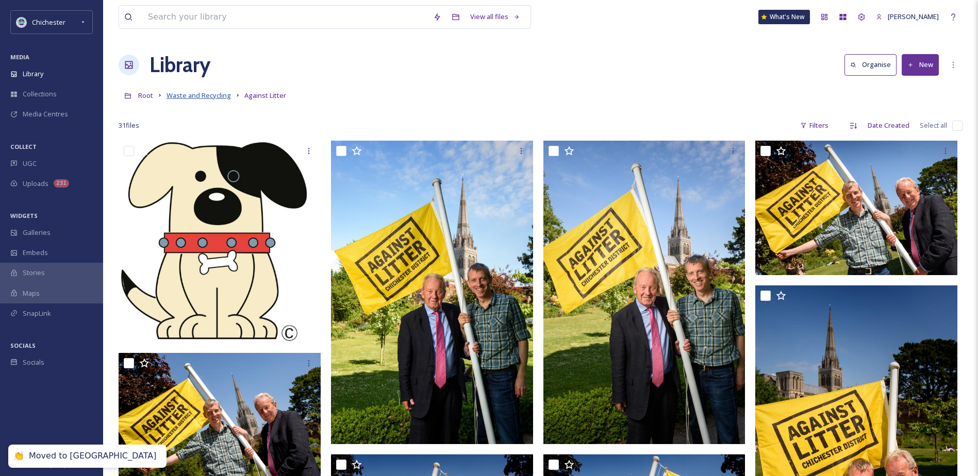
click at [187, 94] on span "Waste and Recycling" at bounding box center [199, 95] width 64 height 9
